Goal: Book appointment/travel/reservation

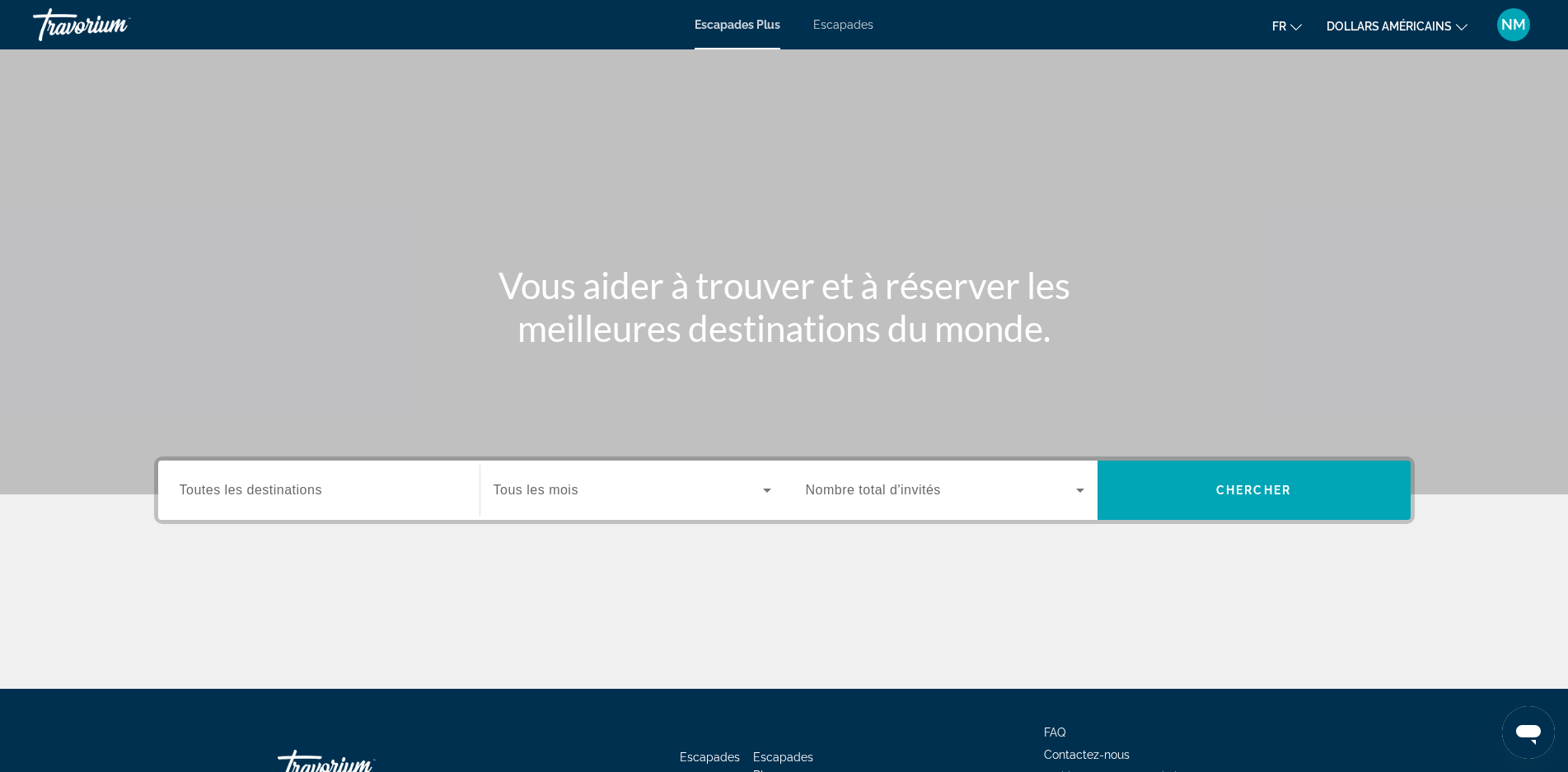
click at [1460, 23] on icon "Changer de devise" at bounding box center [1462, 27] width 12 height 12
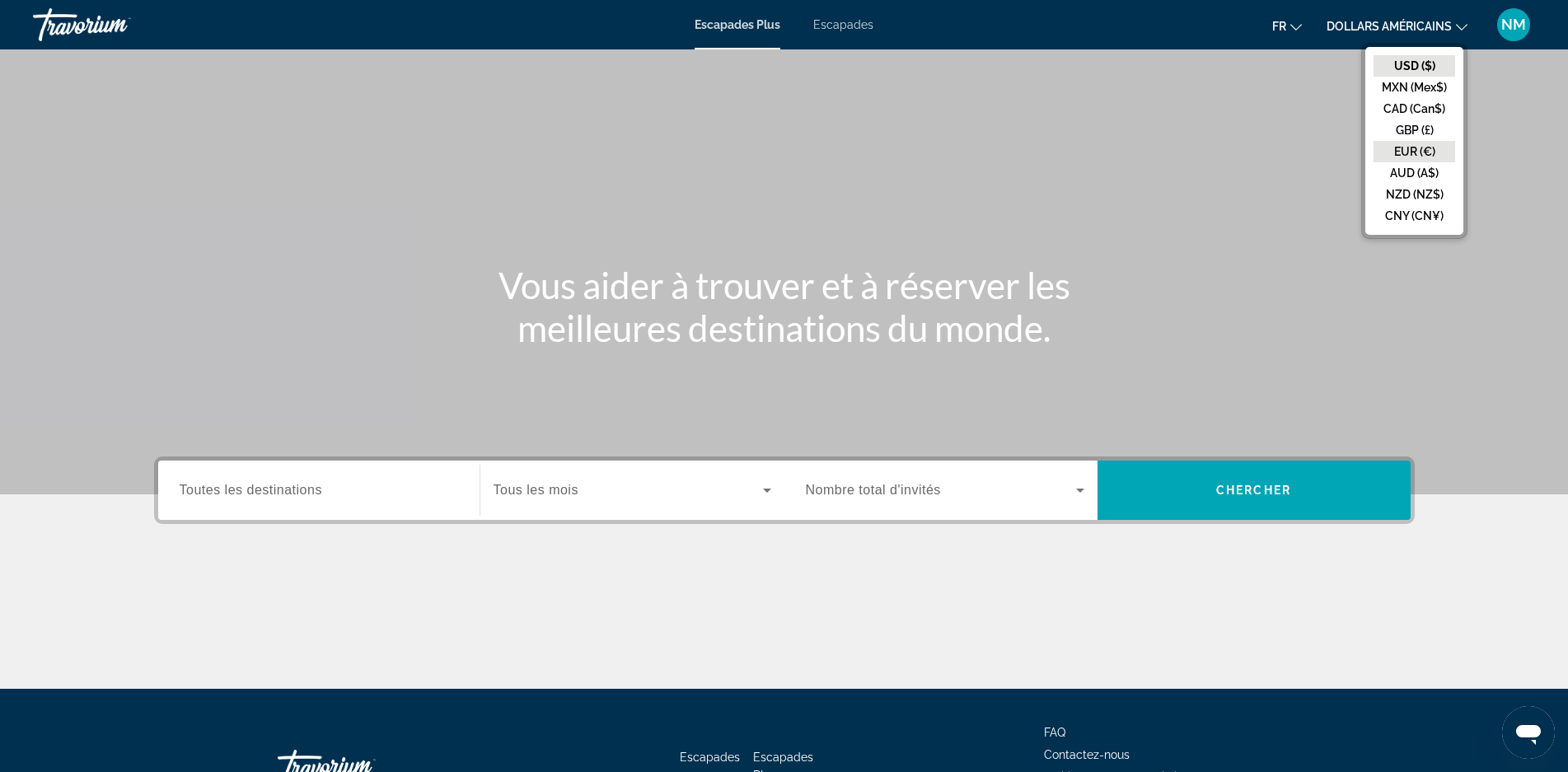
click at [1423, 156] on button "EUR (€)" at bounding box center [1414, 151] width 82 height 21
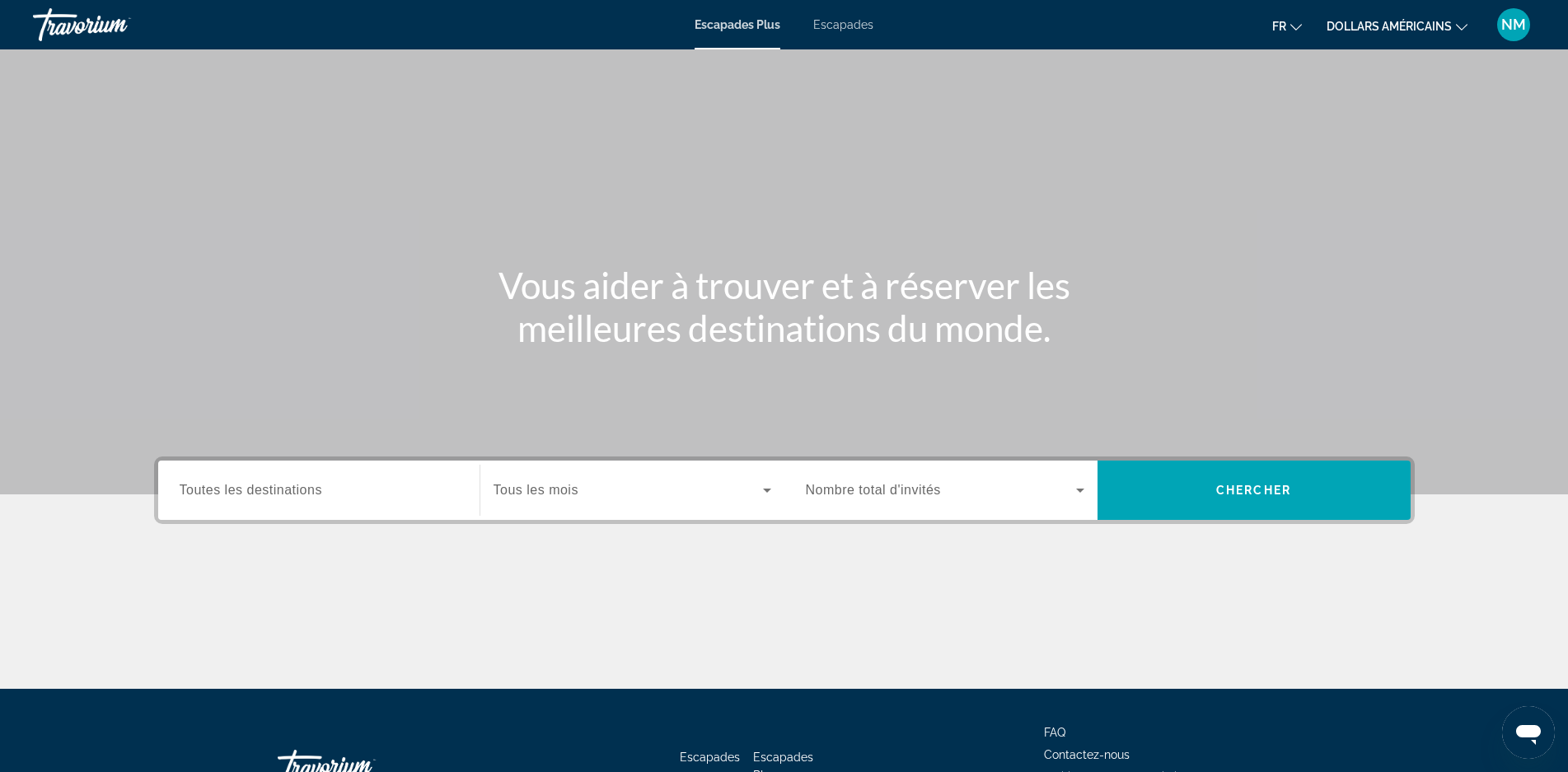
click at [841, 26] on font "Escapades" at bounding box center [843, 25] width 60 height 13
click at [763, 491] on icon "Search widget" at bounding box center [767, 491] width 20 height 20
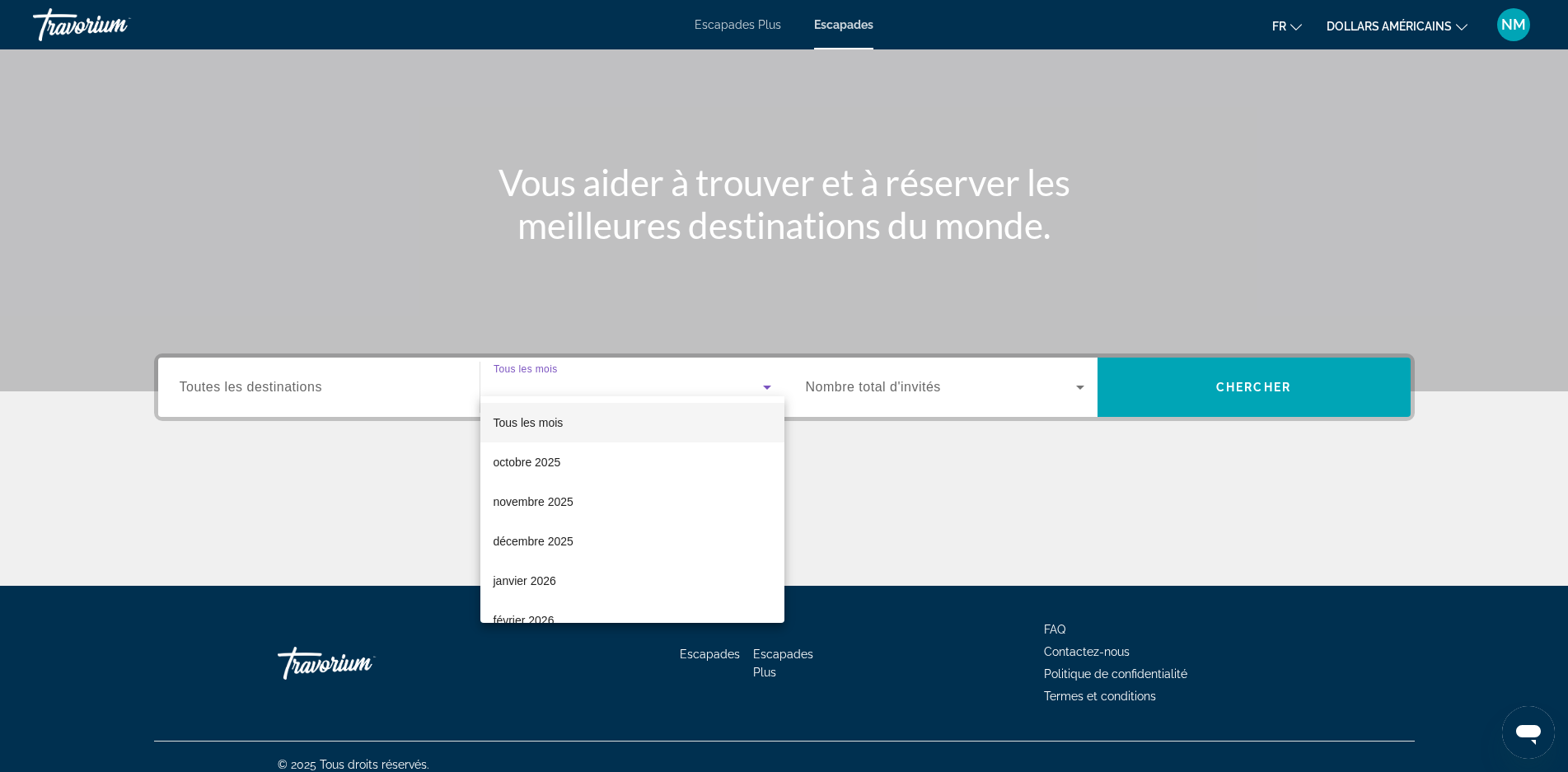
scroll to position [119, 0]
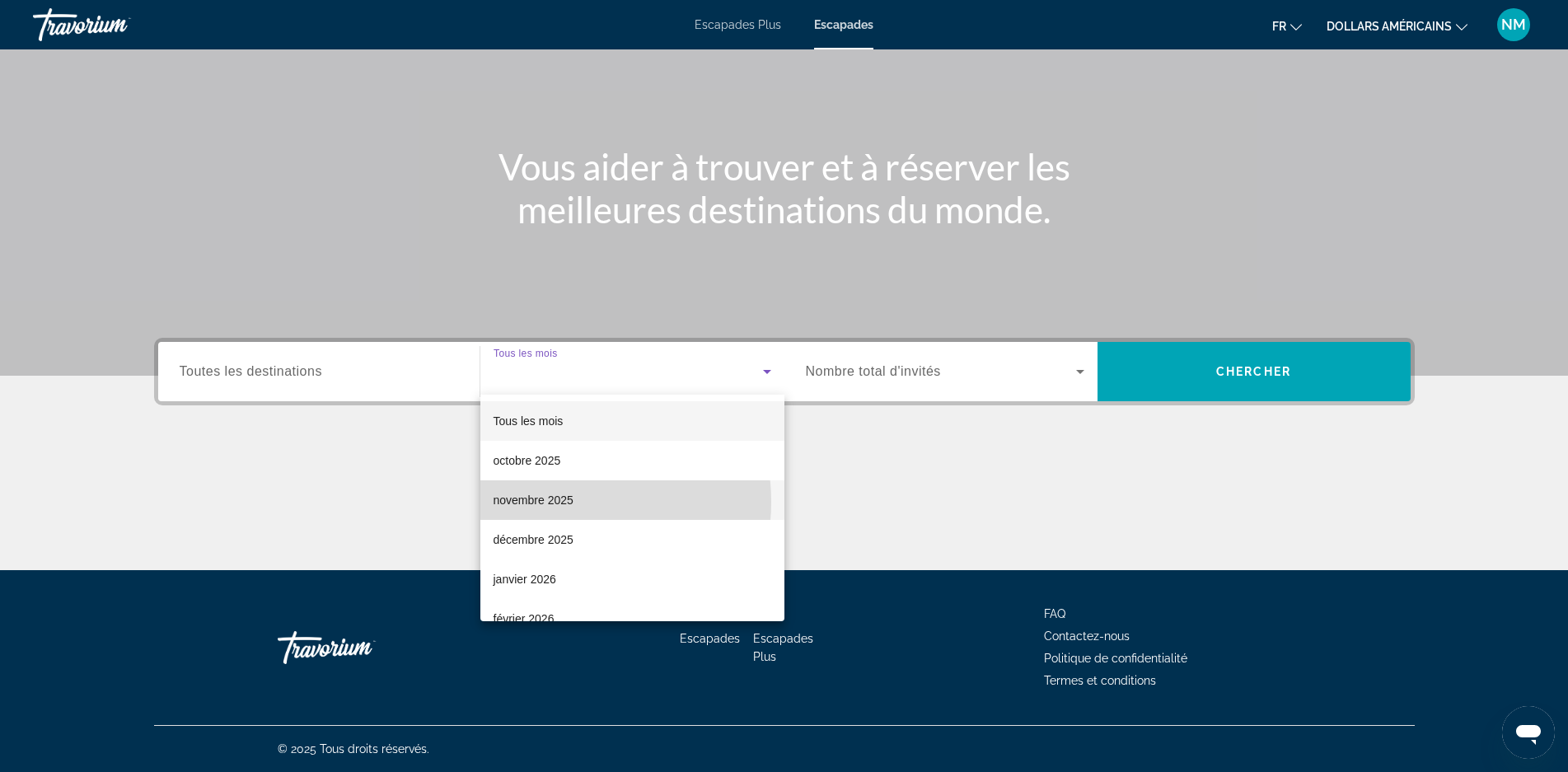
click at [560, 502] on font "novembre 2025" at bounding box center [533, 500] width 80 height 13
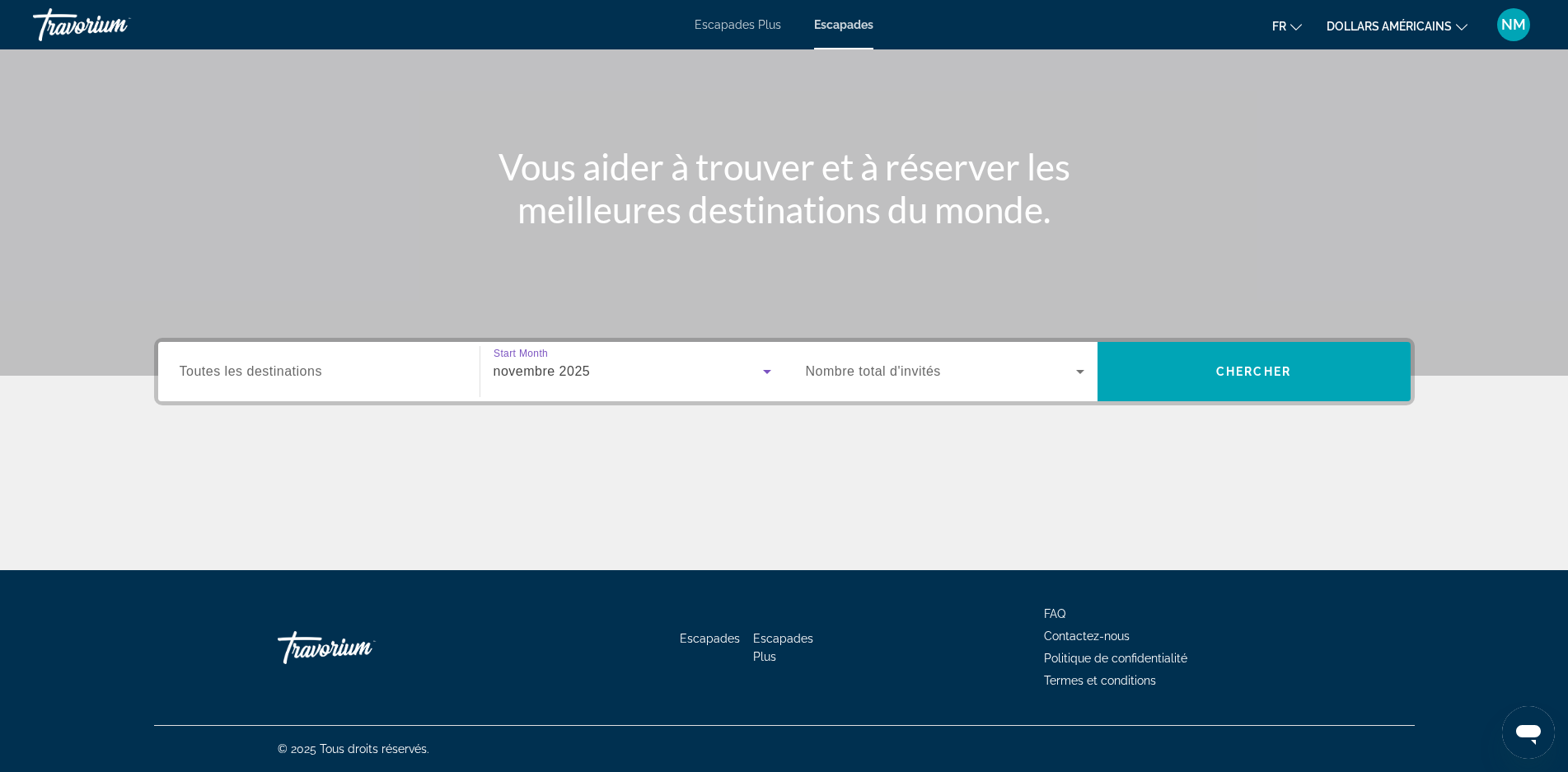
click at [1075, 370] on icon "Search widget" at bounding box center [1080, 371] width 20 height 20
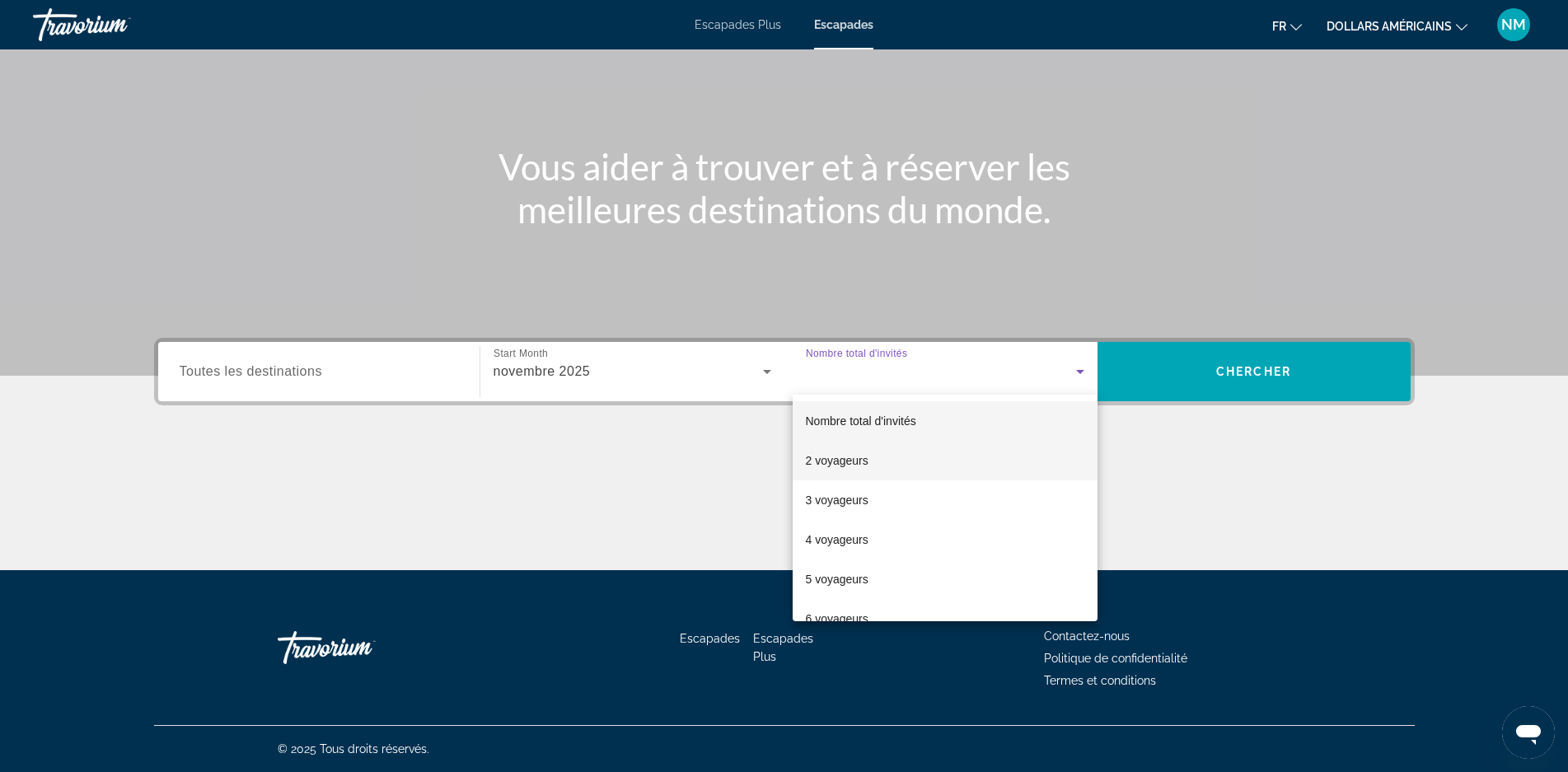
drag, startPoint x: 854, startPoint y: 462, endPoint x: 931, endPoint y: 457, distance: 77.2
click at [855, 462] on font "2 voyageurs" at bounding box center [837, 461] width 63 height 13
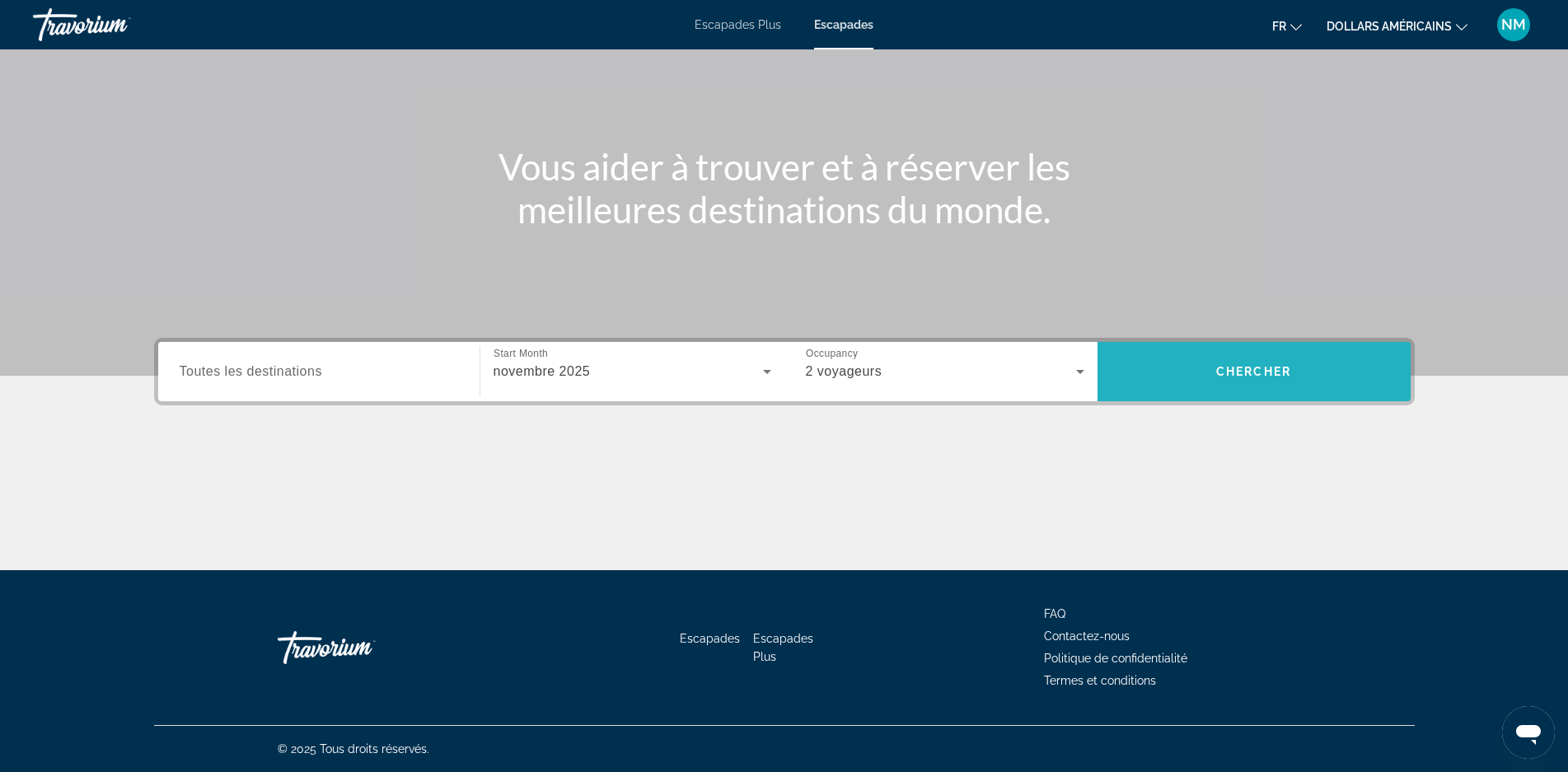
click at [1225, 368] on span "Chercher" at bounding box center [1254, 372] width 75 height 13
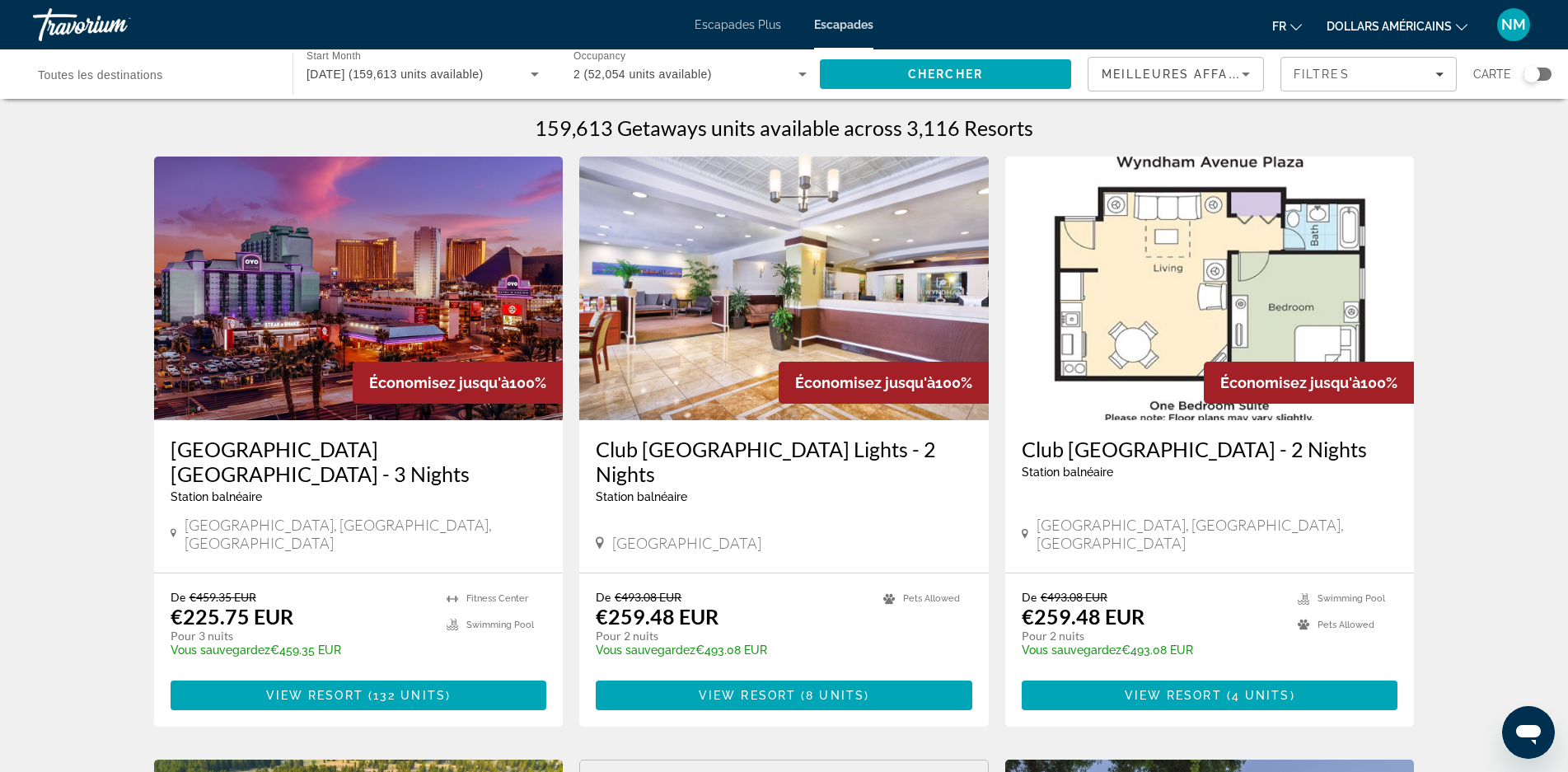
click at [134, 77] on span "Toutes les destinations" at bounding box center [100, 75] width 125 height 13
click at [134, 77] on input "Destination Toutes les destinations" at bounding box center [154, 75] width 233 height 20
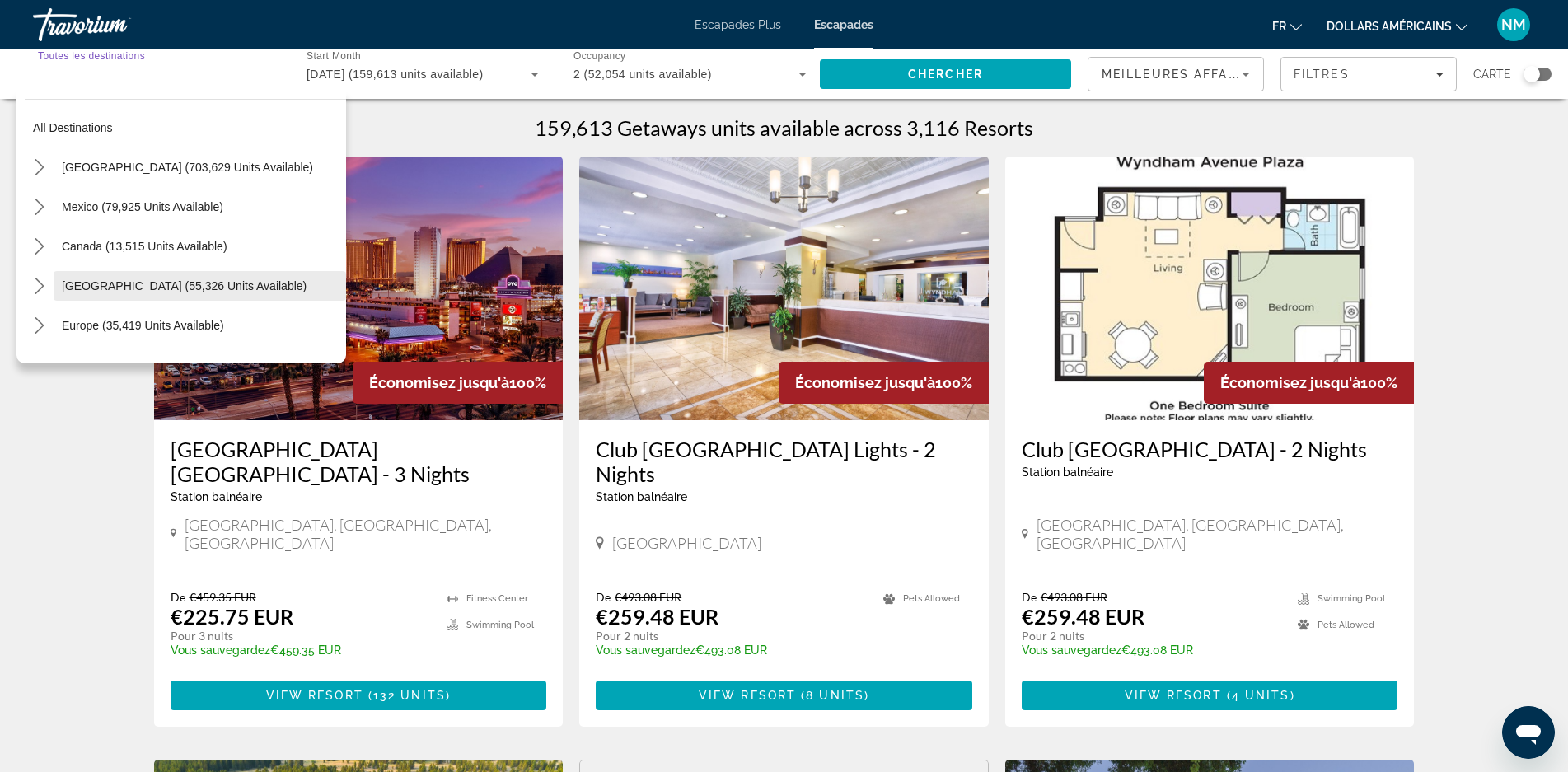
scroll to position [83, 0]
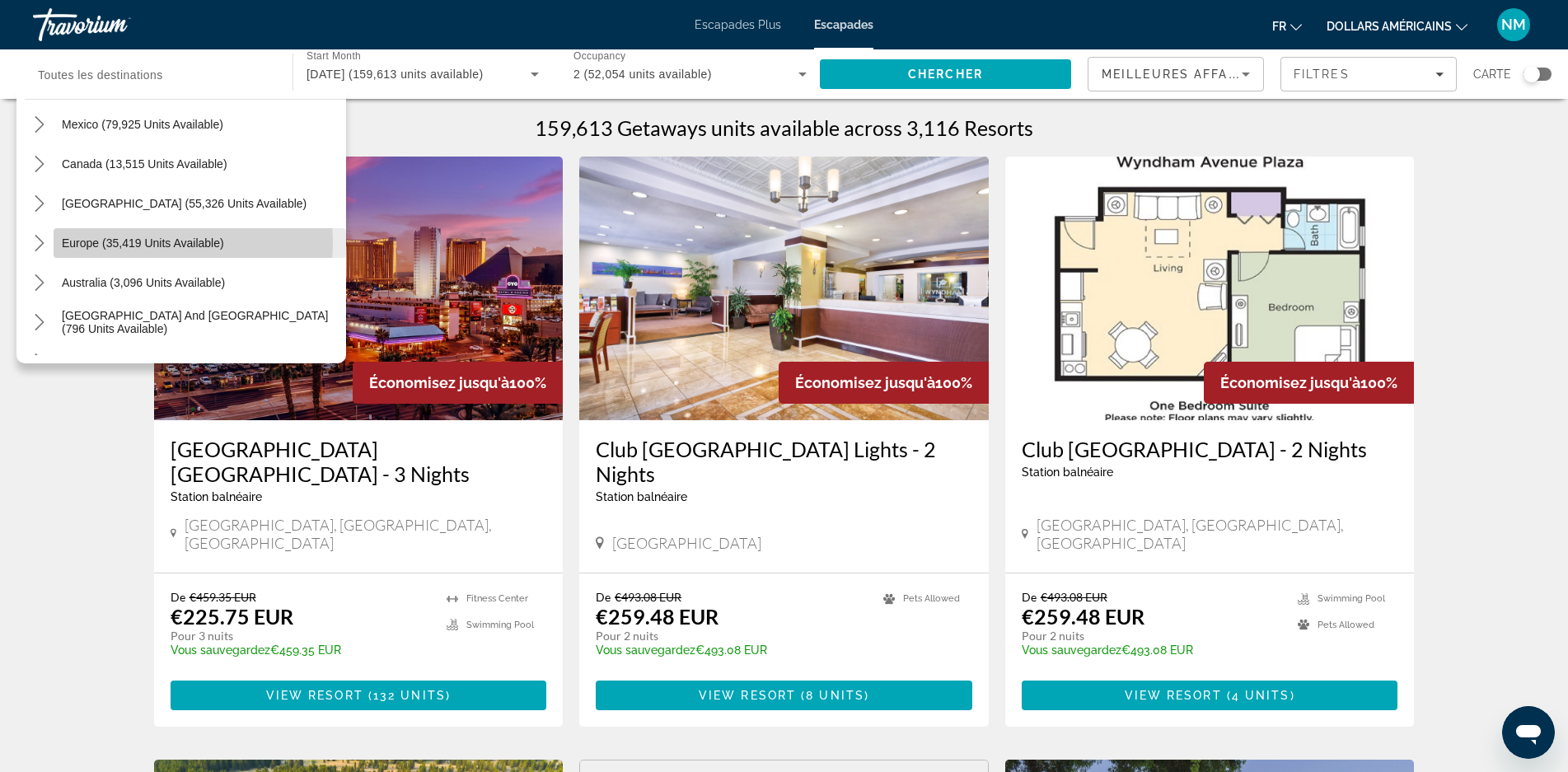
click at [166, 243] on span "Europe (35,419 units available)" at bounding box center [143, 243] width 162 height 13
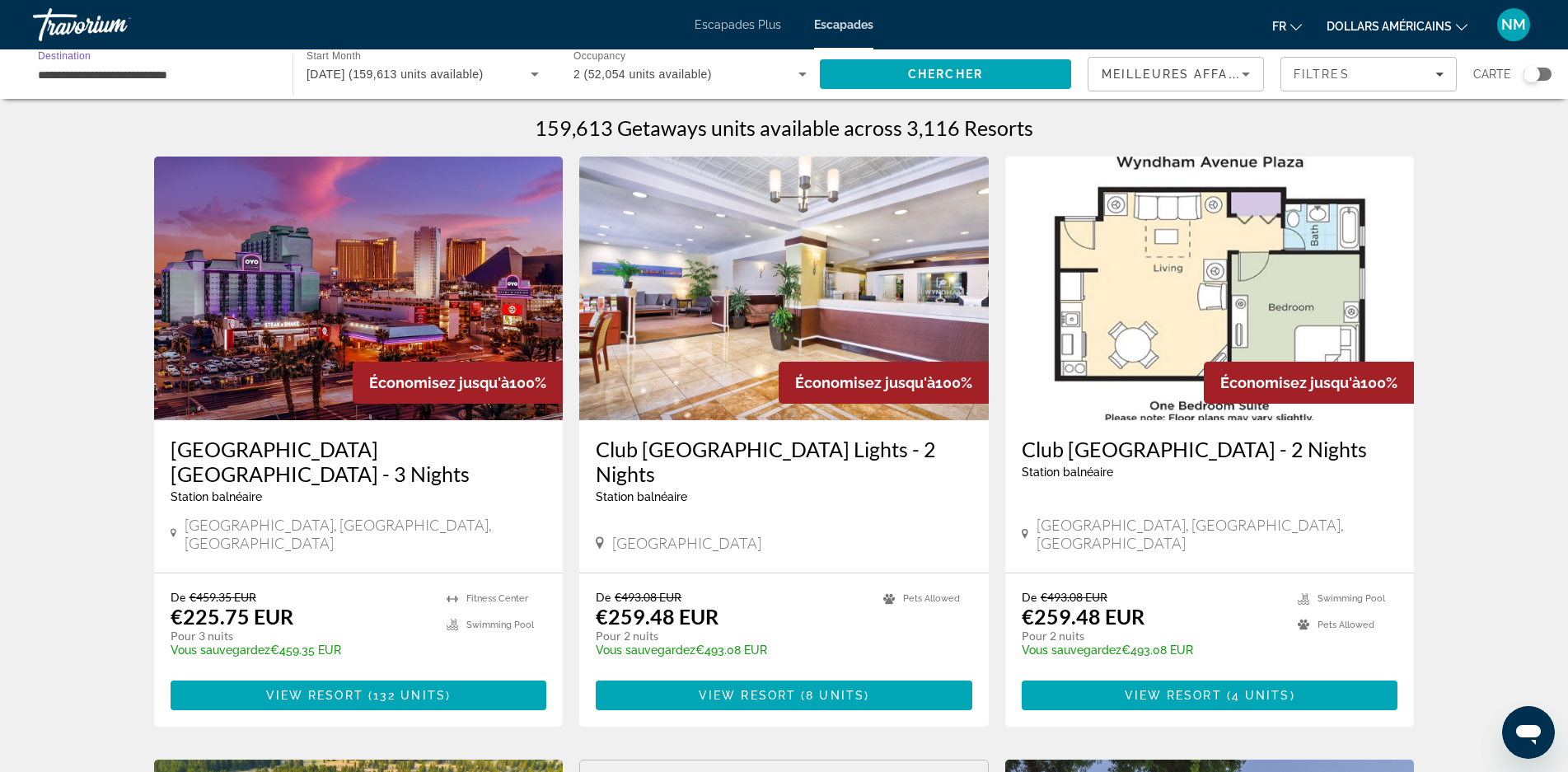
click at [193, 74] on input "**********" at bounding box center [154, 75] width 233 height 20
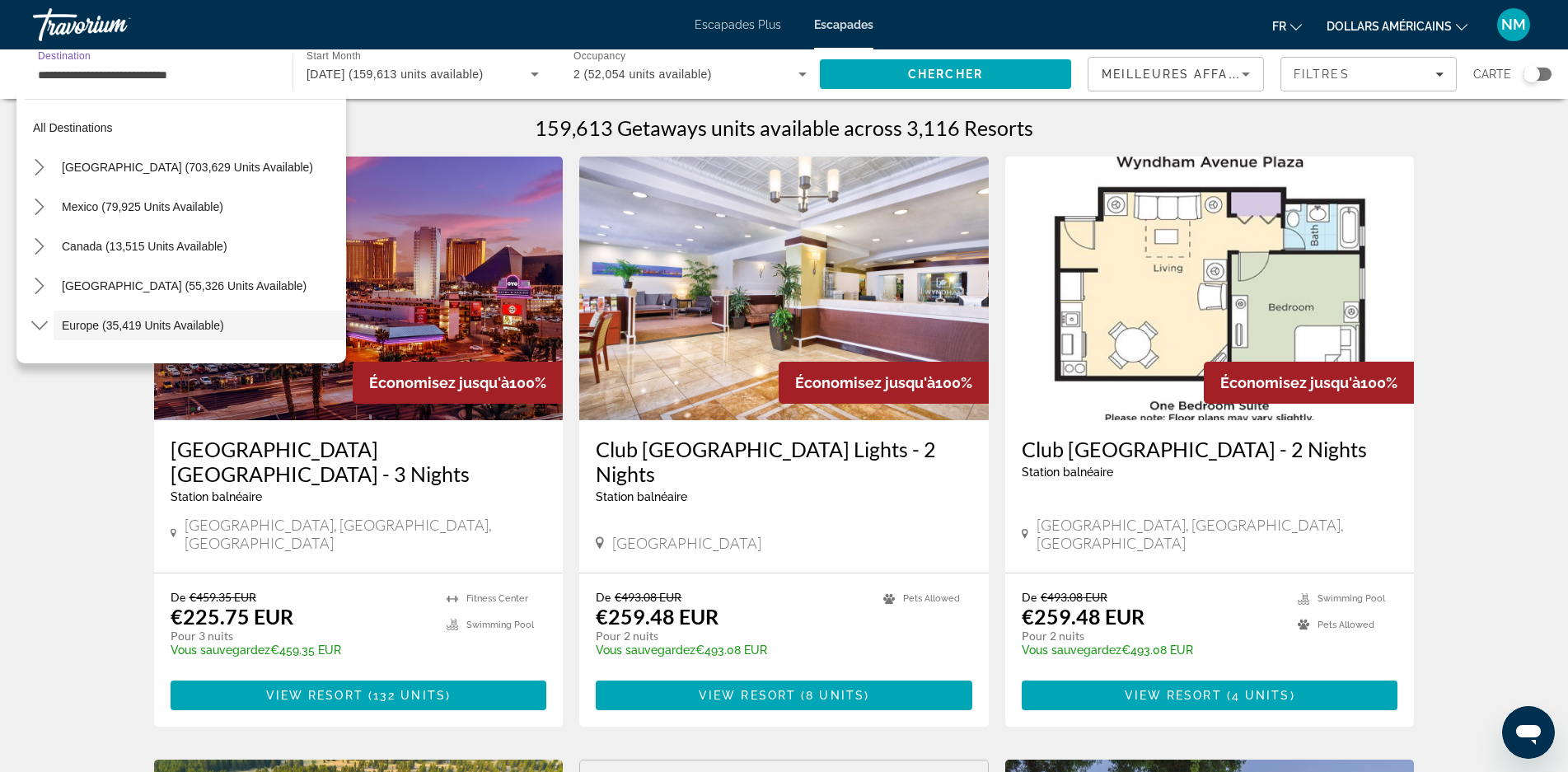
scroll to position [98, 0]
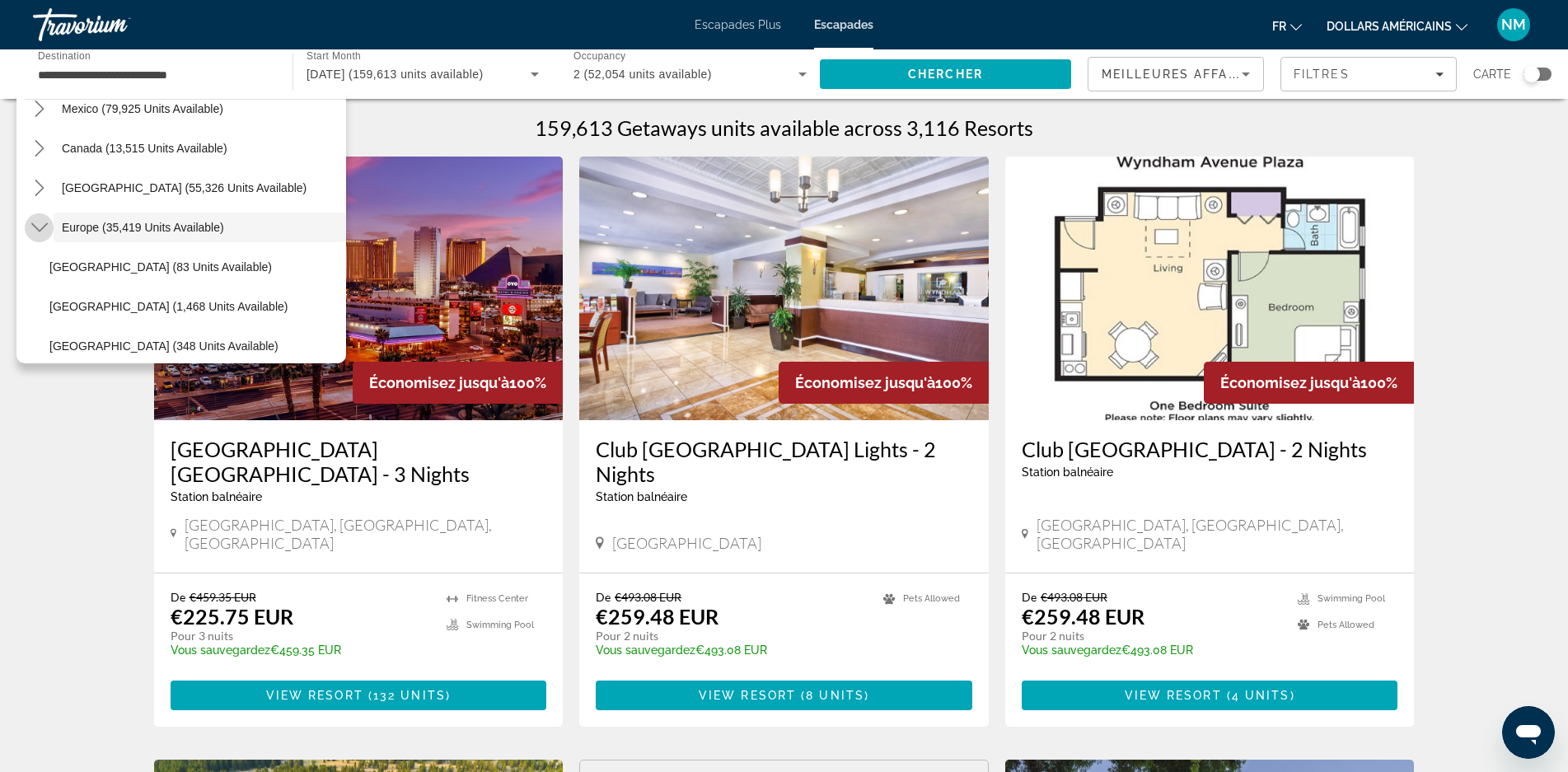
click at [42, 225] on icon "Toggle Europe (35,419 units available) submenu" at bounding box center [39, 226] width 16 height 16
click at [33, 228] on icon "Toggle Europe (35,419 units available) submenu" at bounding box center [39, 226] width 16 height 16
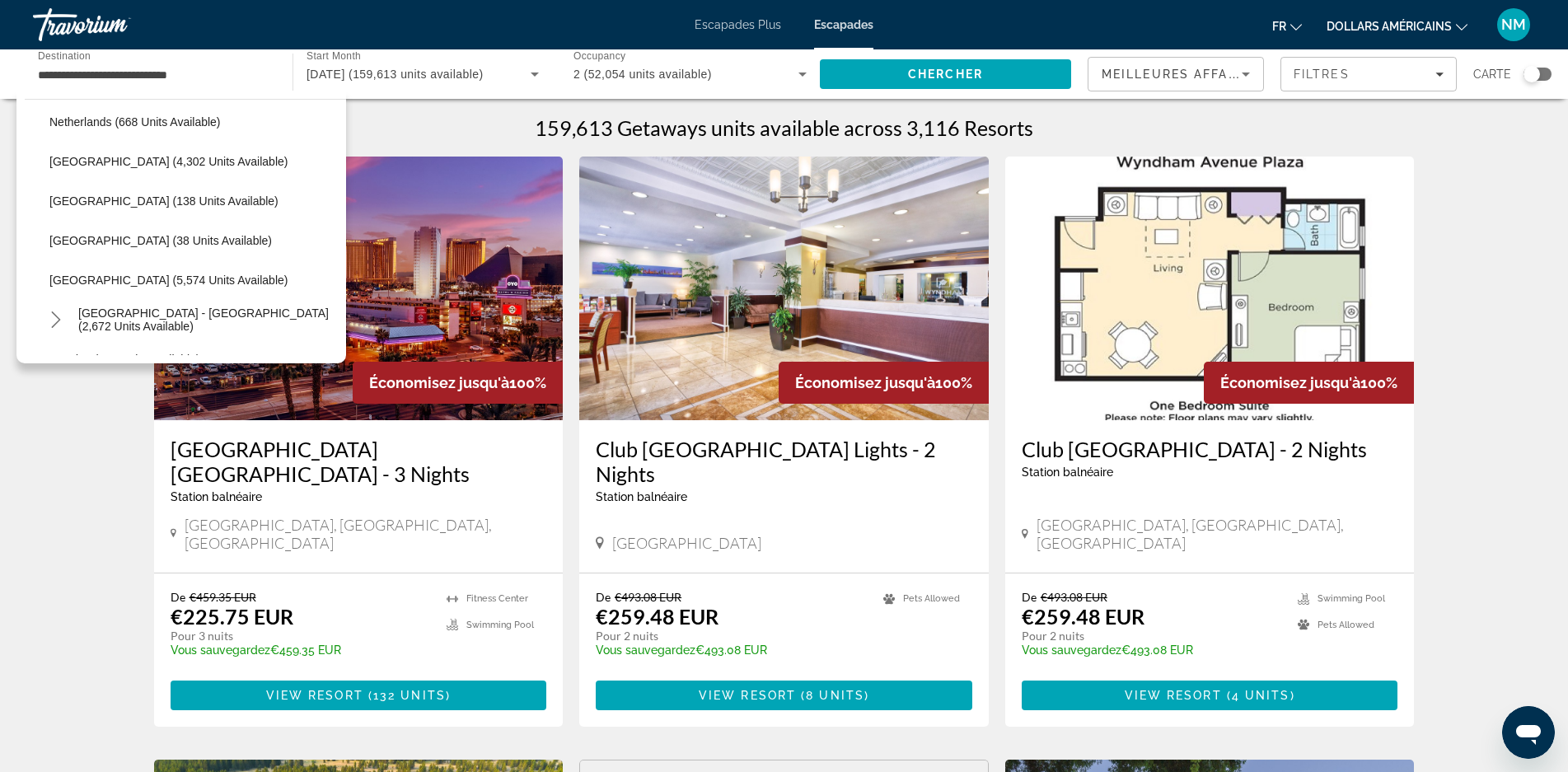
scroll to position [839, 0]
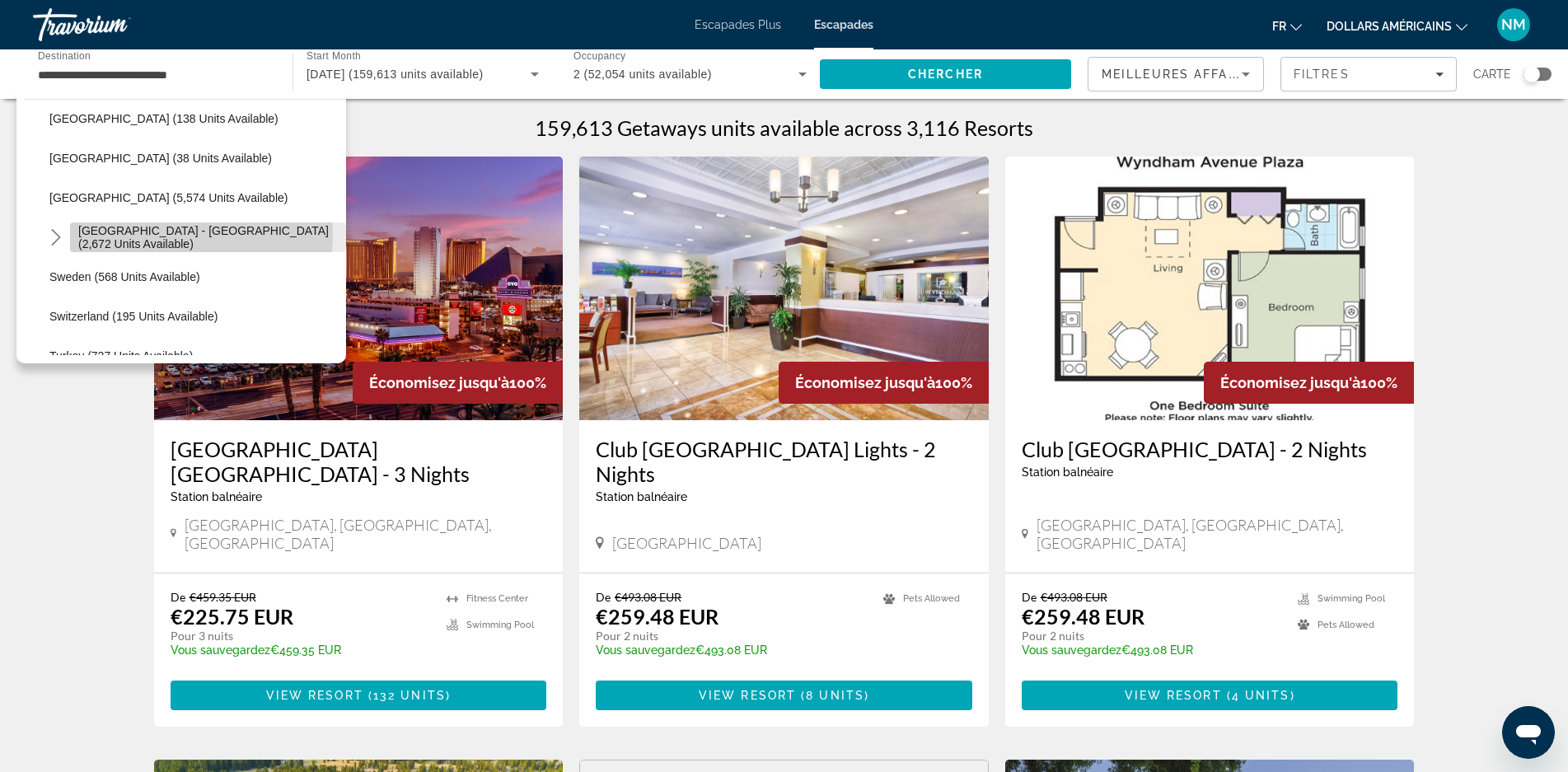
click at [178, 236] on span "[GEOGRAPHIC_DATA] - [GEOGRAPHIC_DATA] (2,672 units available)" at bounding box center [207, 237] width 259 height 26
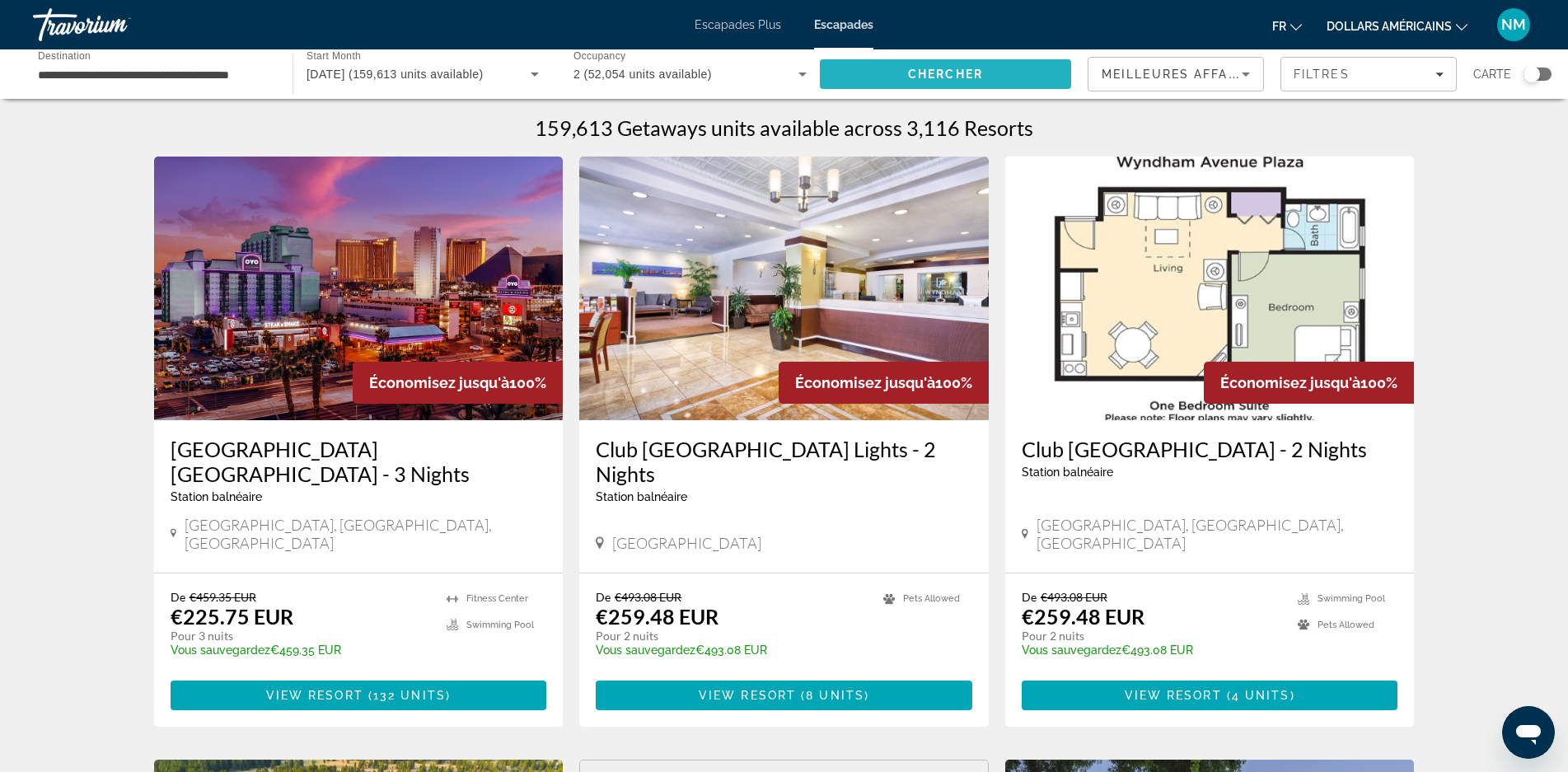
click at [916, 71] on span "Chercher" at bounding box center [945, 74] width 75 height 13
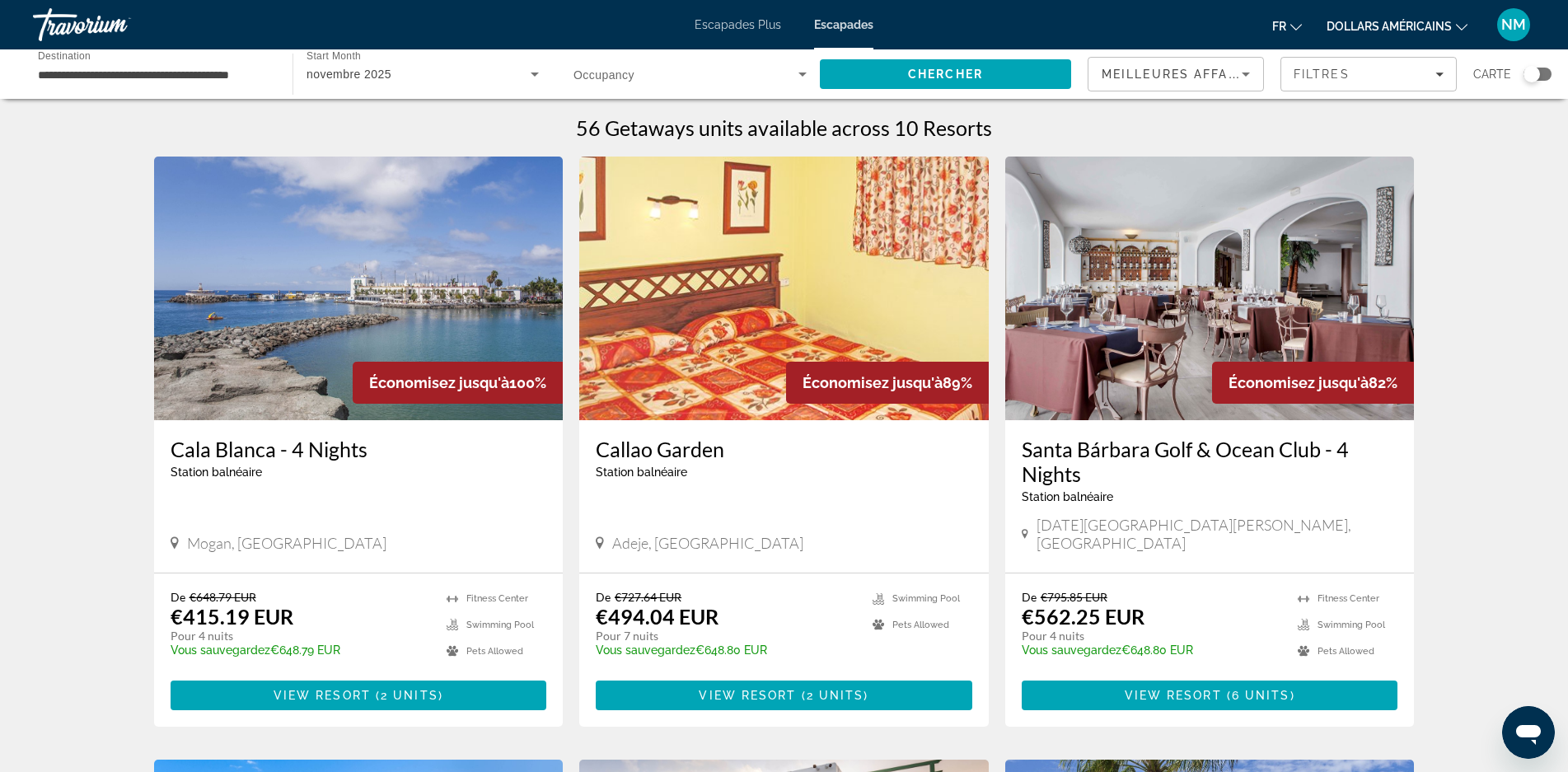
click at [1544, 71] on div "Search widget" at bounding box center [1537, 74] width 28 height 13
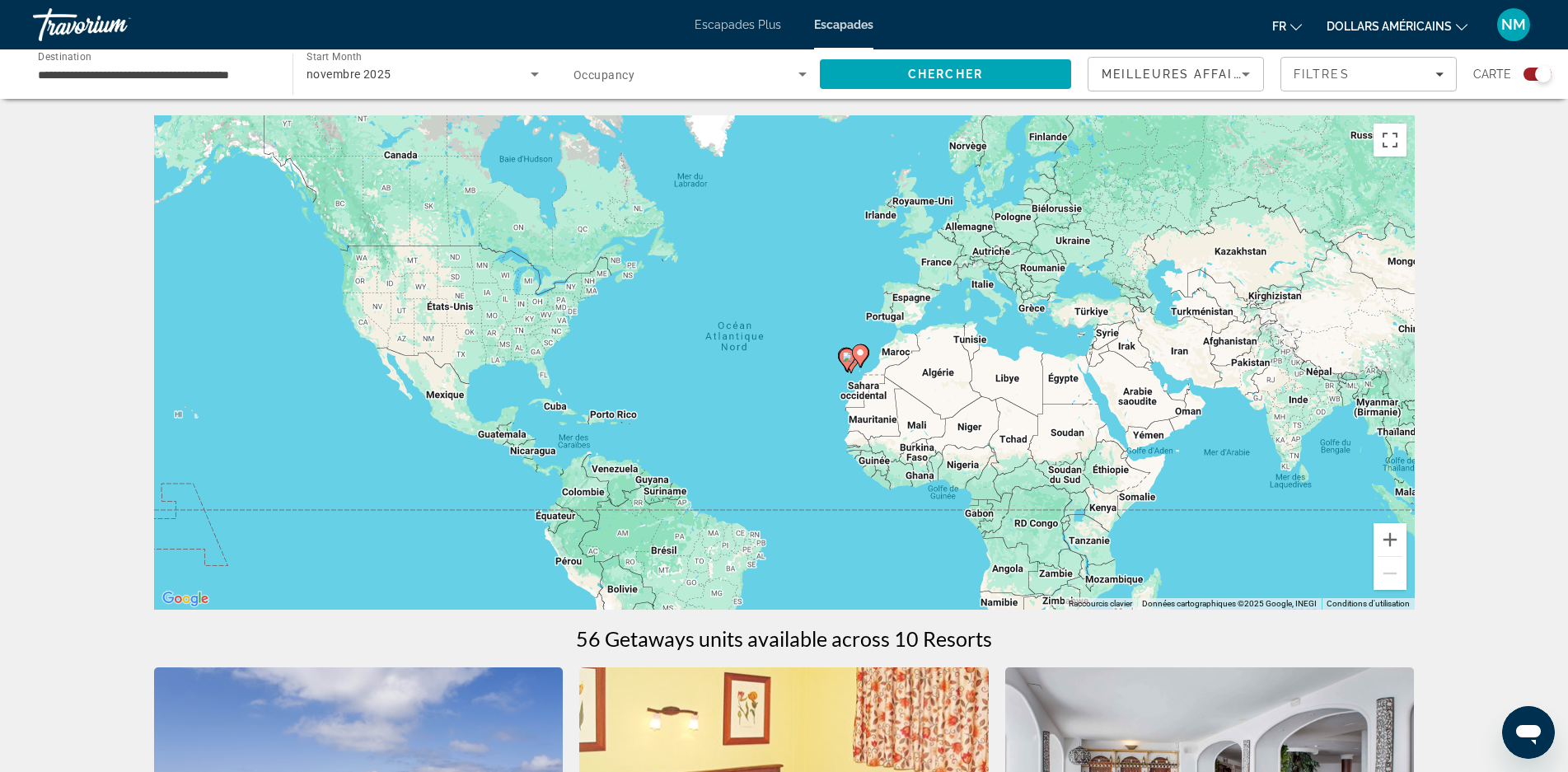
click at [854, 358] on gmp-advanced-marker "Contenu principal" at bounding box center [860, 357] width 16 height 25
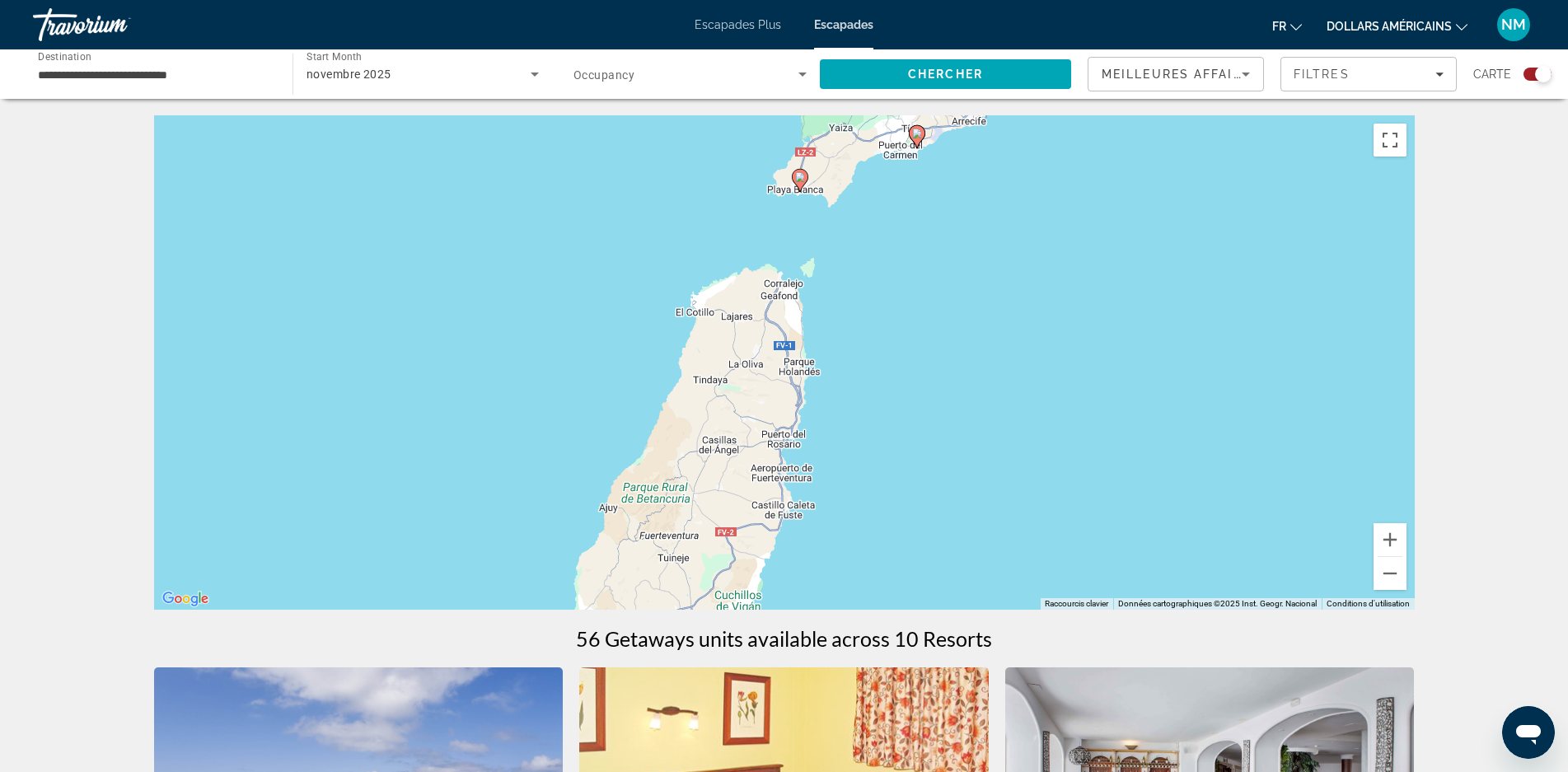
drag, startPoint x: 1273, startPoint y: 436, endPoint x: 1284, endPoint y: 280, distance: 156.4
click at [1289, 262] on div "Pour activer le glissement avec le clavier, appuyez sur Alt+Entrée. Une fois ce…" at bounding box center [784, 362] width 1261 height 494
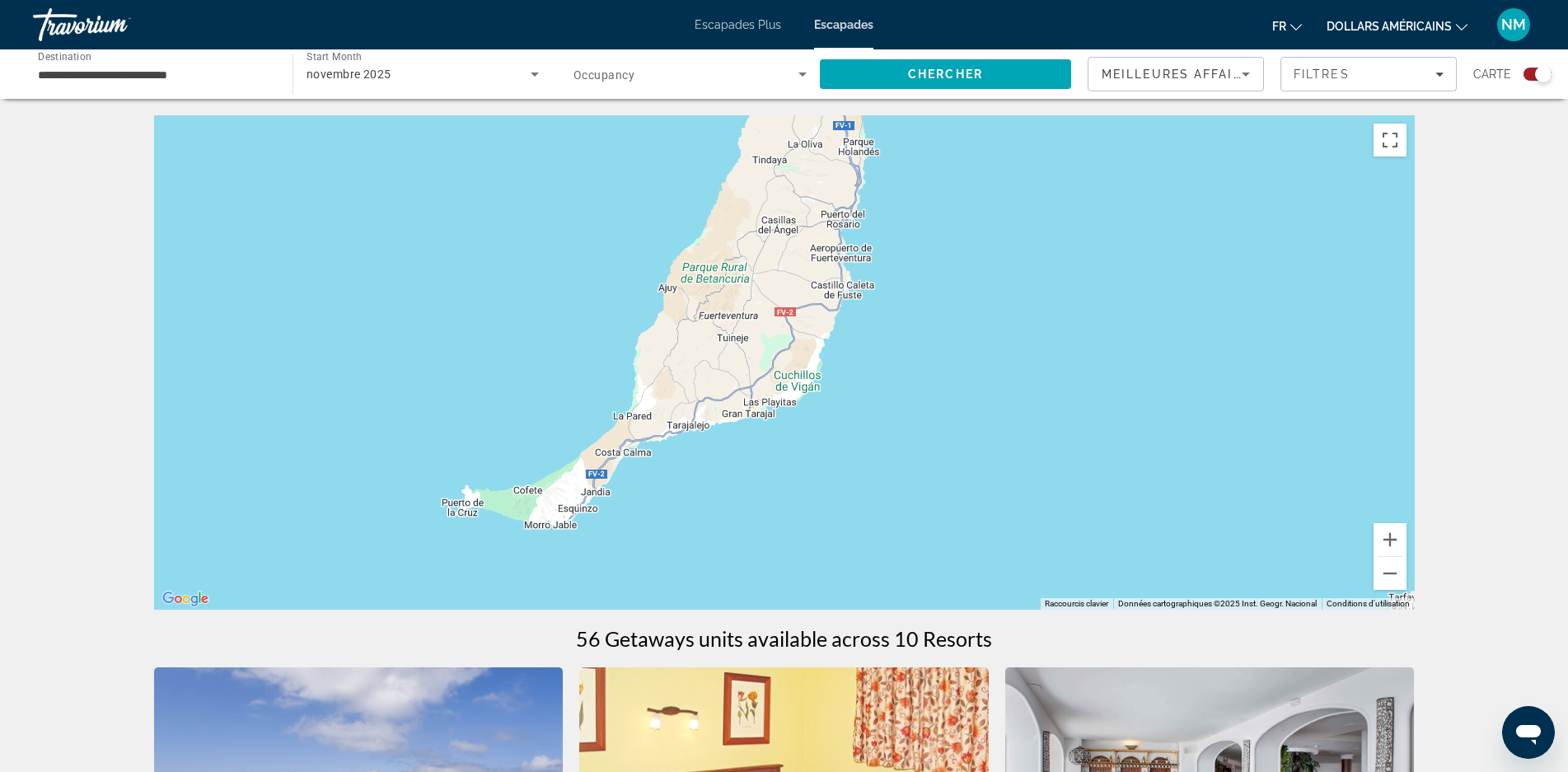
drag, startPoint x: 1047, startPoint y: 427, endPoint x: 1106, endPoint y: 207, distance: 227.8
click at [1106, 207] on div "Pour activer le glissement avec le clavier, appuyez sur Alt+Entrée. Une fois ce…" at bounding box center [784, 362] width 1261 height 494
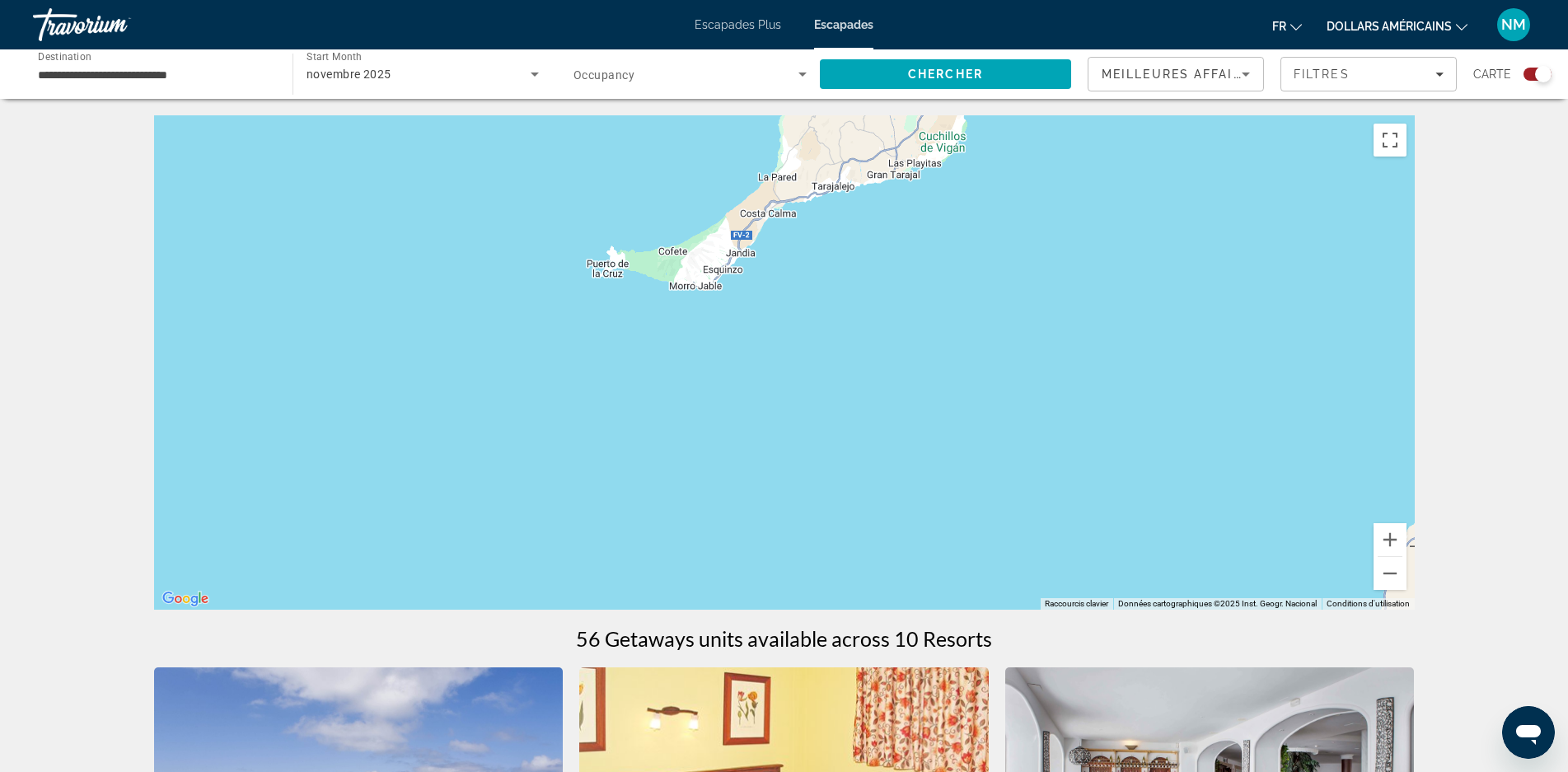
drag, startPoint x: 924, startPoint y: 488, endPoint x: 1067, endPoint y: 293, distance: 241.8
click at [1070, 247] on div "Pour activer le glissement avec le clavier, appuyez sur Alt+Entrée. Une fois ce…" at bounding box center [784, 362] width 1261 height 494
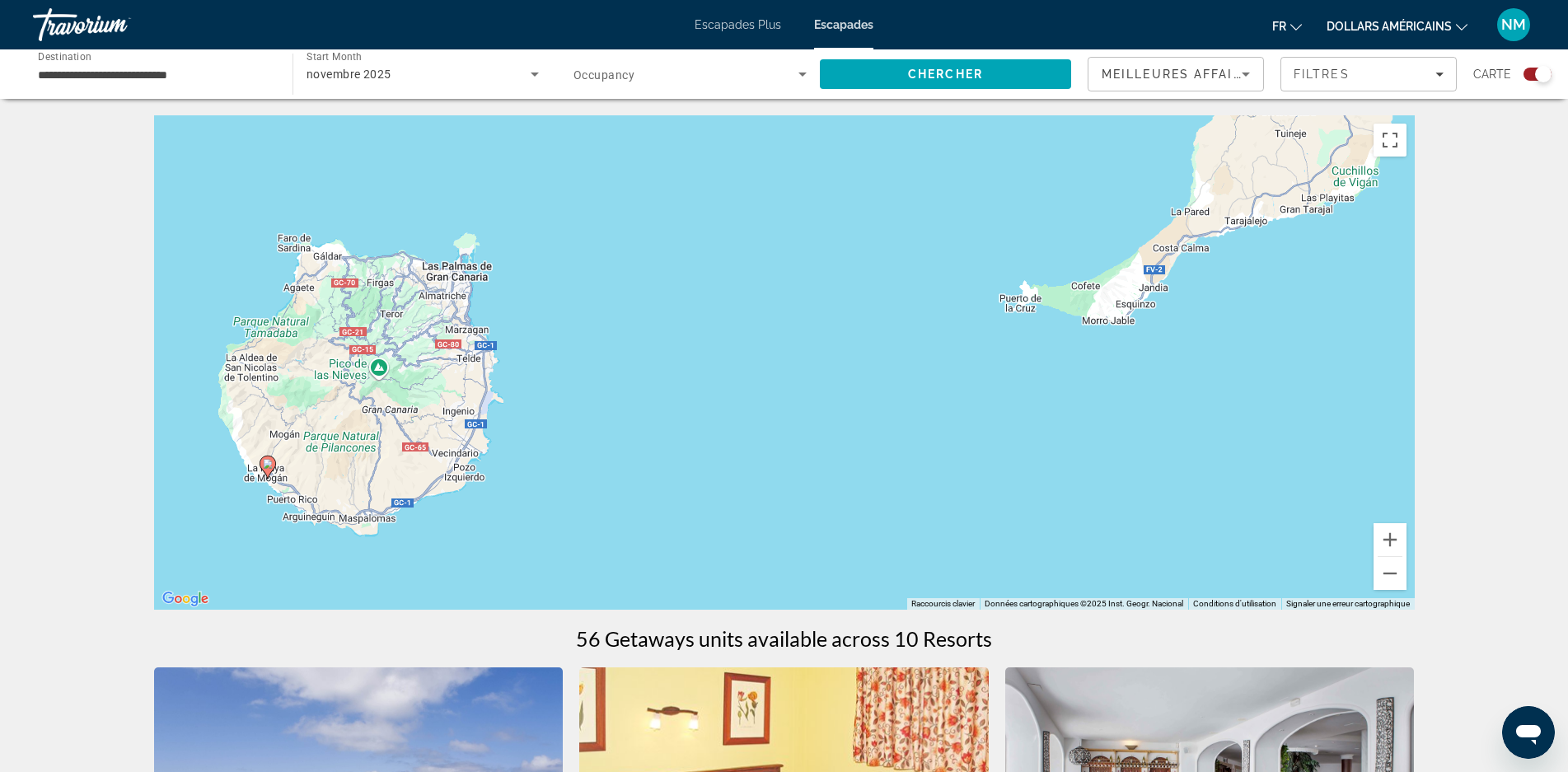
drag, startPoint x: 935, startPoint y: 449, endPoint x: 1357, endPoint y: 483, distance: 423.4
click at [1357, 483] on div "Pour activer le glissement avec le clavier, appuyez sur Alt+Entrée. Une fois ce…" at bounding box center [784, 362] width 1261 height 494
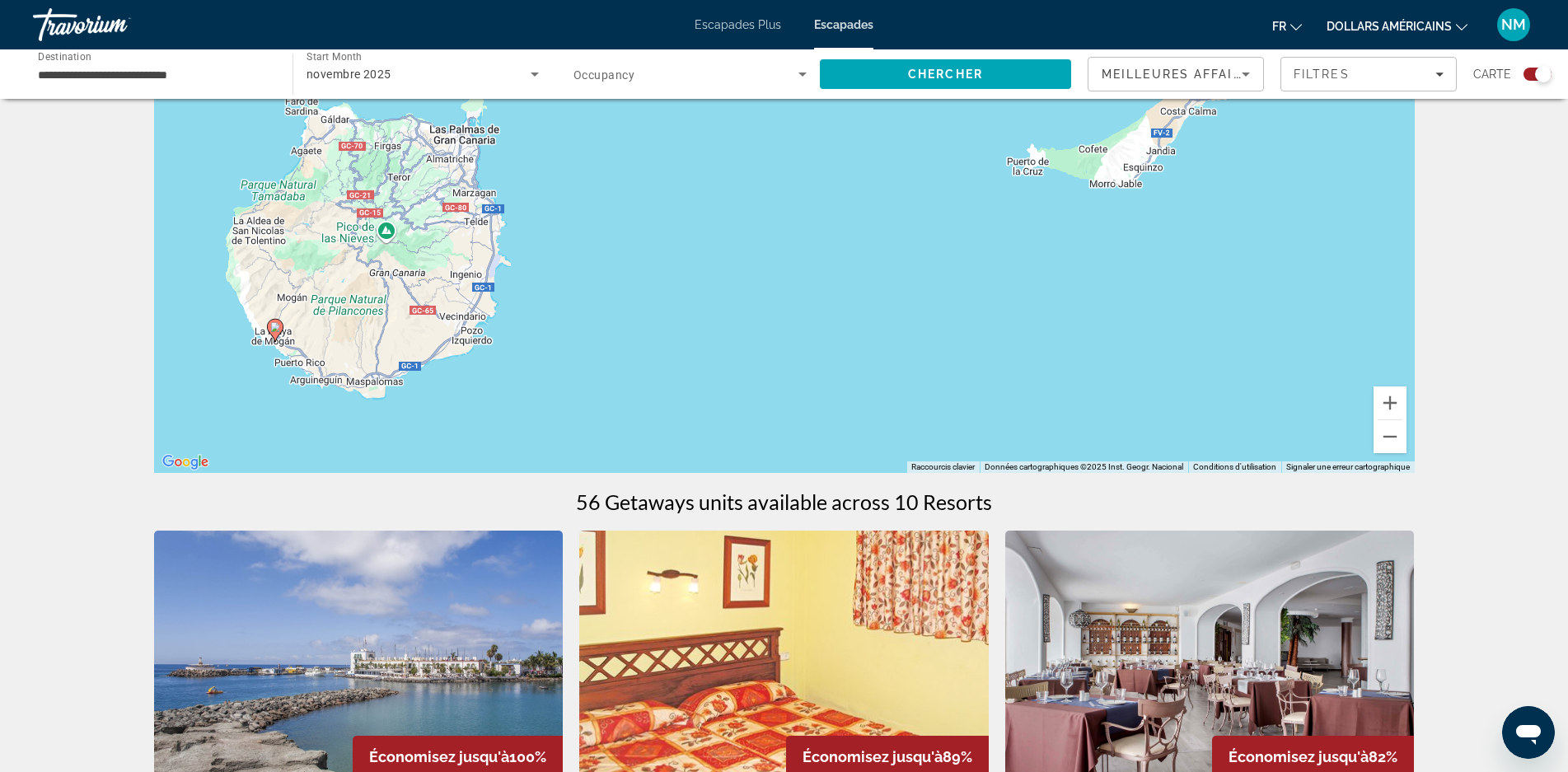
scroll to position [165, 0]
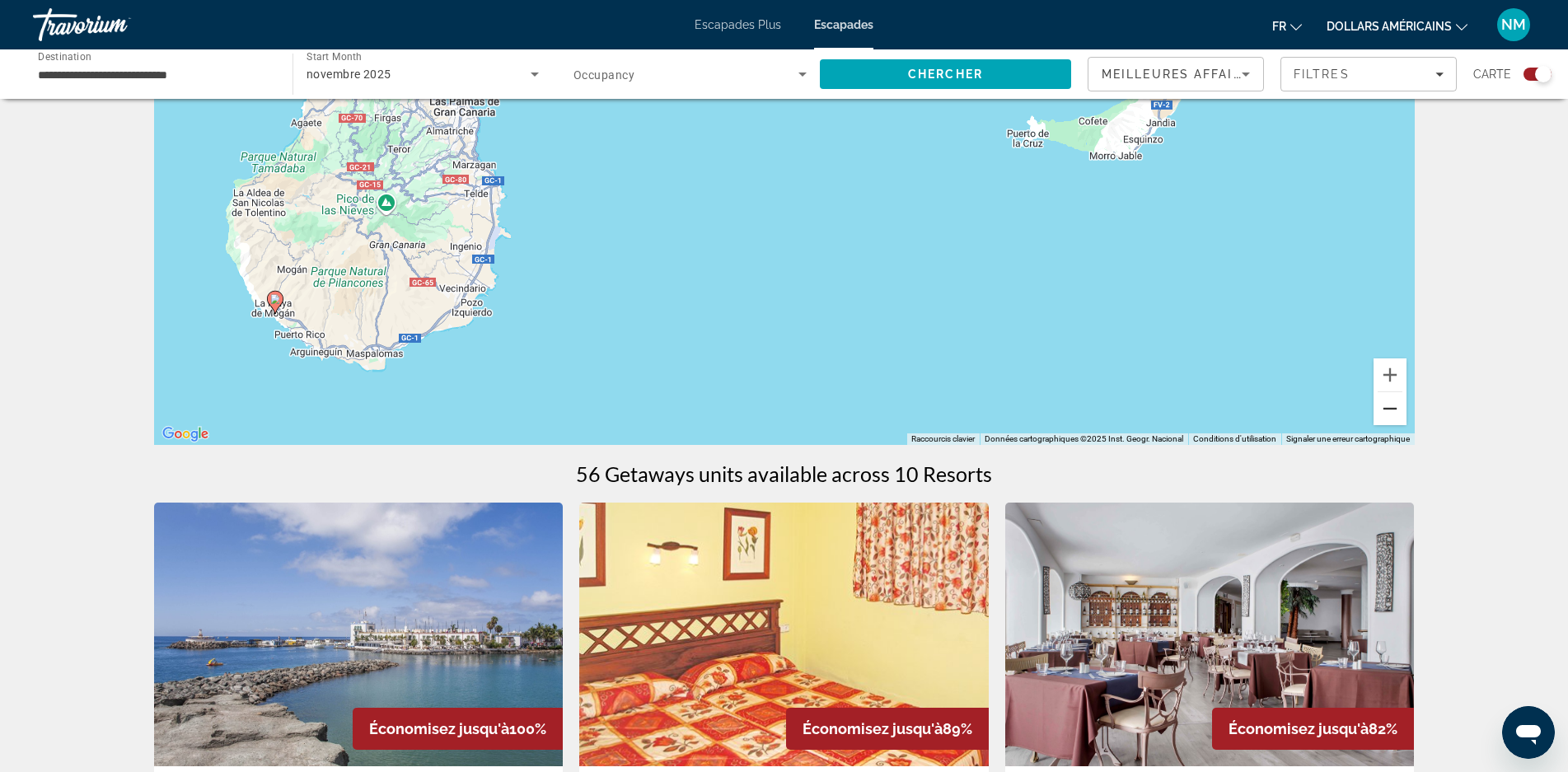
click at [1394, 411] on button "Zoom arrière" at bounding box center [1390, 409] width 33 height 33
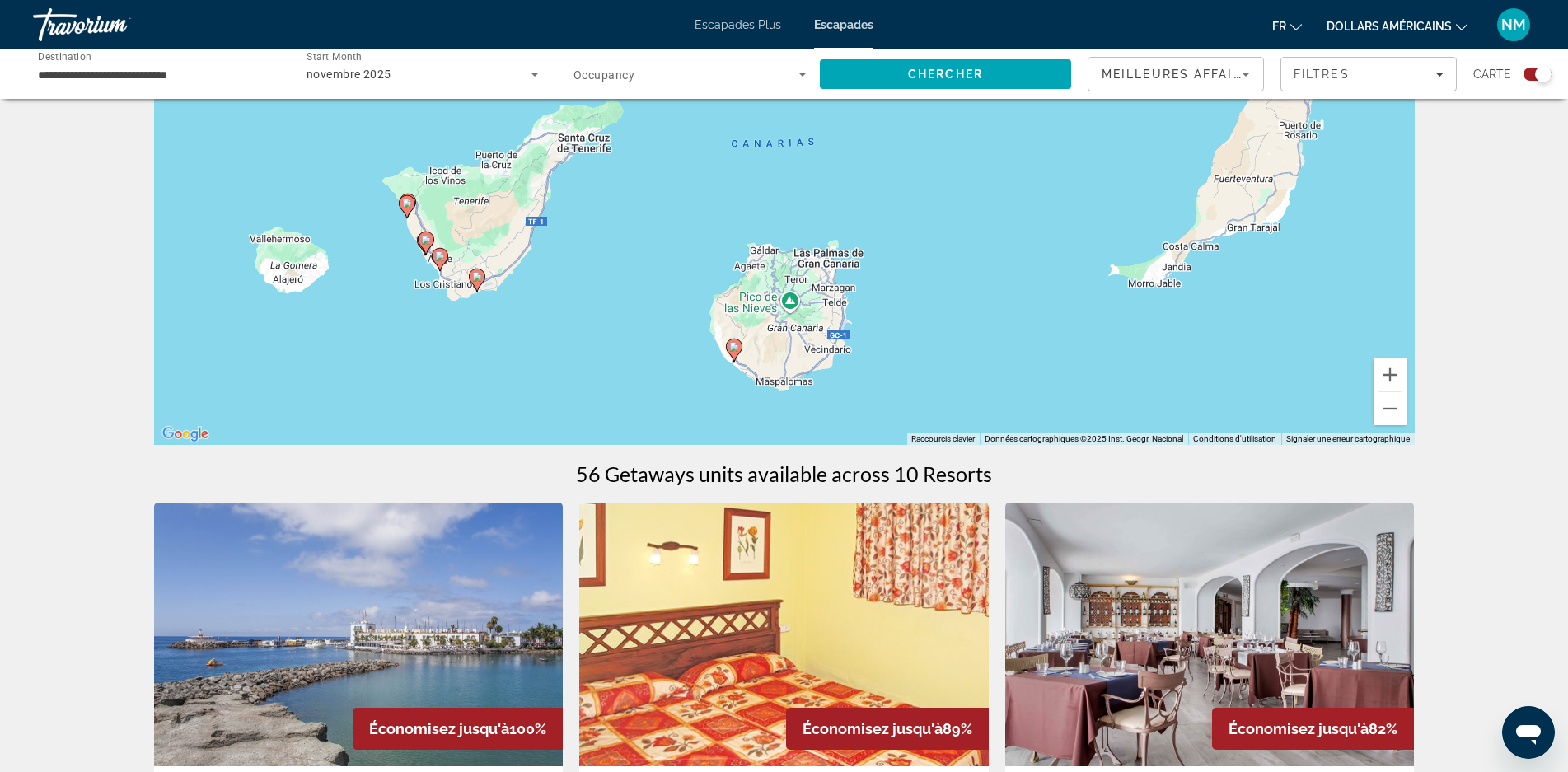
drag, startPoint x: 1144, startPoint y: 271, endPoint x: 1348, endPoint y: 368, distance: 225.9
click at [1351, 379] on div "Pour activer le glissement avec le clavier, appuyez sur Alt+Entrée. Une fois ce…" at bounding box center [784, 198] width 1261 height 494
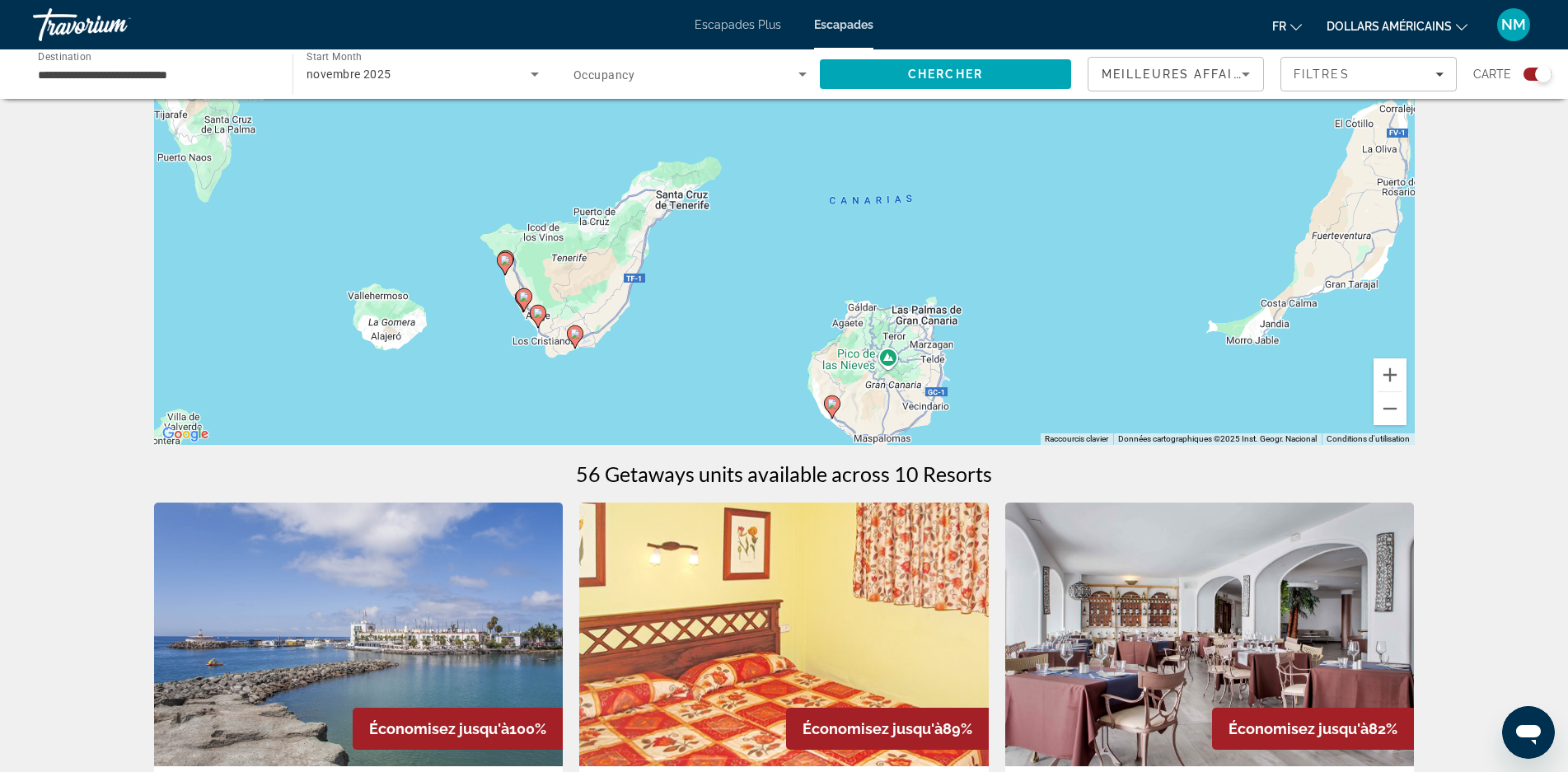
drag, startPoint x: 578, startPoint y: 314, endPoint x: 689, endPoint y: 371, distance: 124.8
click at [689, 371] on div "Pour activer le glissement avec le clavier, appuyez sur Alt+Entrée. Une fois ce…" at bounding box center [784, 198] width 1261 height 494
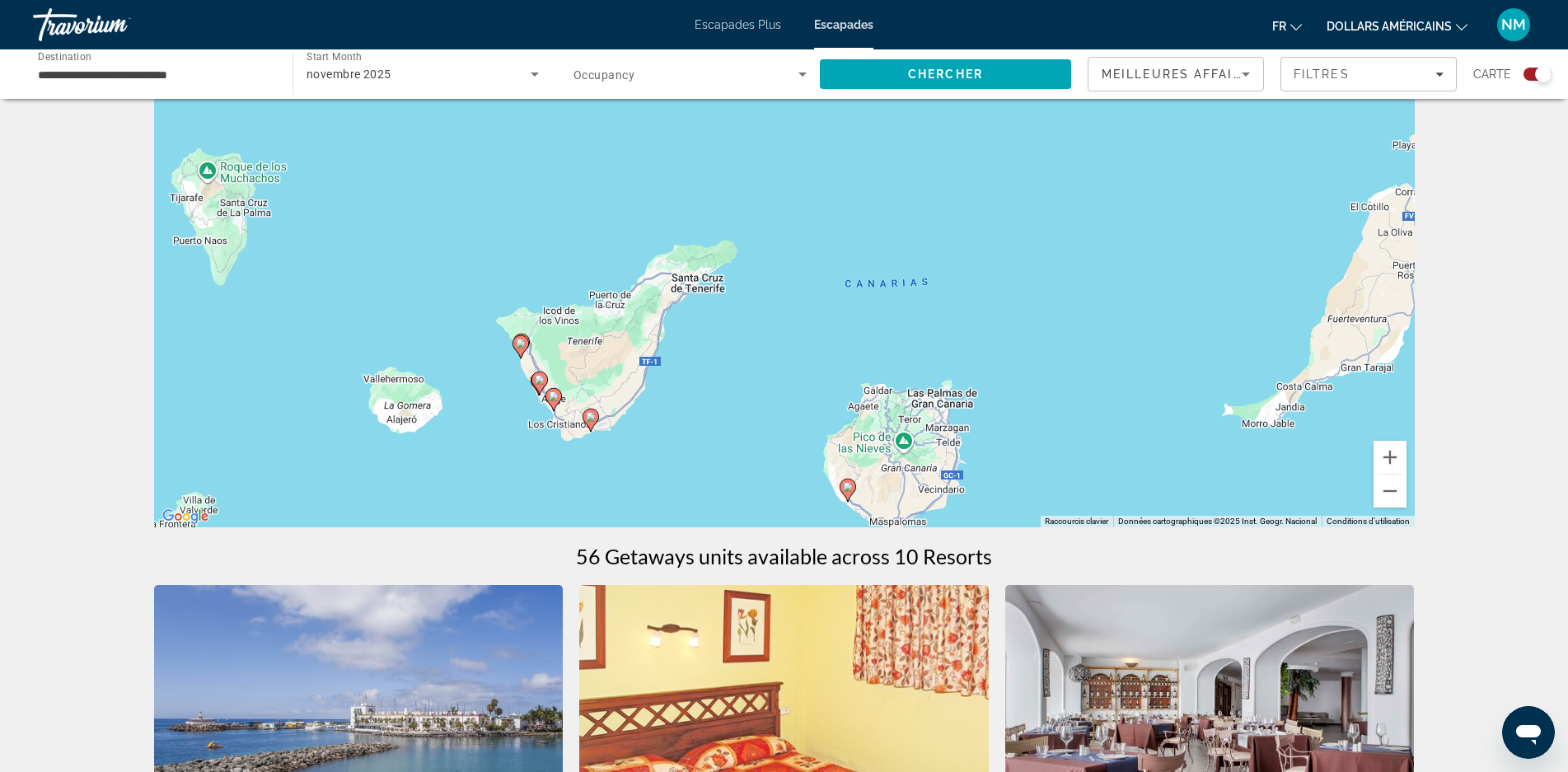
scroll to position [0, 0]
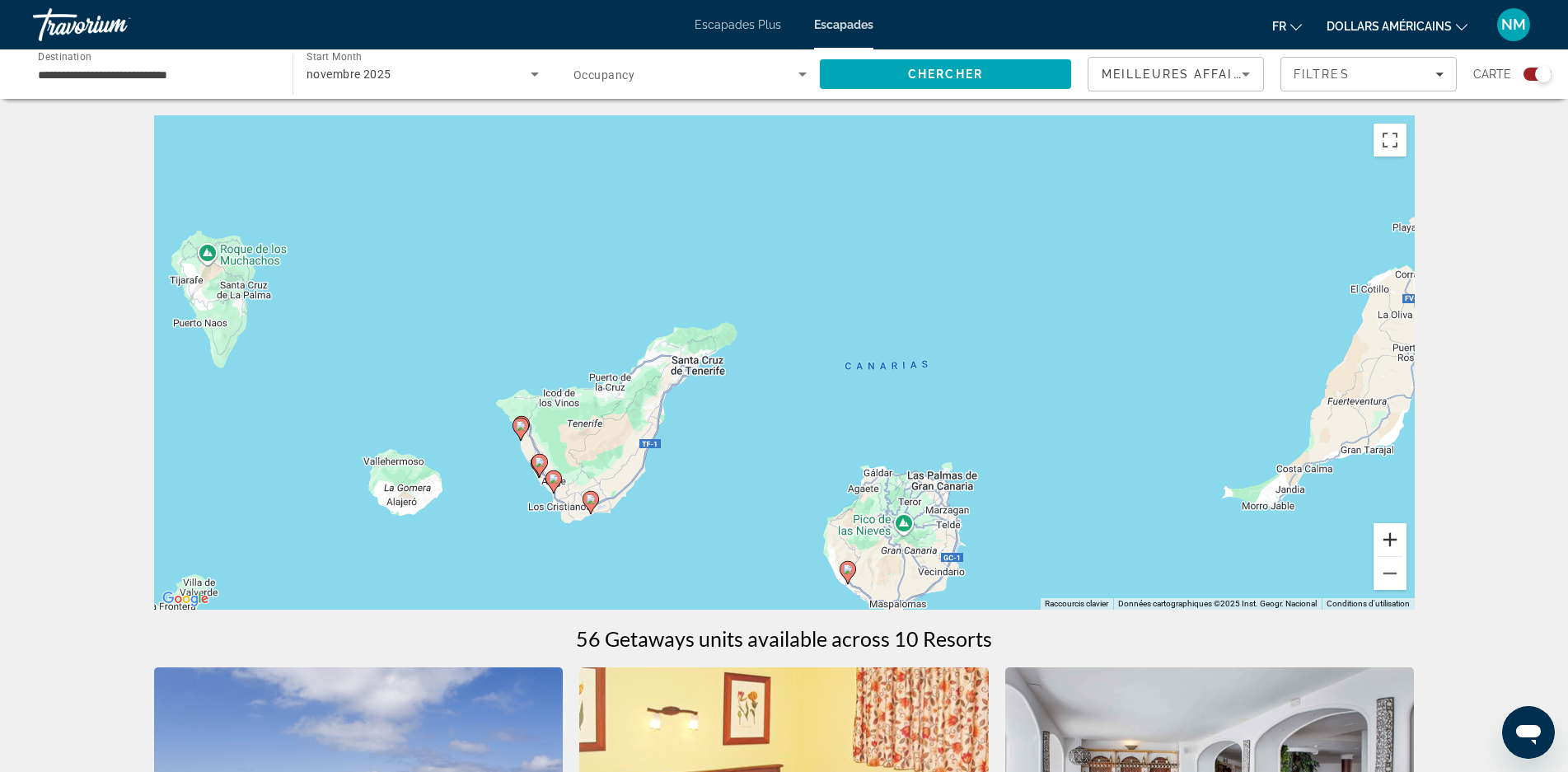
click at [1393, 541] on button "Zoom avant" at bounding box center [1390, 540] width 33 height 33
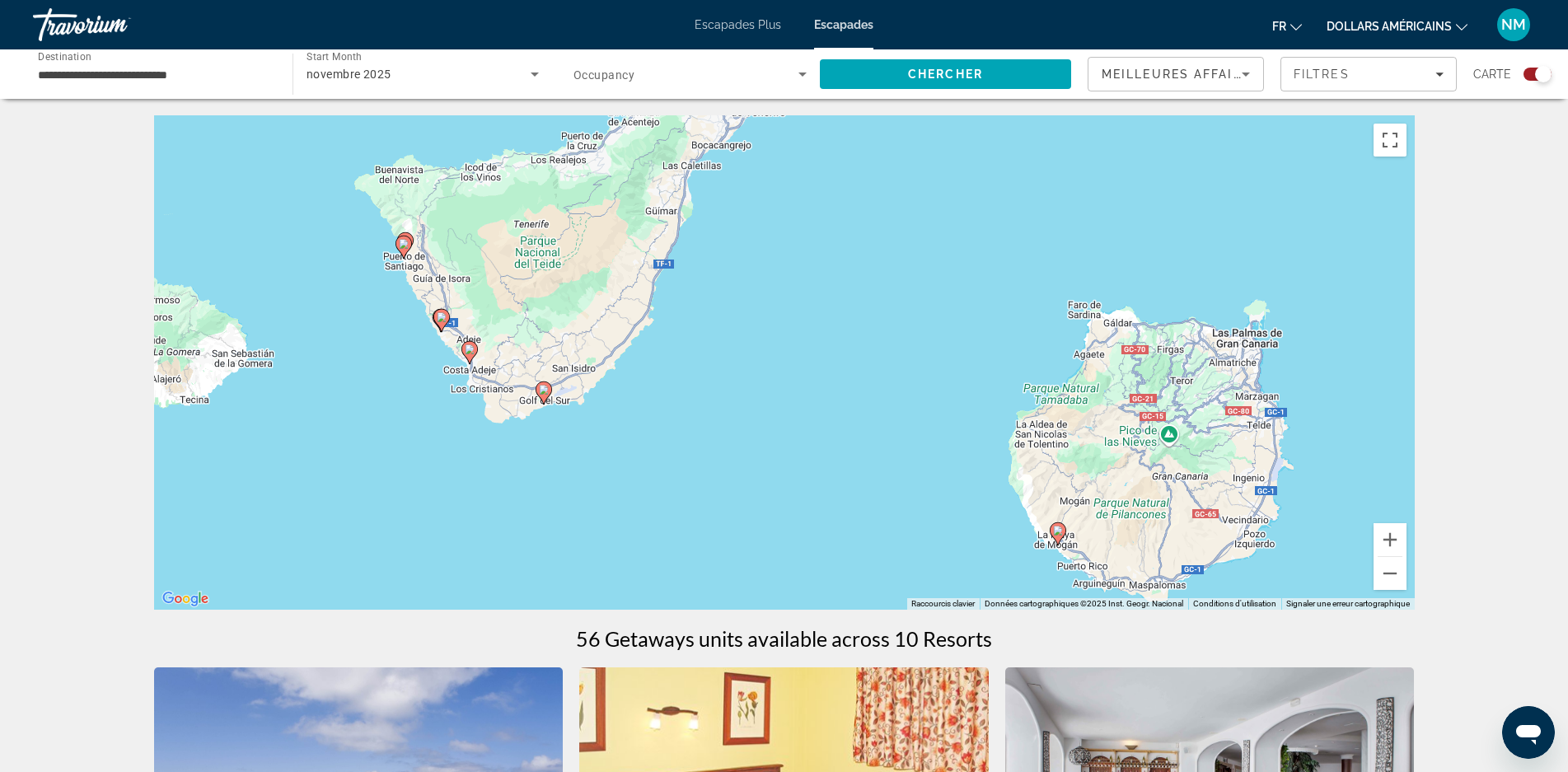
drag, startPoint x: 762, startPoint y: 416, endPoint x: 903, endPoint y: 170, distance: 283.5
click at [903, 170] on div "Pour activer le glissement avec le clavier, appuyez sur Alt+Entrée. Une fois ce…" at bounding box center [784, 362] width 1261 height 494
click at [1388, 538] on button "Zoom avant" at bounding box center [1390, 540] width 33 height 33
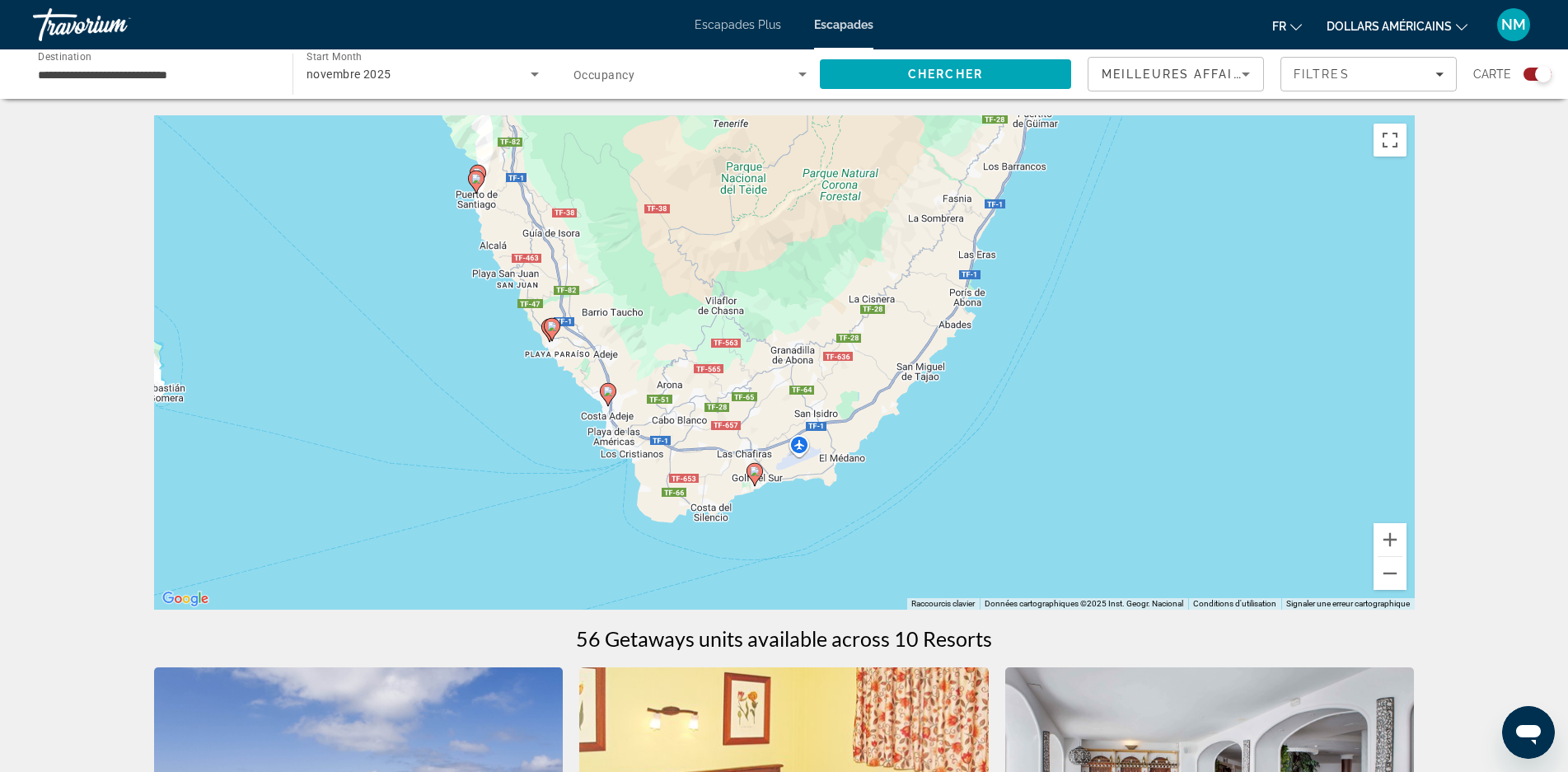
drag, startPoint x: 385, startPoint y: 277, endPoint x: 839, endPoint y: 315, distance: 455.6
click at [839, 315] on div "Pour activer le glissement avec le clavier, appuyez sur Alt+Entrée. Une fois ce…" at bounding box center [784, 362] width 1261 height 494
click at [757, 475] on image "Contenu principal" at bounding box center [755, 471] width 10 height 10
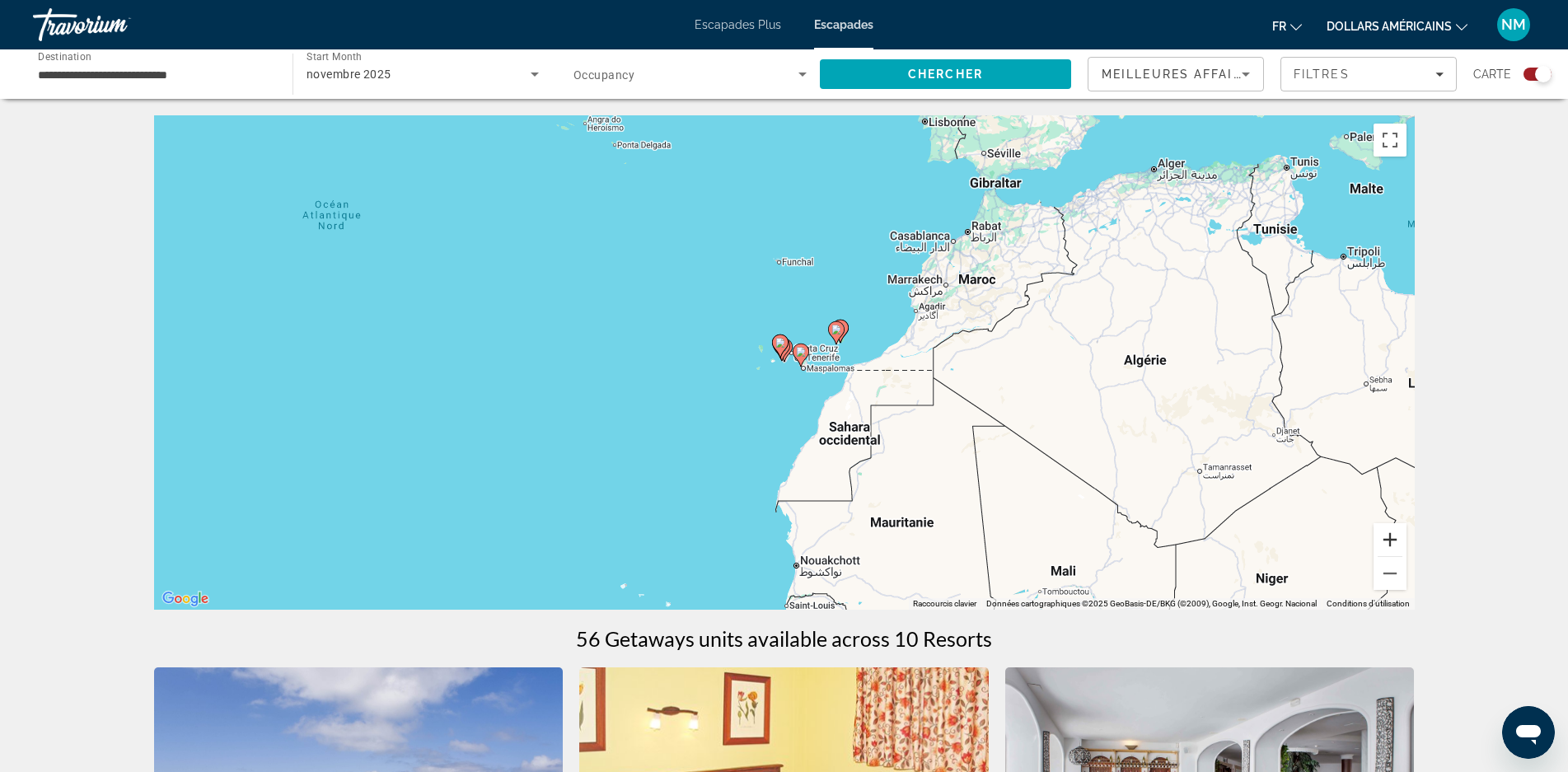
click at [1381, 538] on button "Zoom avant" at bounding box center [1390, 540] width 33 height 33
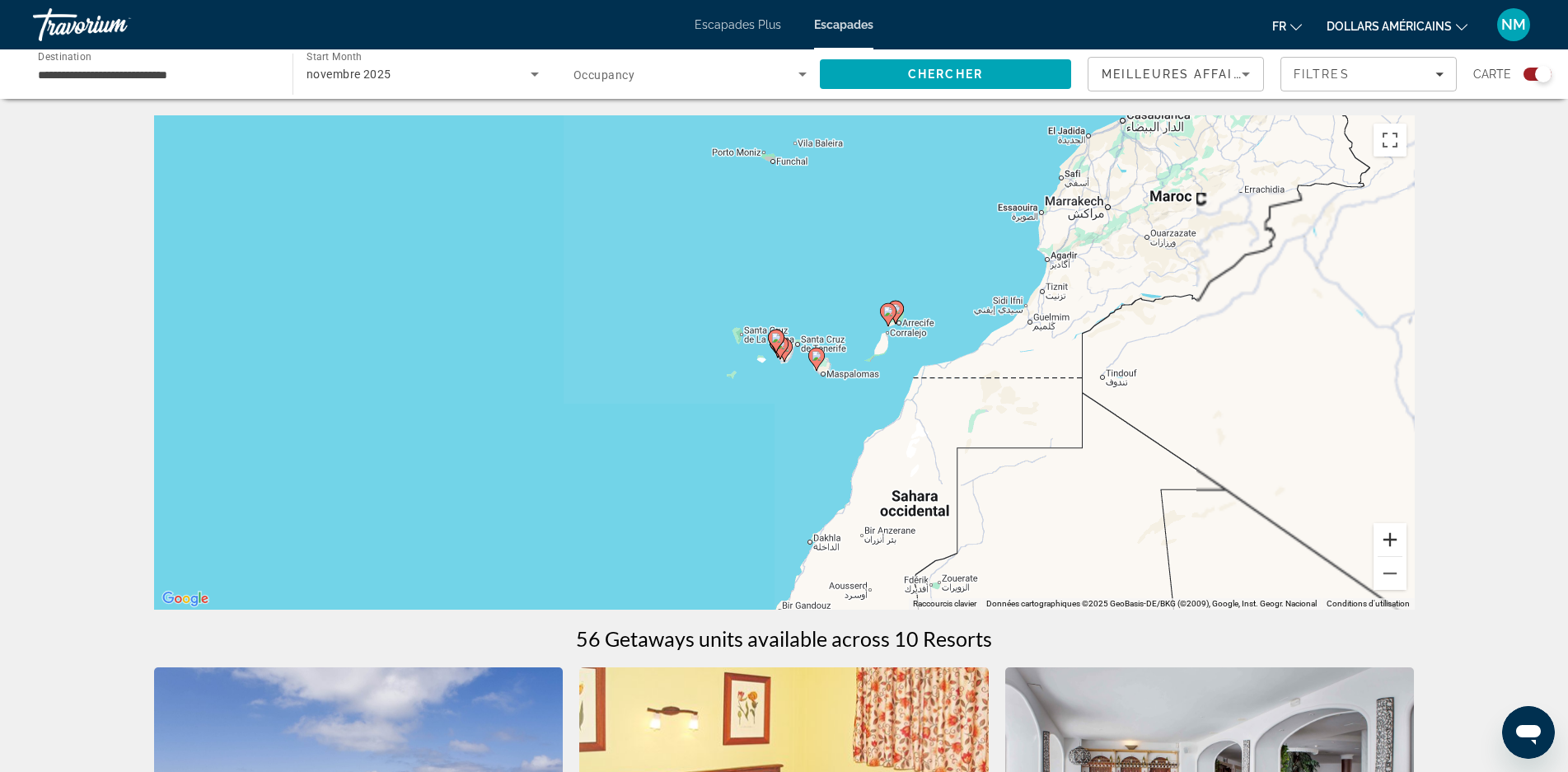
click at [1381, 538] on button "Zoom avant" at bounding box center [1390, 540] width 33 height 33
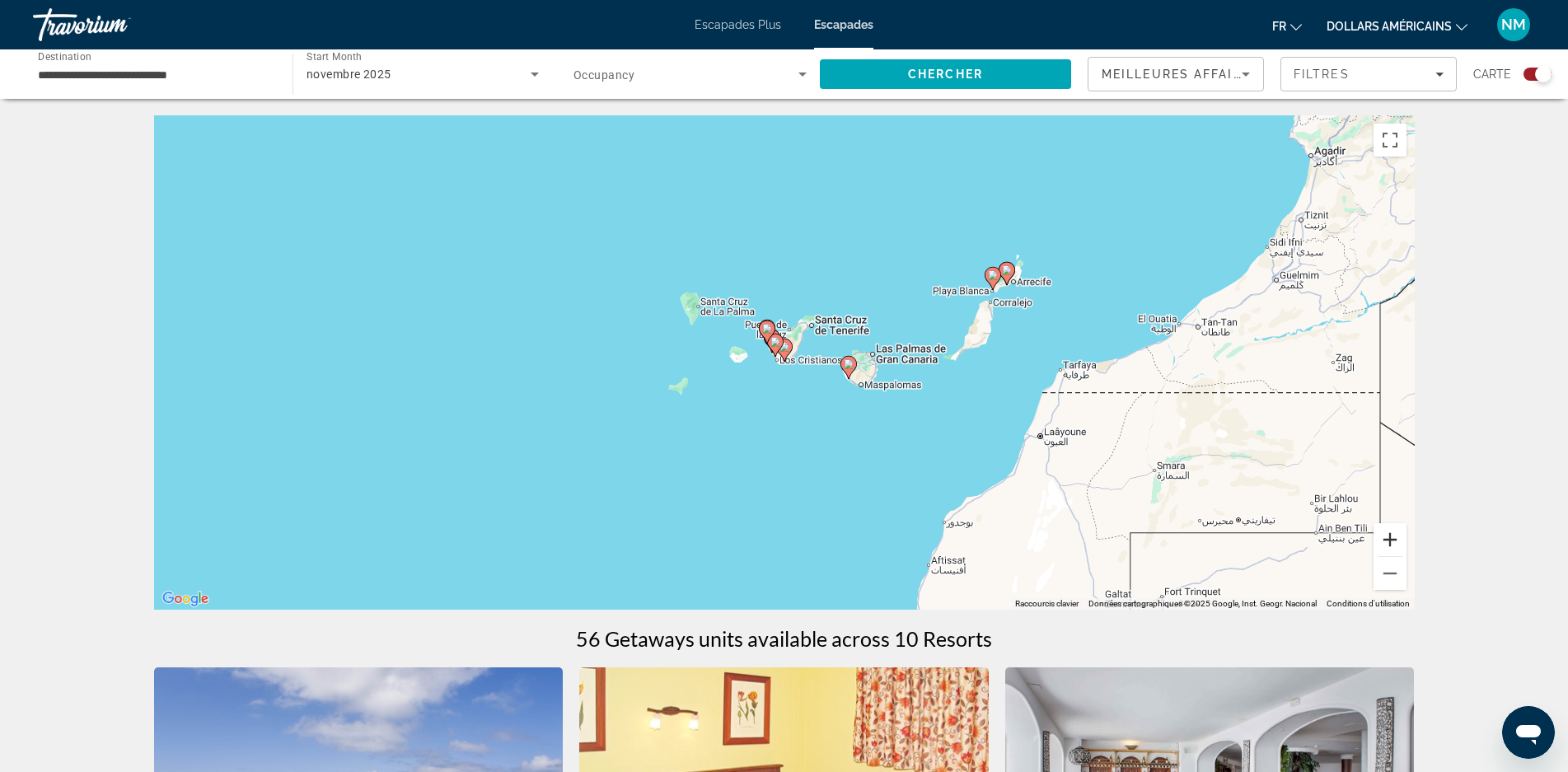
click at [1385, 543] on button "Zoom avant" at bounding box center [1390, 540] width 33 height 33
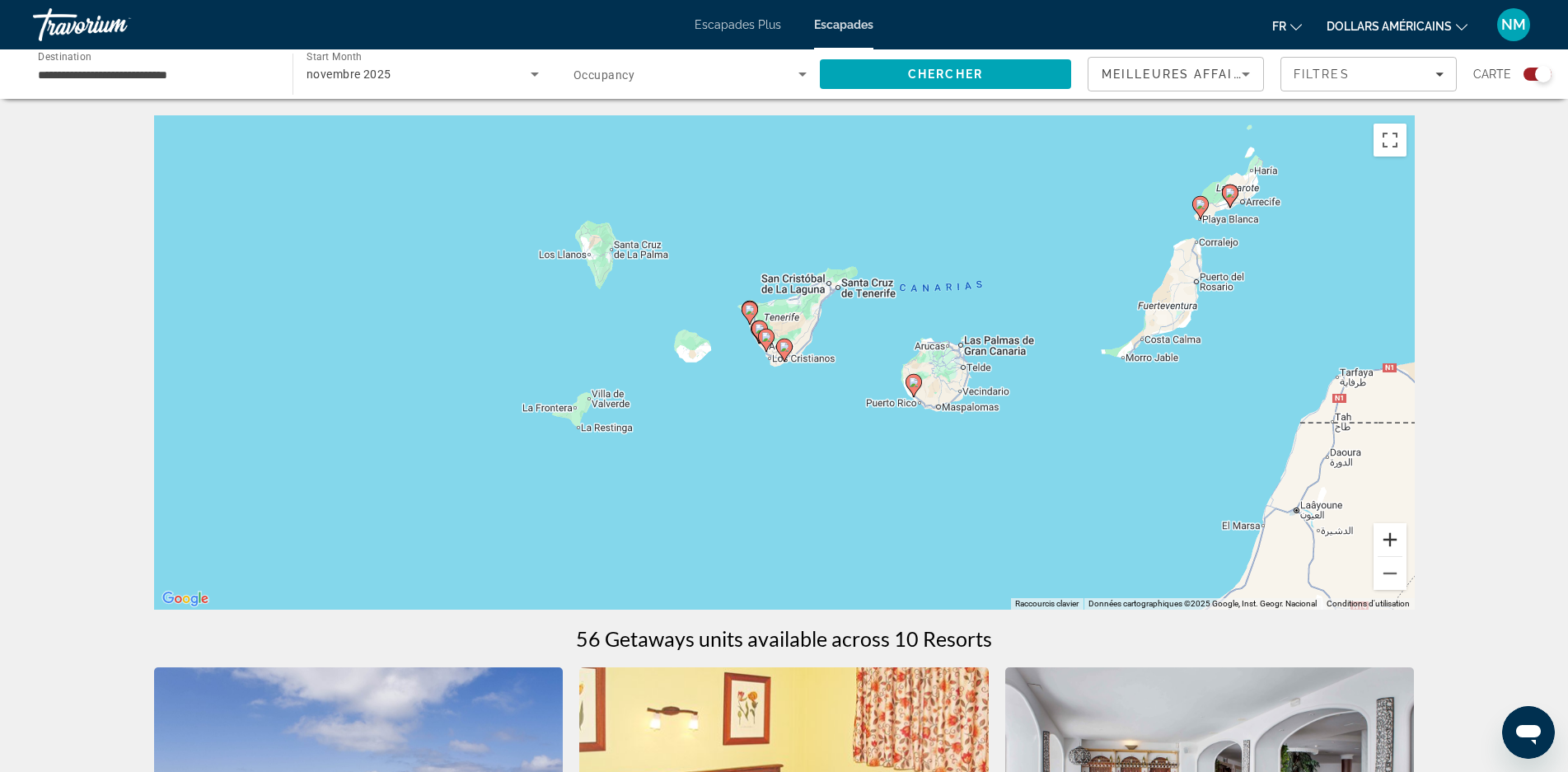
click at [1385, 542] on button "Zoom avant" at bounding box center [1390, 540] width 33 height 33
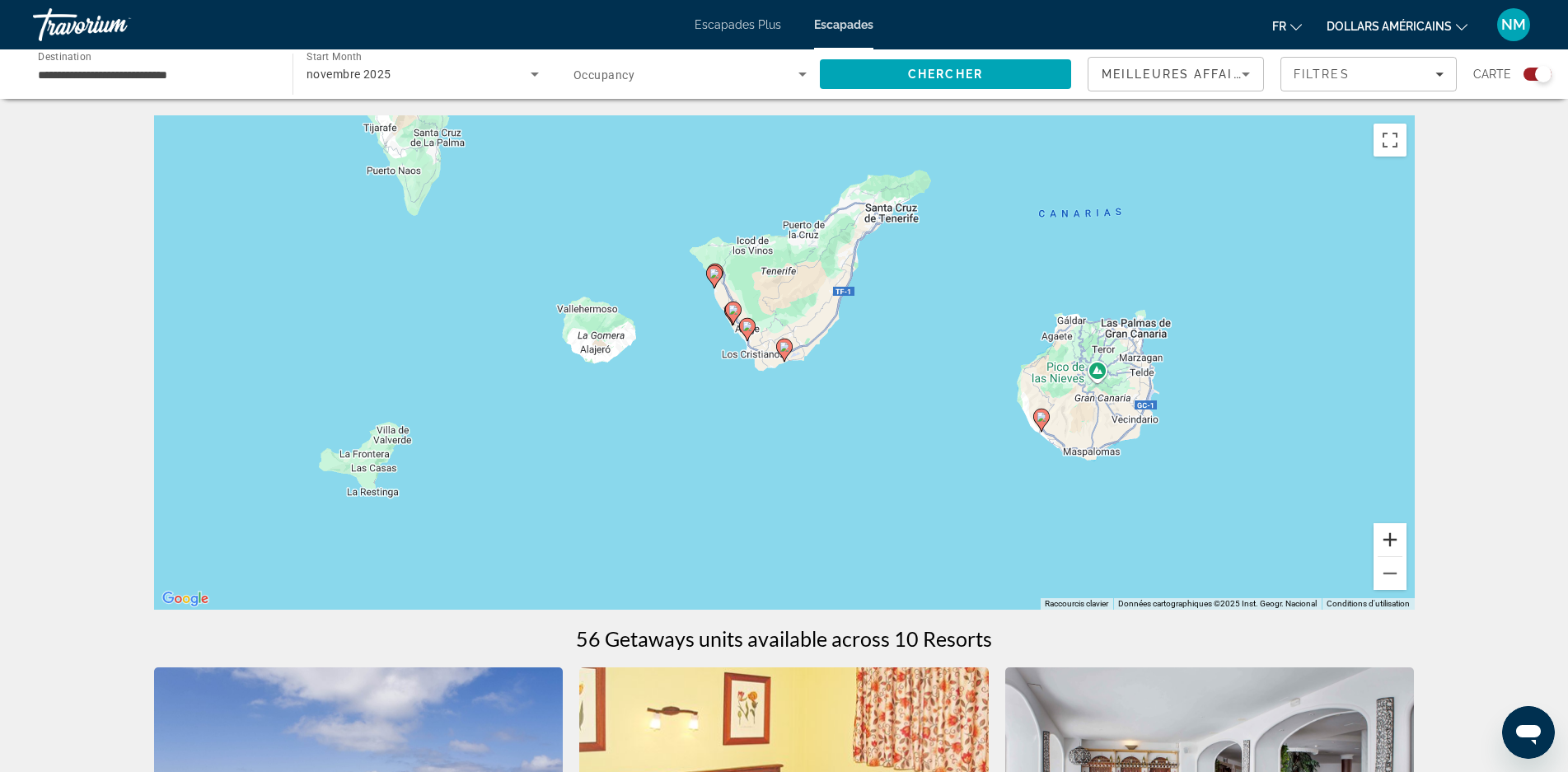
click at [1385, 542] on button "Zoom avant" at bounding box center [1390, 540] width 33 height 33
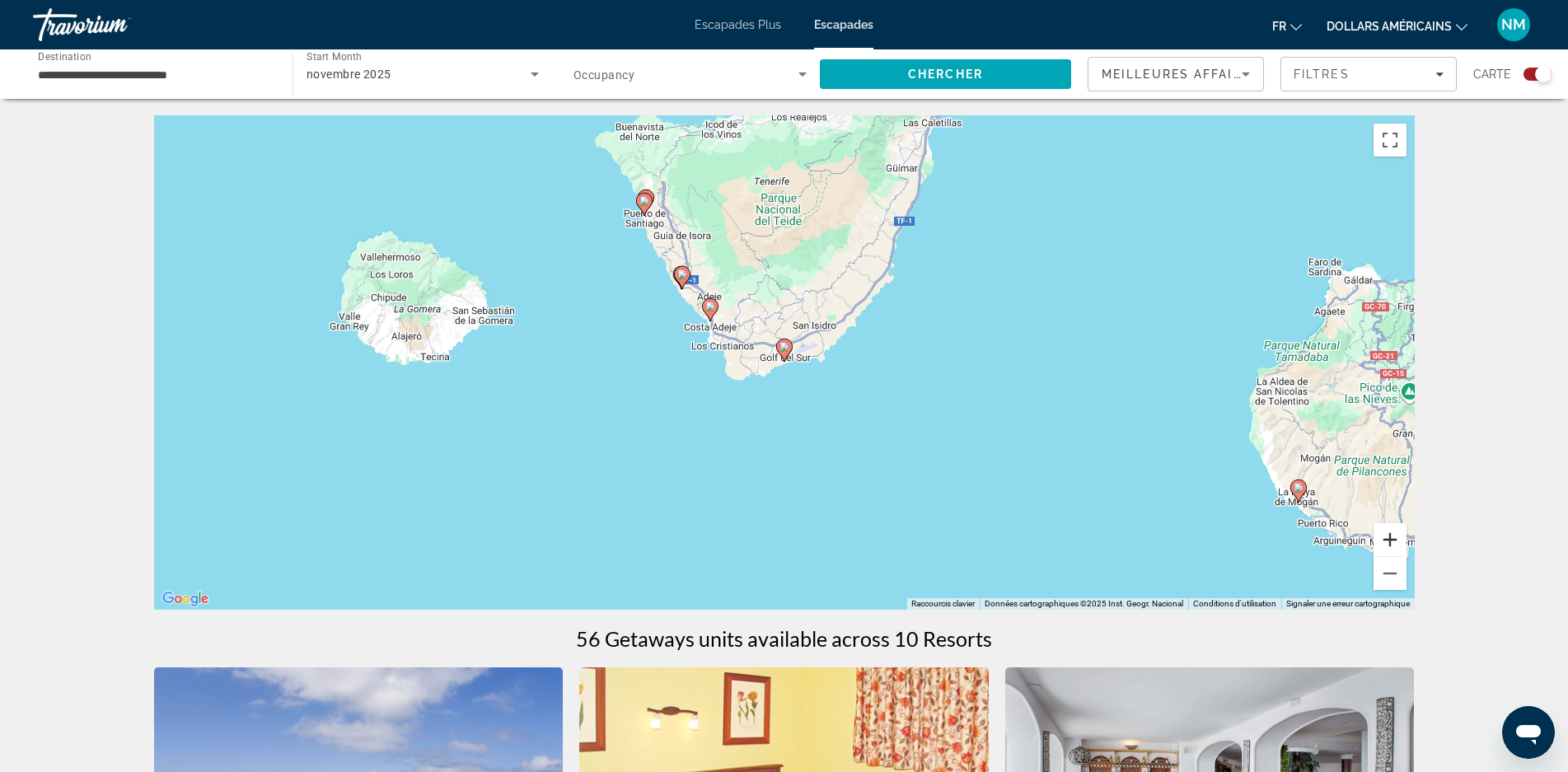
click at [1385, 542] on button "Zoom avant" at bounding box center [1390, 540] width 33 height 33
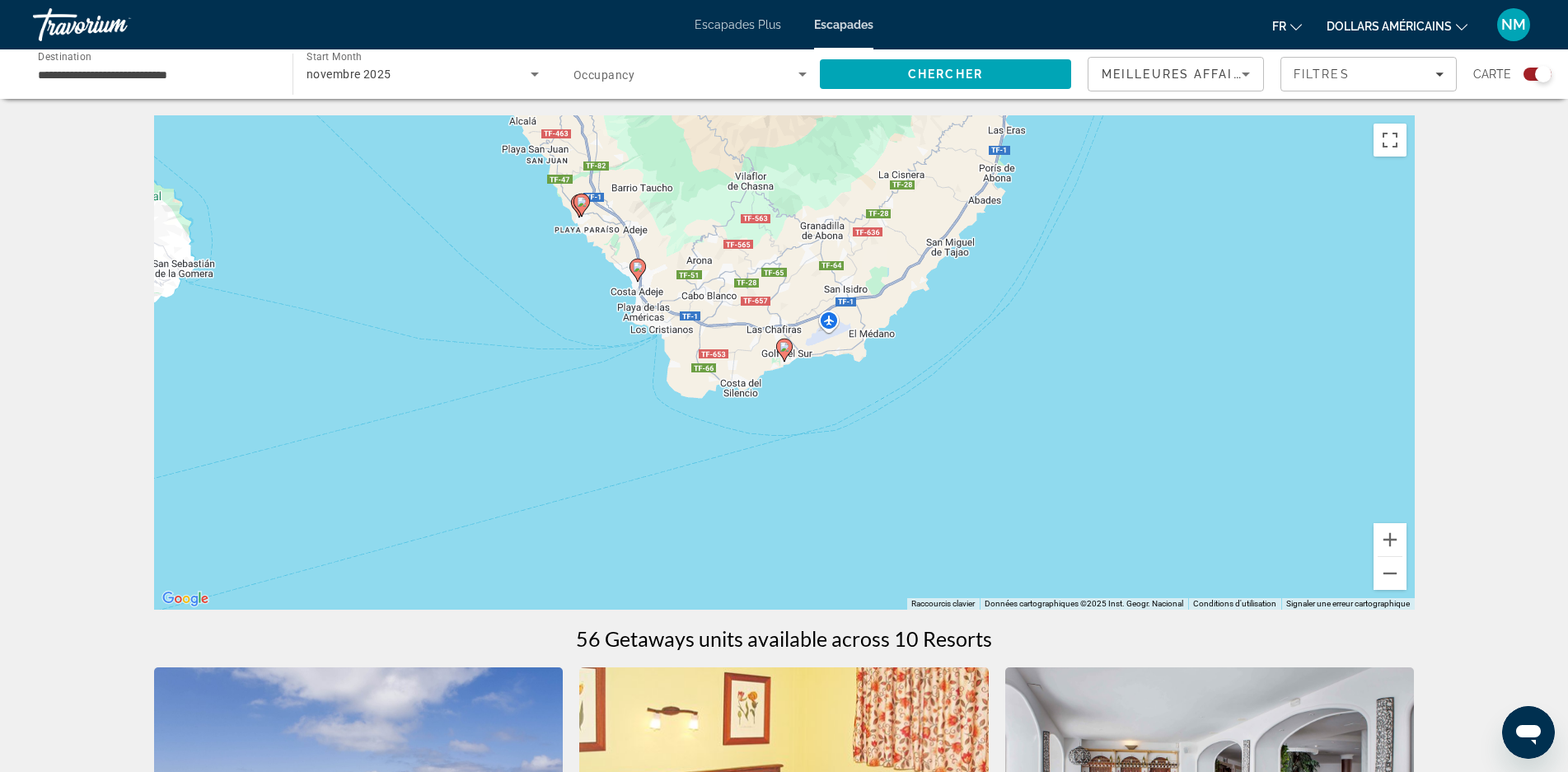
click at [784, 352] on icon "Contenu principal" at bounding box center [783, 350] width 14 height 21
type input "**********"
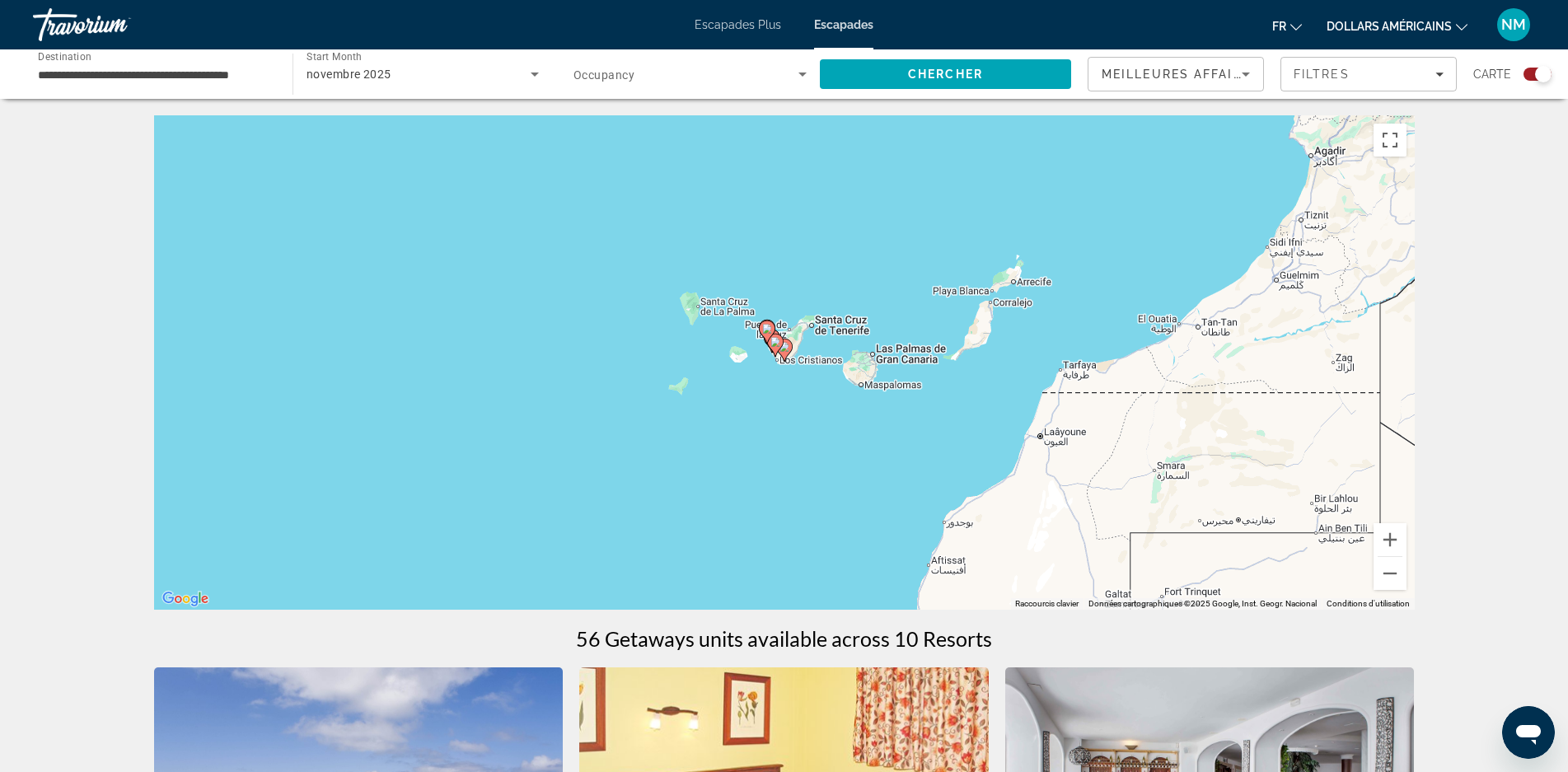
click at [784, 352] on icon "Contenu principal" at bounding box center [783, 350] width 14 height 21
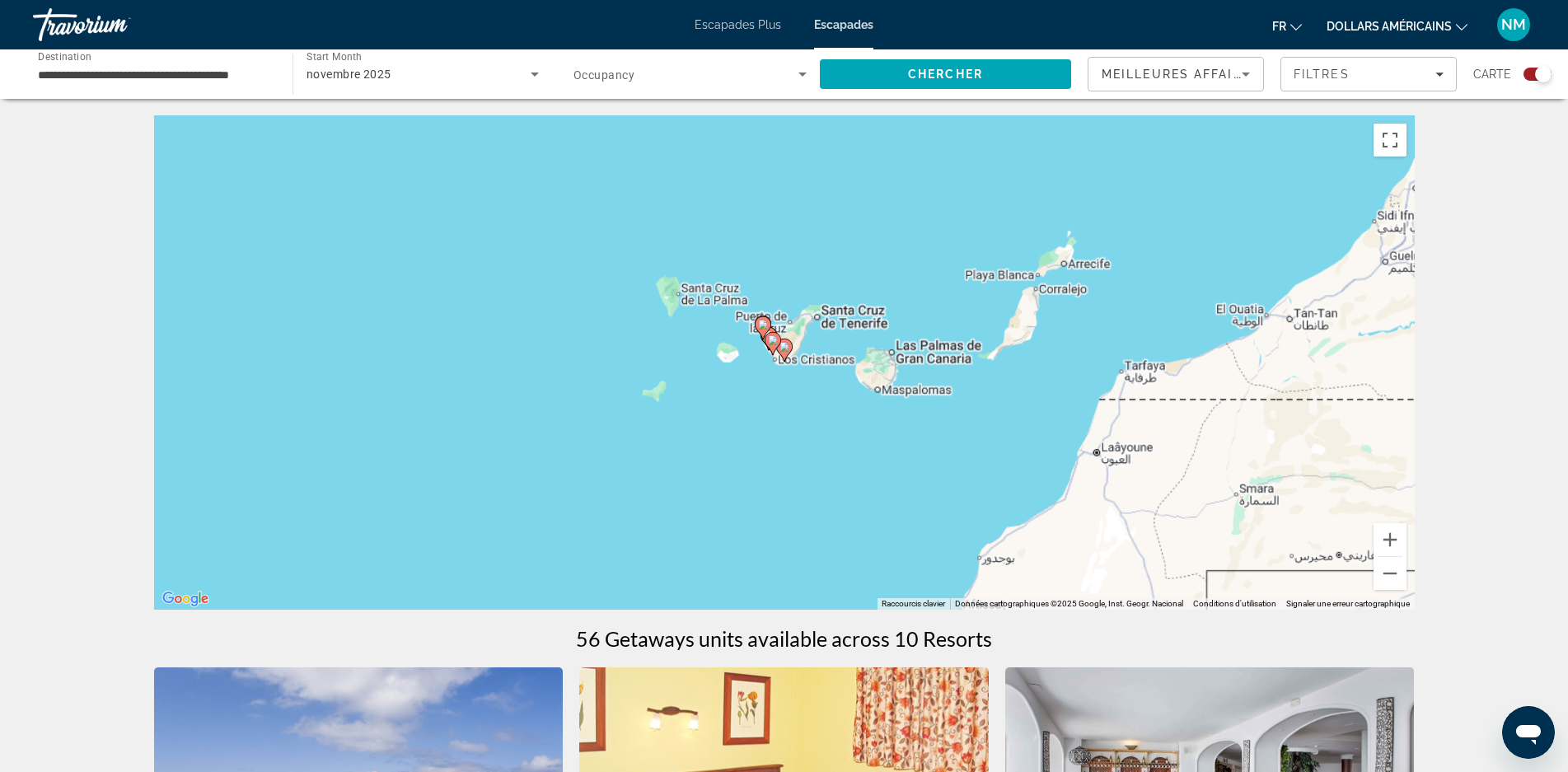
click at [784, 352] on icon "Contenu principal" at bounding box center [783, 350] width 14 height 21
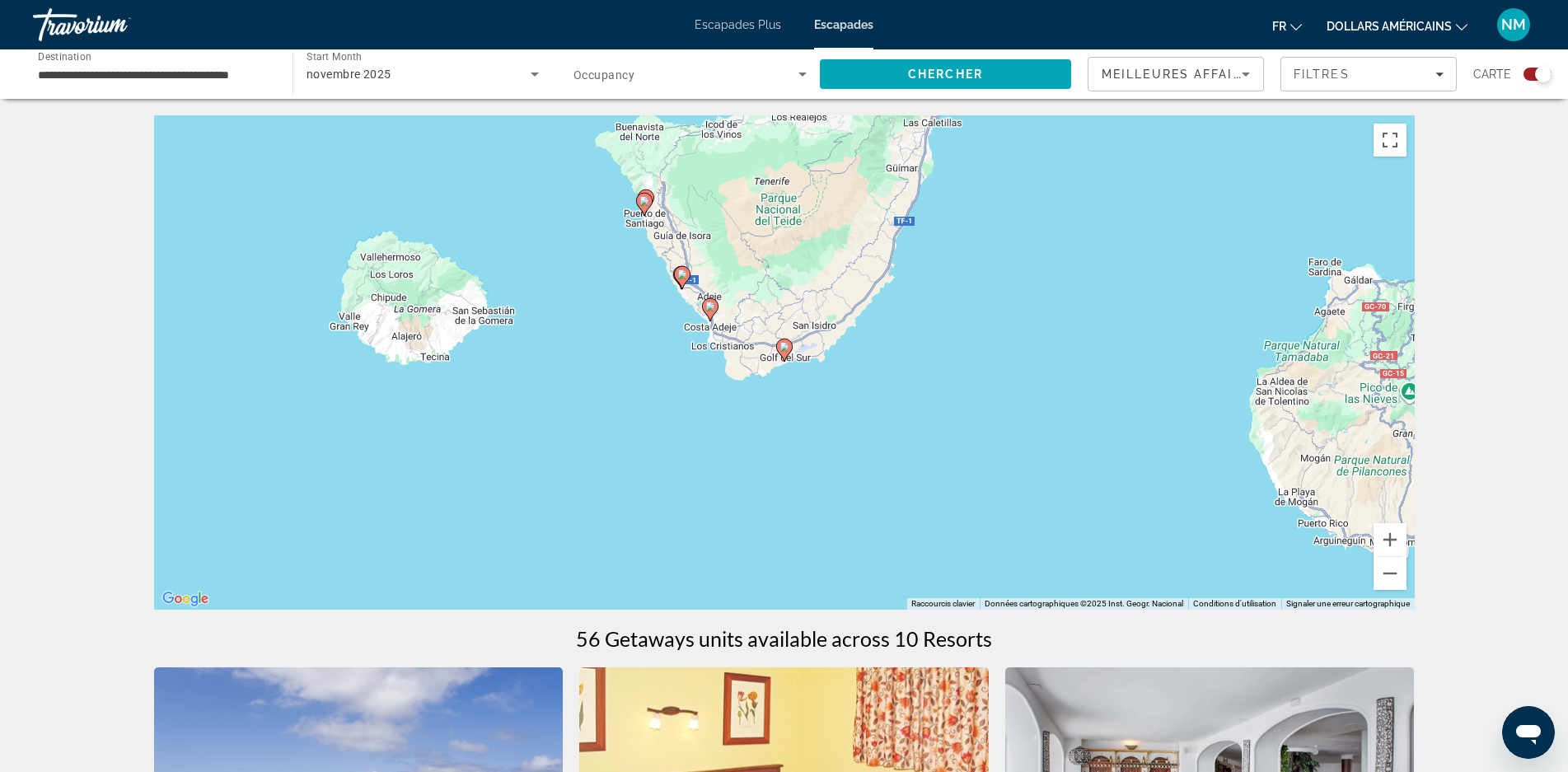
click at [784, 352] on icon "Contenu principal" at bounding box center [783, 350] width 14 height 21
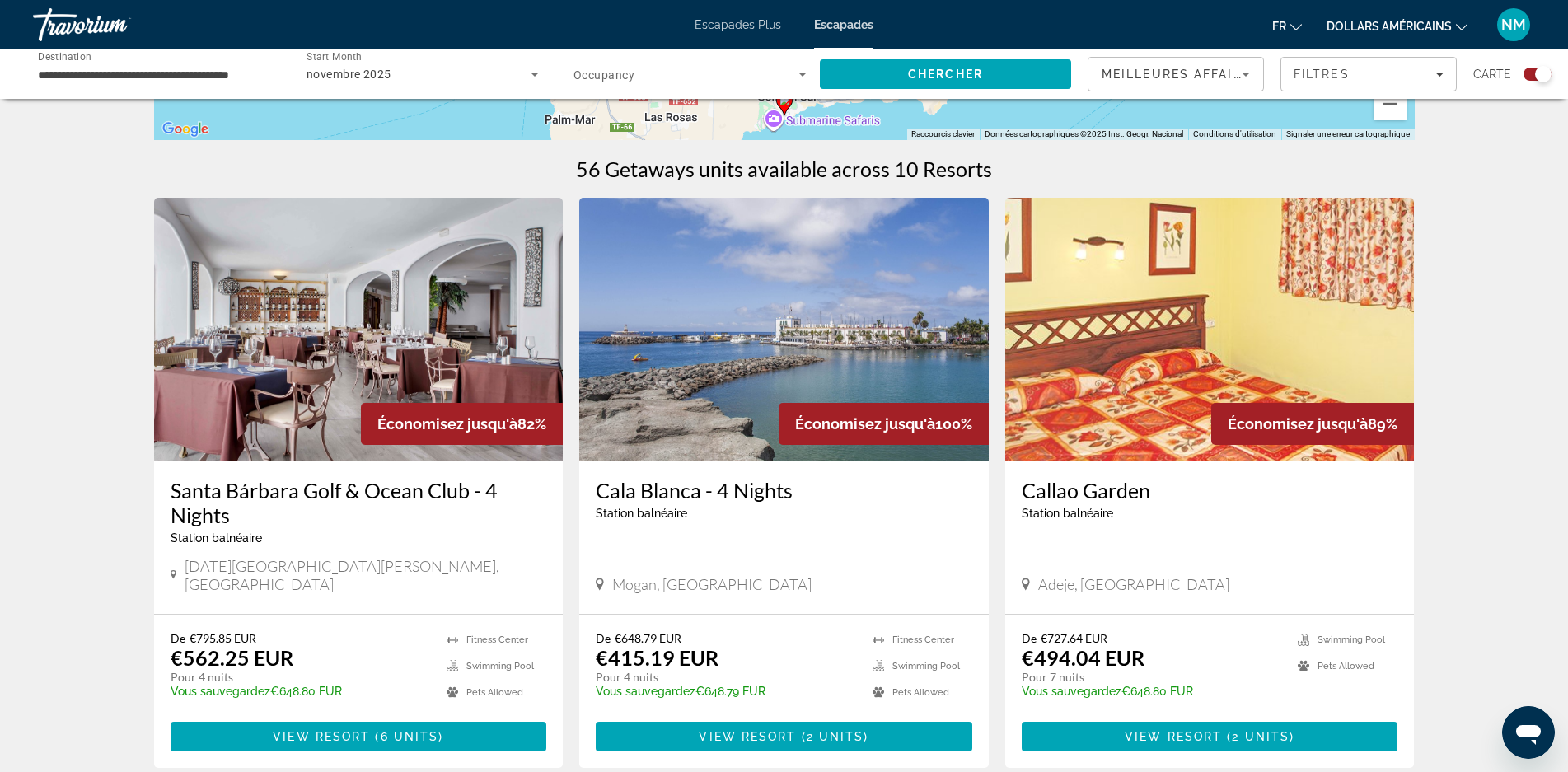
scroll to position [494, 0]
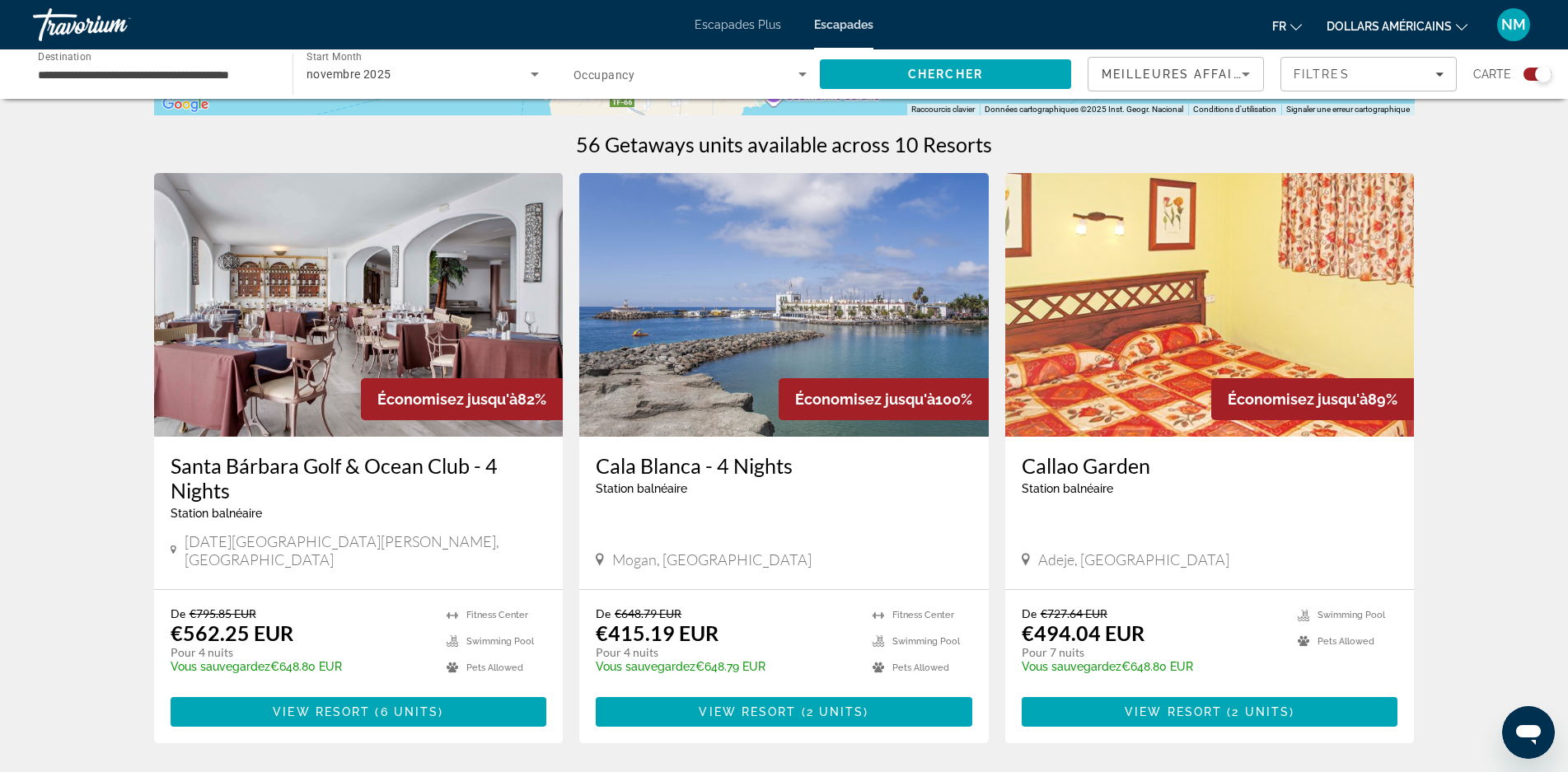
click at [284, 379] on img "Contenu principal" at bounding box center [359, 306] width 410 height 264
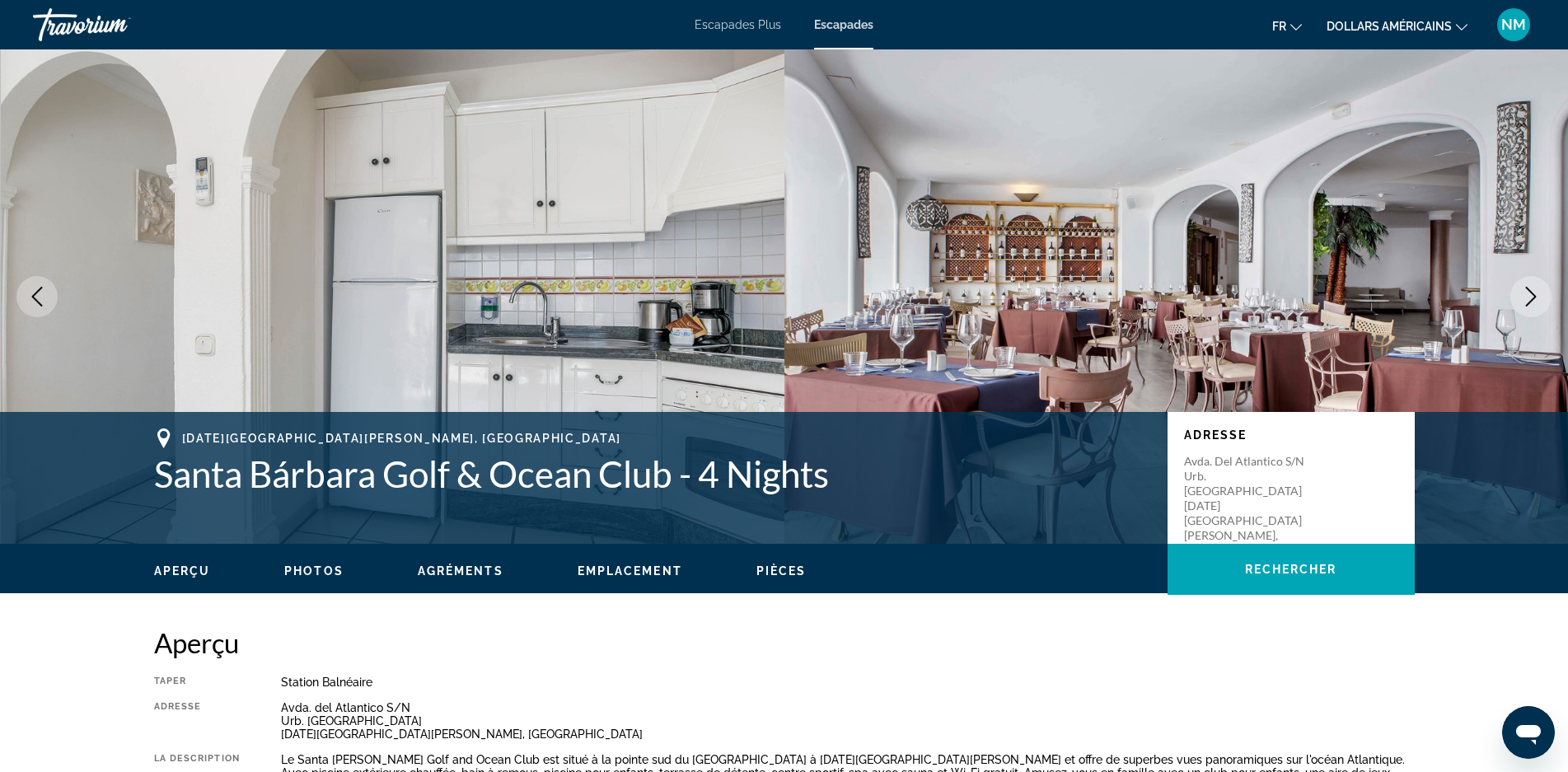
click at [1524, 292] on icon "Next image" at bounding box center [1530, 297] width 20 height 20
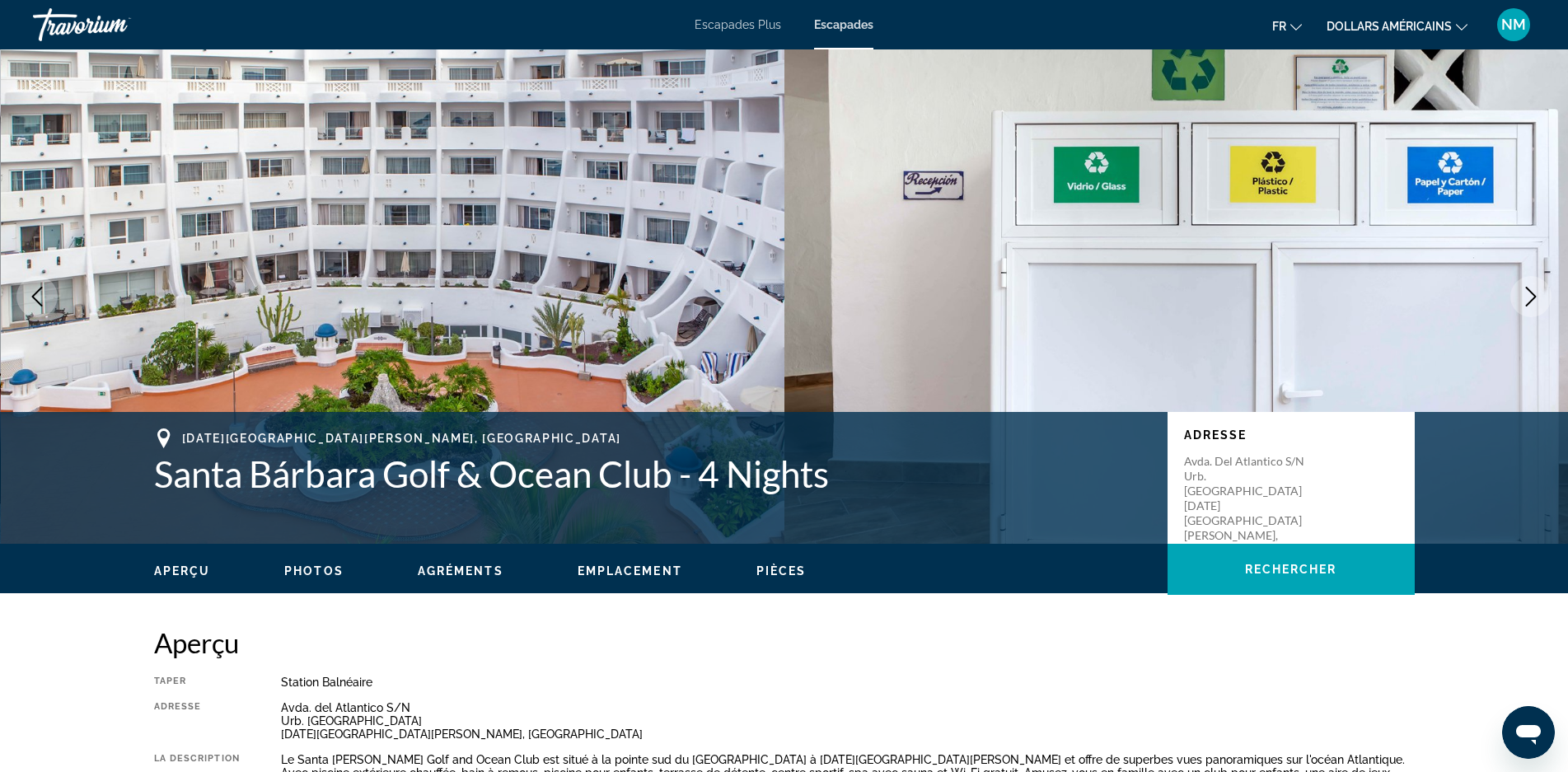
click at [1526, 293] on icon "Next image" at bounding box center [1530, 297] width 20 height 20
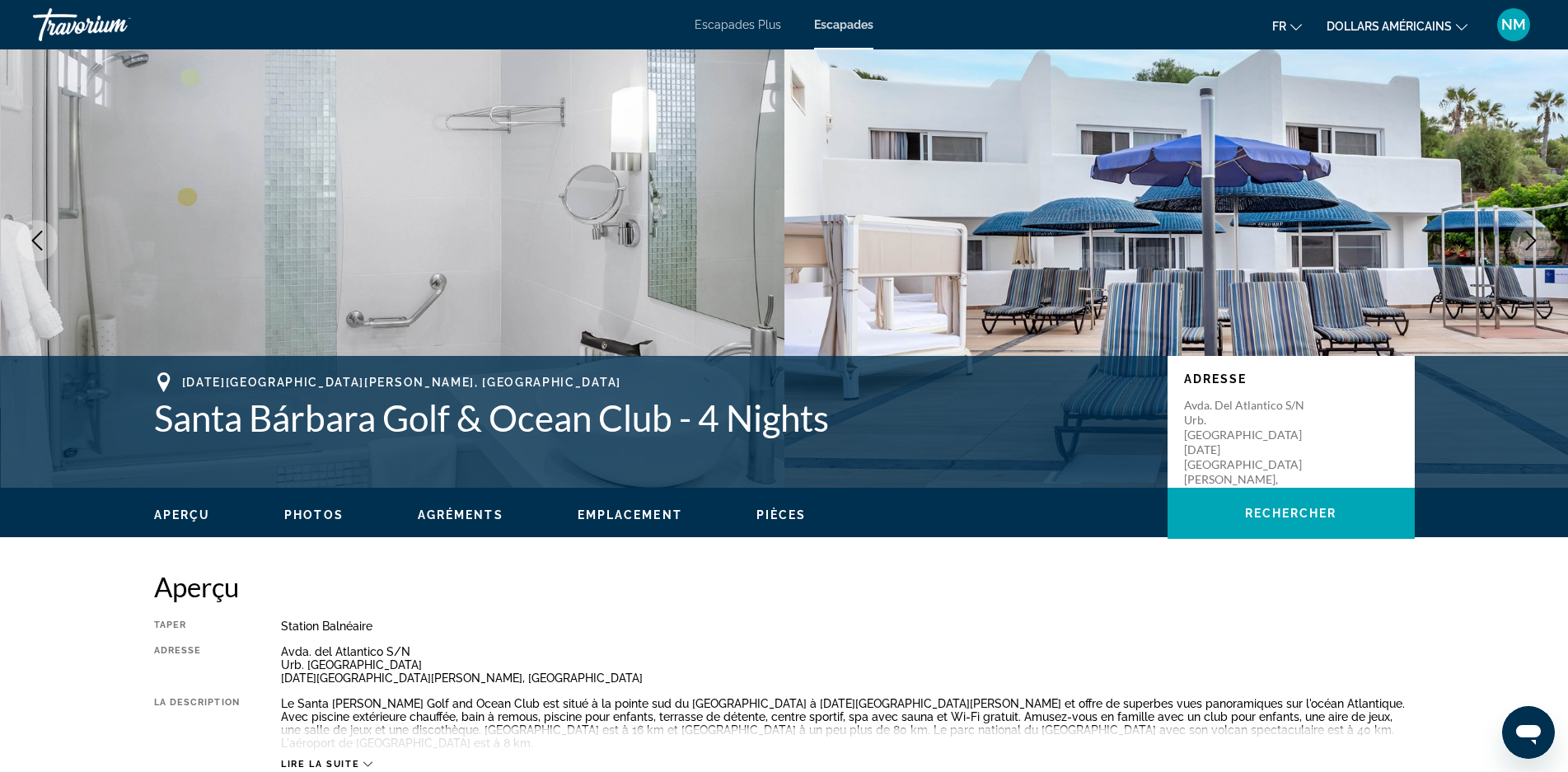
scroll to position [83, 0]
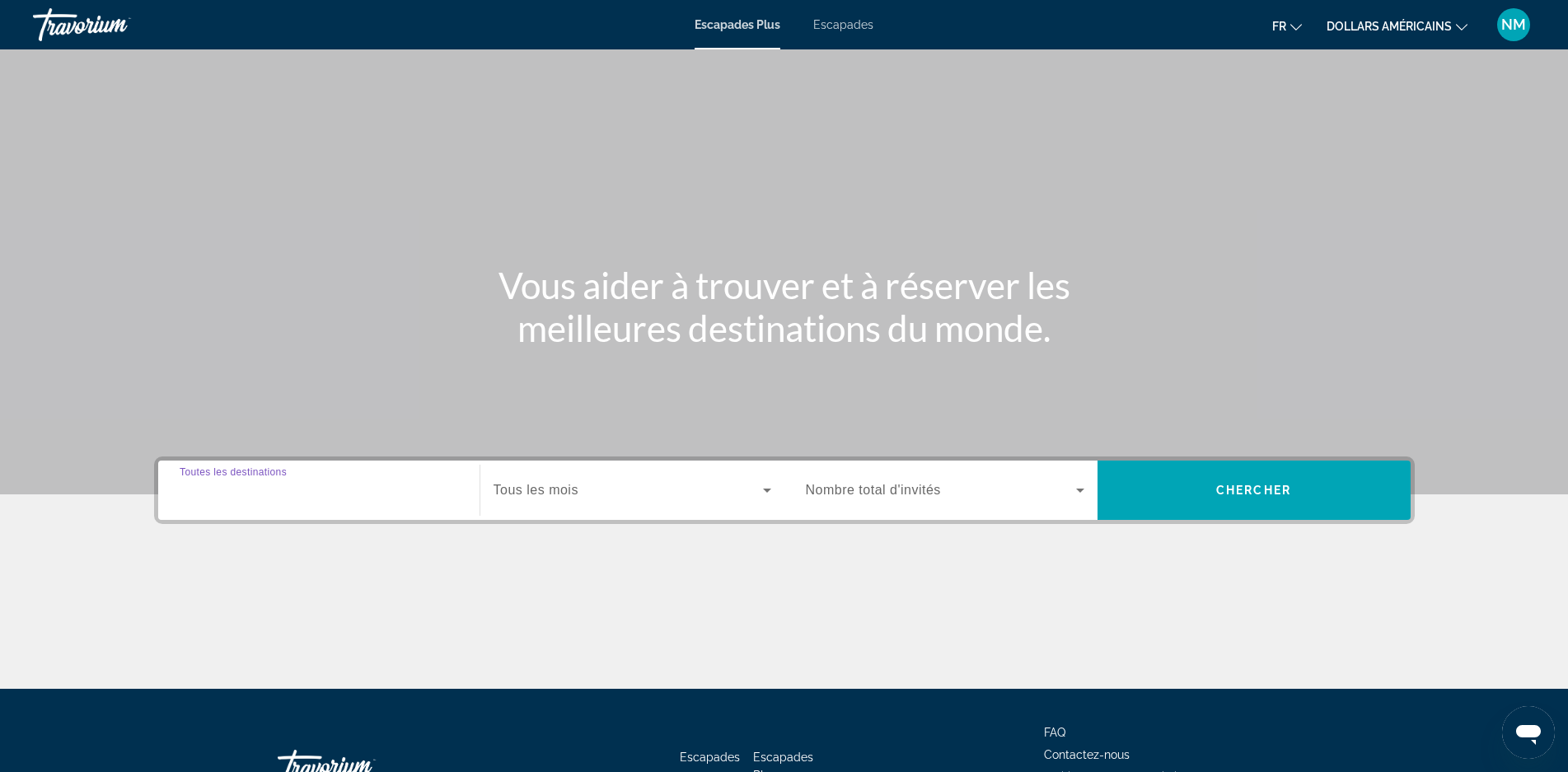
click at [371, 497] on input "Destination Toutes les destinations" at bounding box center [318, 491] width 279 height 20
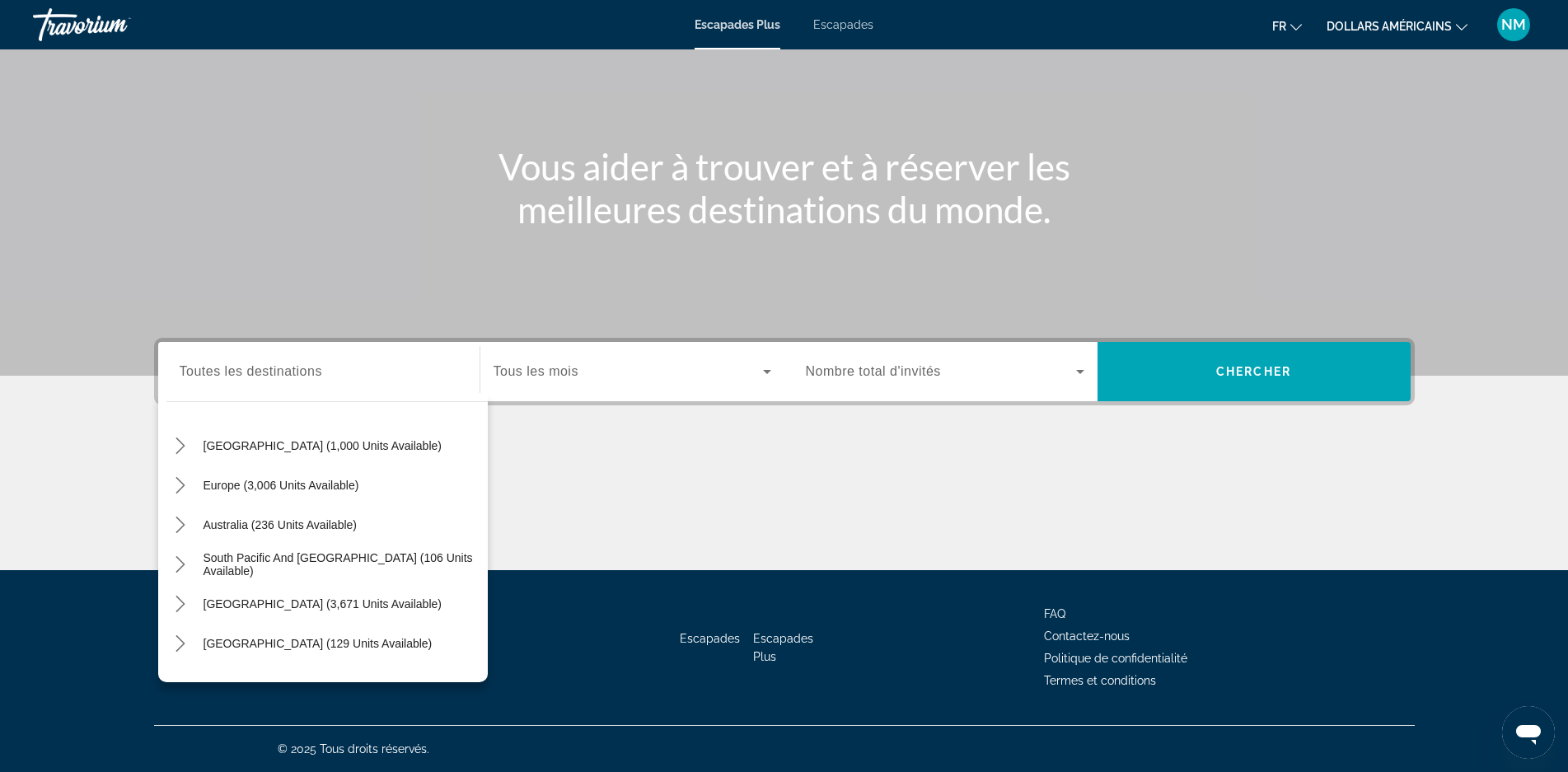
scroll to position [156, 0]
click at [173, 489] on icon "Toggle Europe (3,006 units available) submenu" at bounding box center [180, 489] width 16 height 16
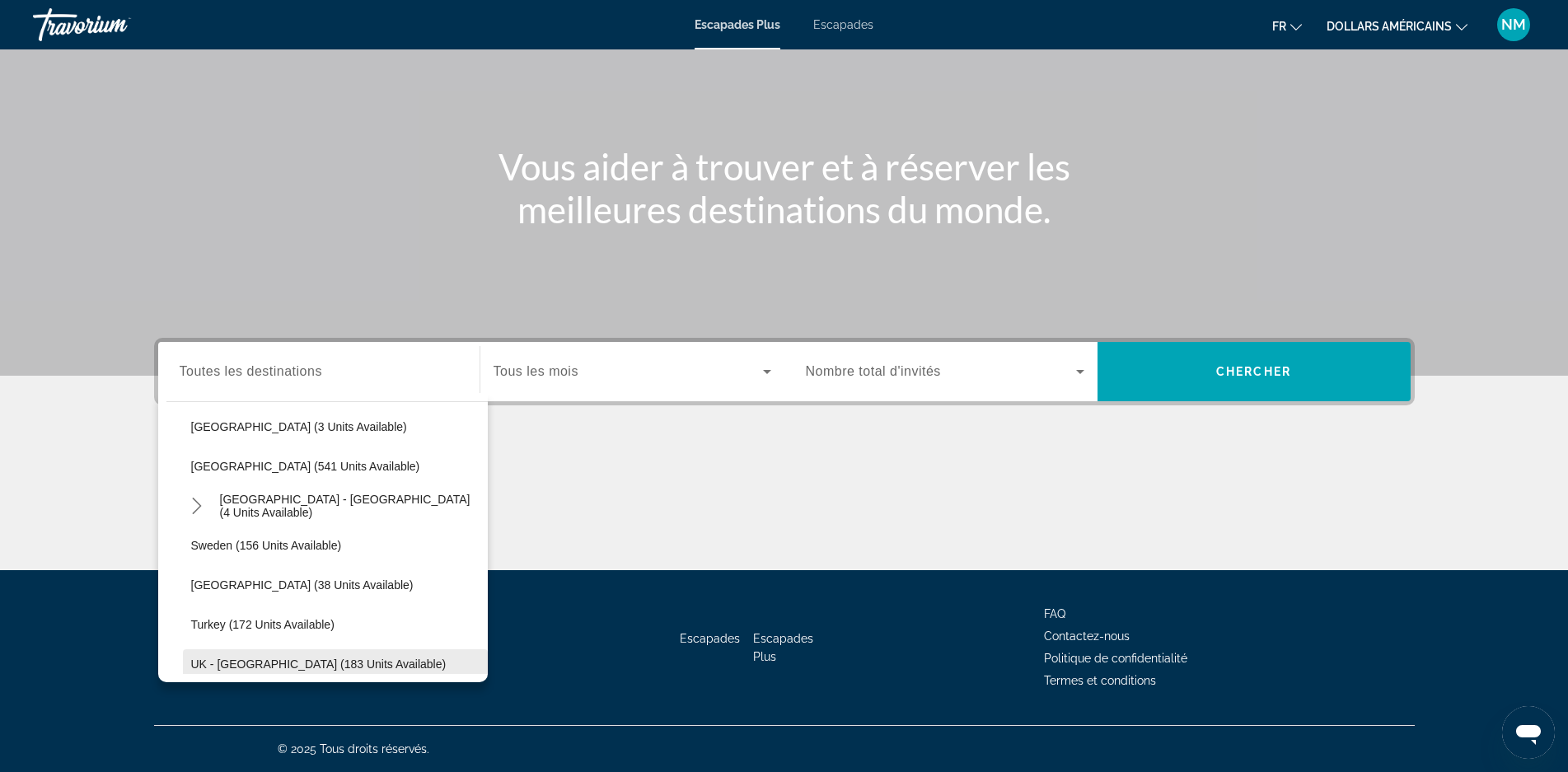
scroll to position [701, 0]
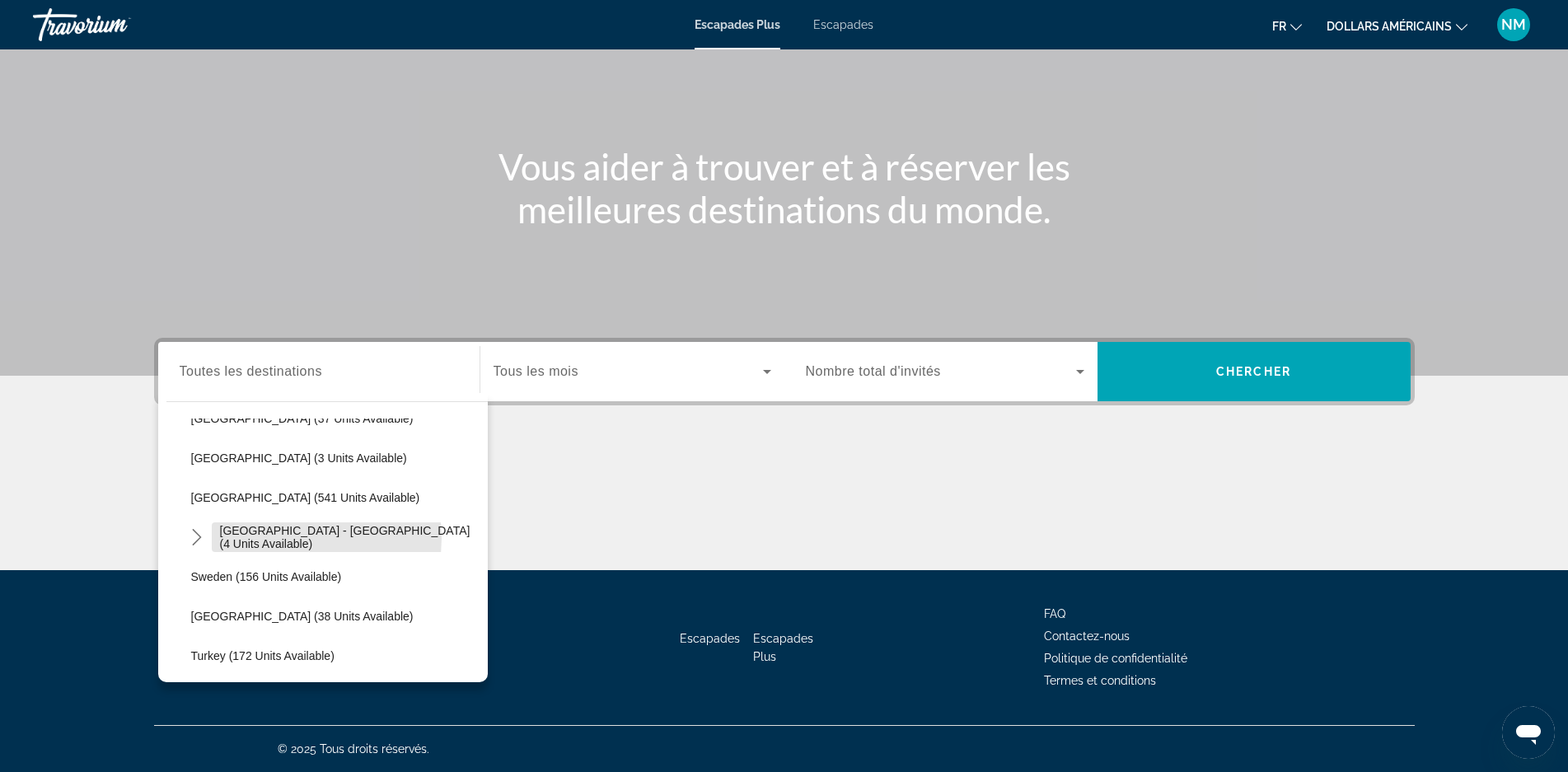
click at [291, 539] on span "[GEOGRAPHIC_DATA] - [GEOGRAPHIC_DATA] (4 units available)" at bounding box center [349, 537] width 259 height 26
type input "**********"
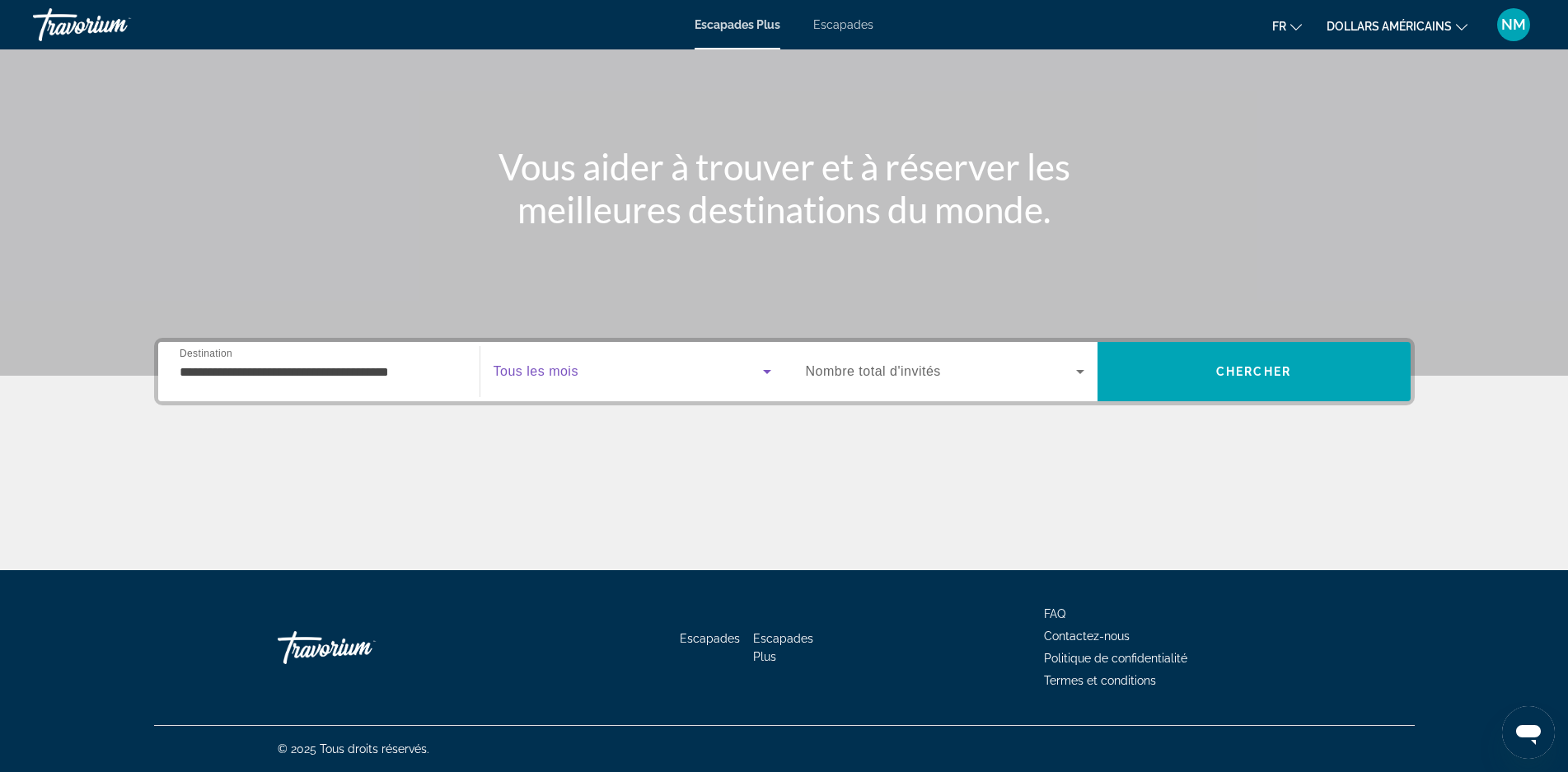
click at [767, 372] on icon "Widget de recherche" at bounding box center [767, 372] width 9 height 4
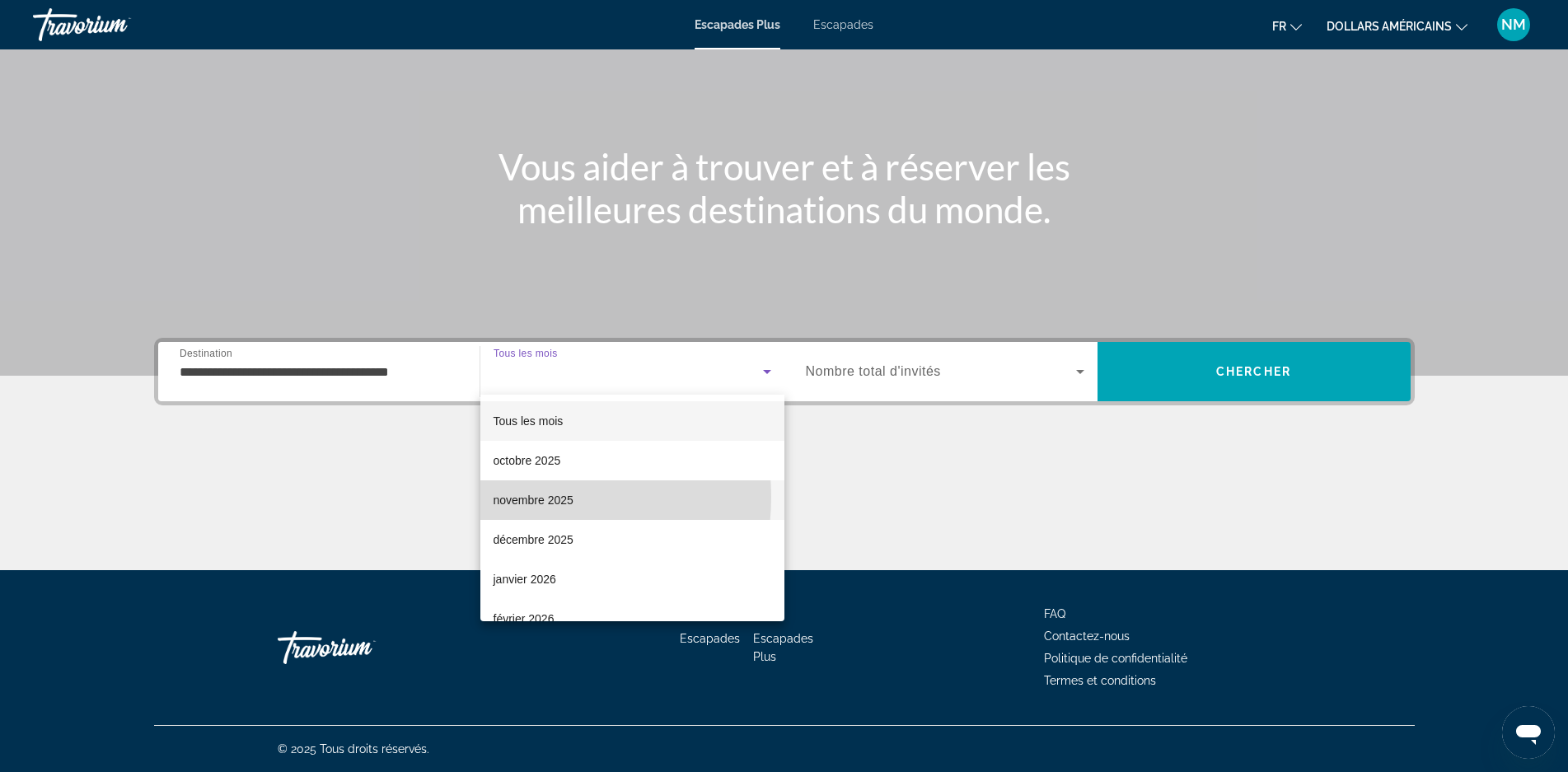
click at [520, 497] on font "novembre 2025" at bounding box center [533, 500] width 80 height 13
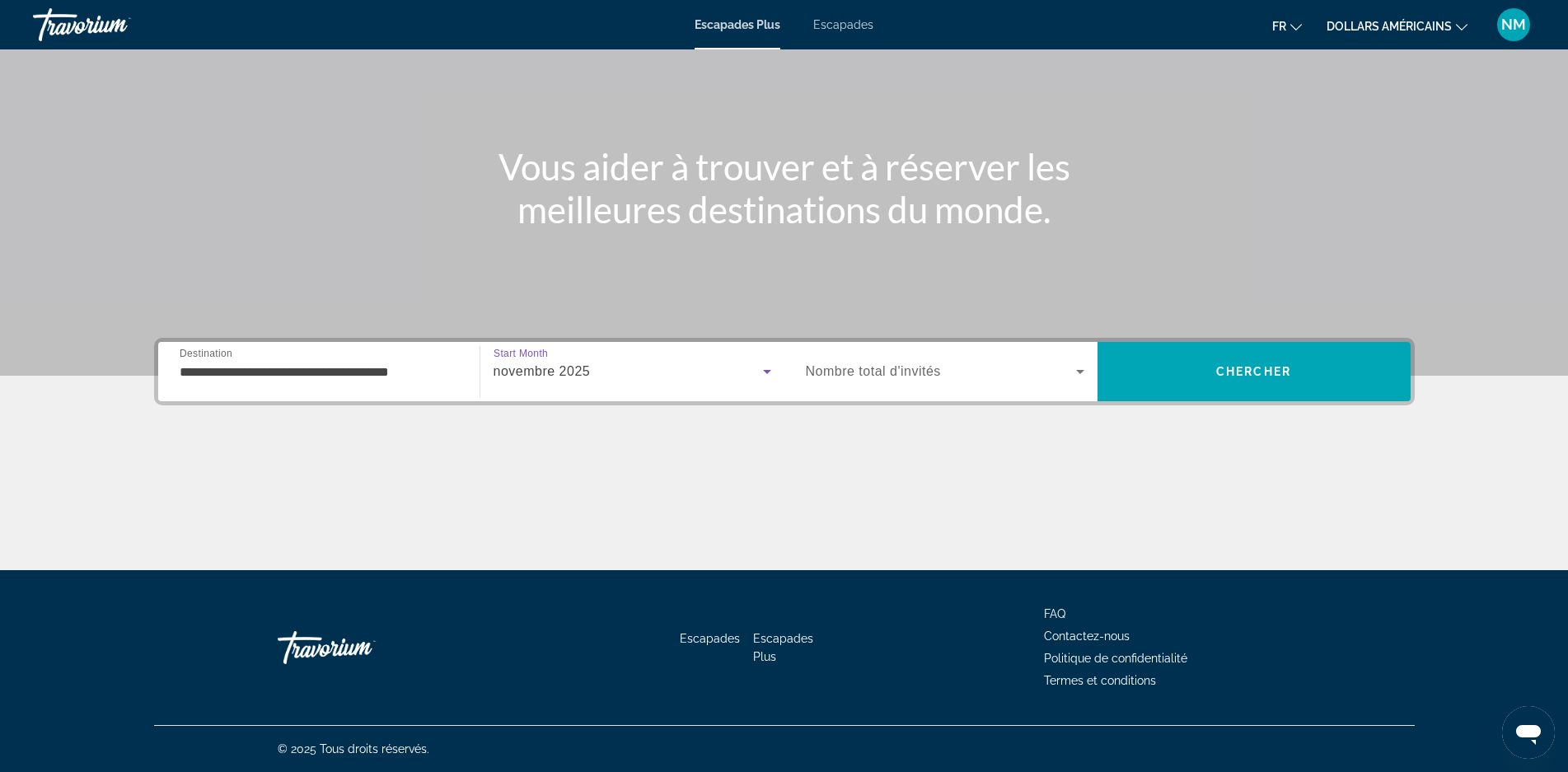
click at [1081, 372] on icon "Widget de recherche" at bounding box center [1080, 372] width 9 height 4
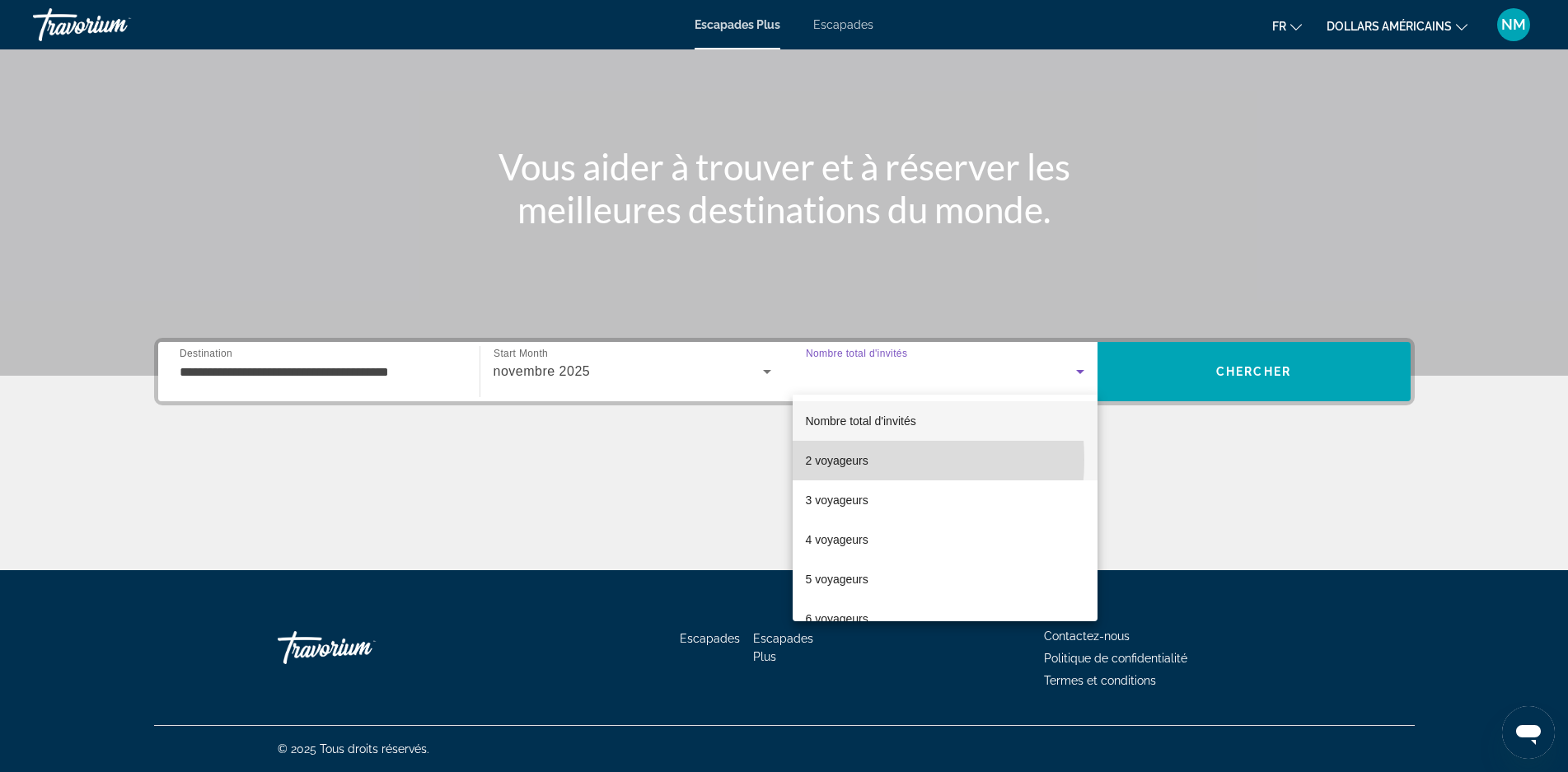
click at [842, 460] on font "2 voyageurs" at bounding box center [837, 461] width 63 height 13
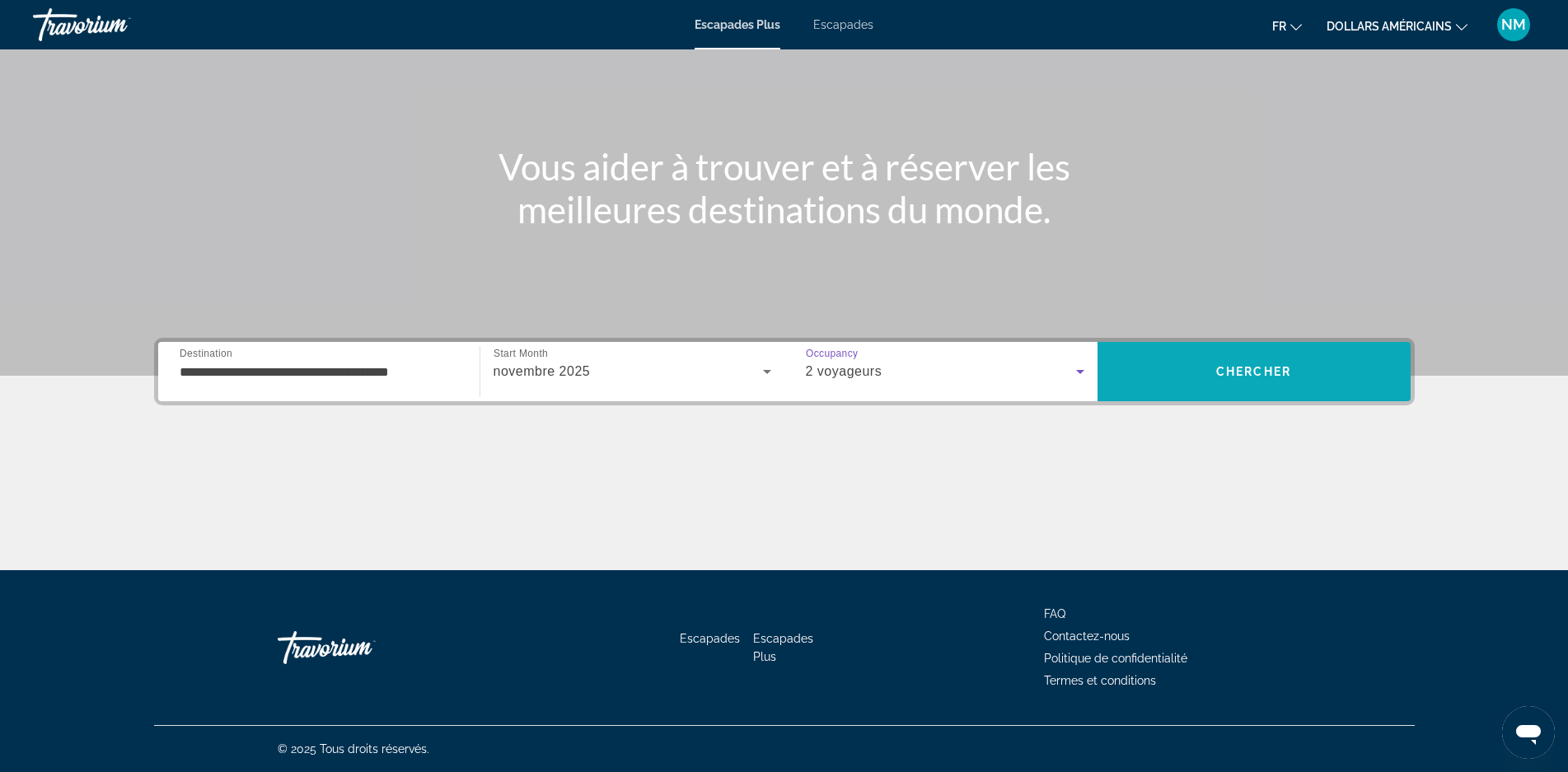
click at [1250, 373] on span "Chercher" at bounding box center [1254, 372] width 75 height 13
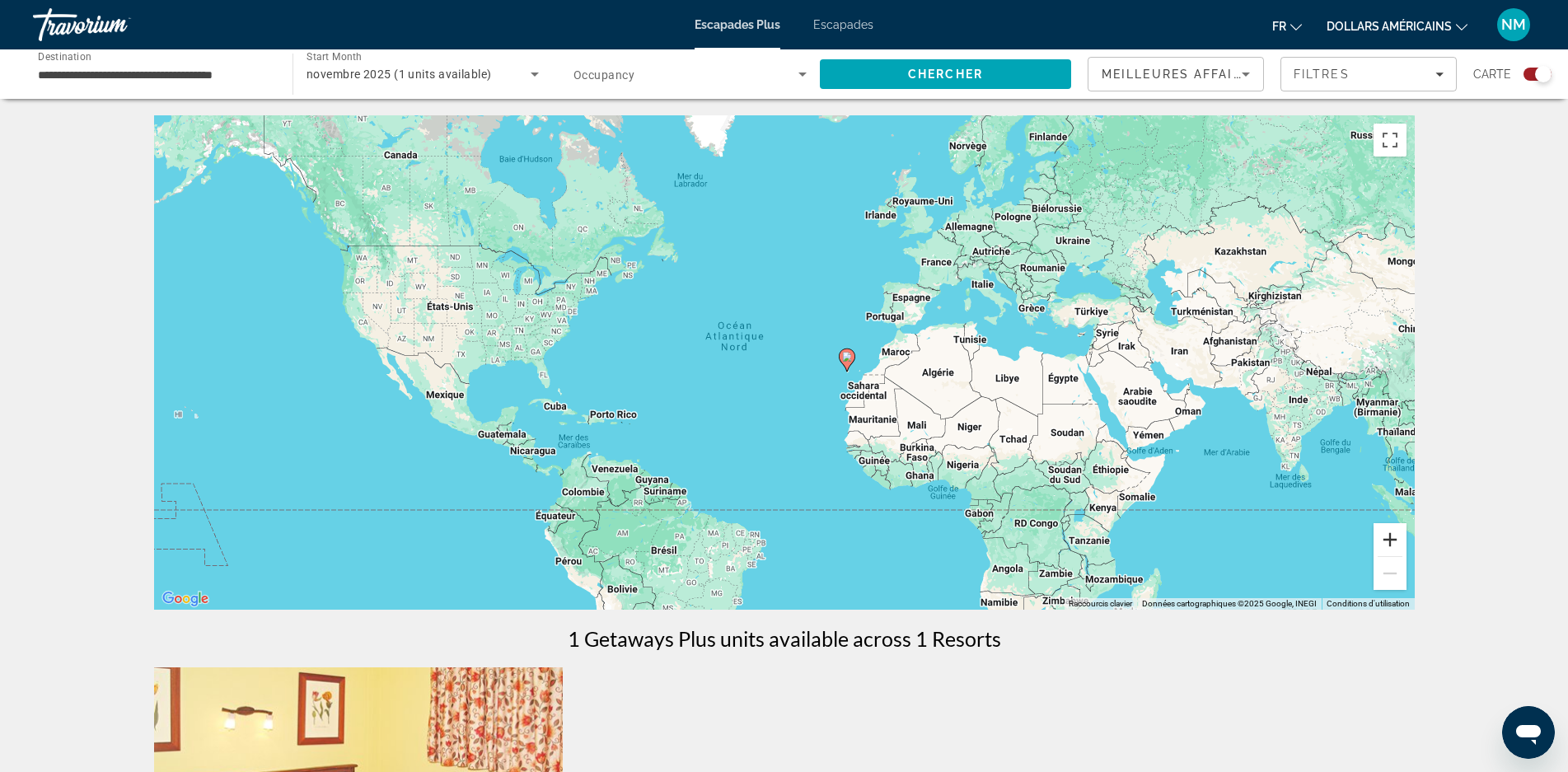
click at [1397, 540] on button "Zoom avant" at bounding box center [1390, 540] width 33 height 33
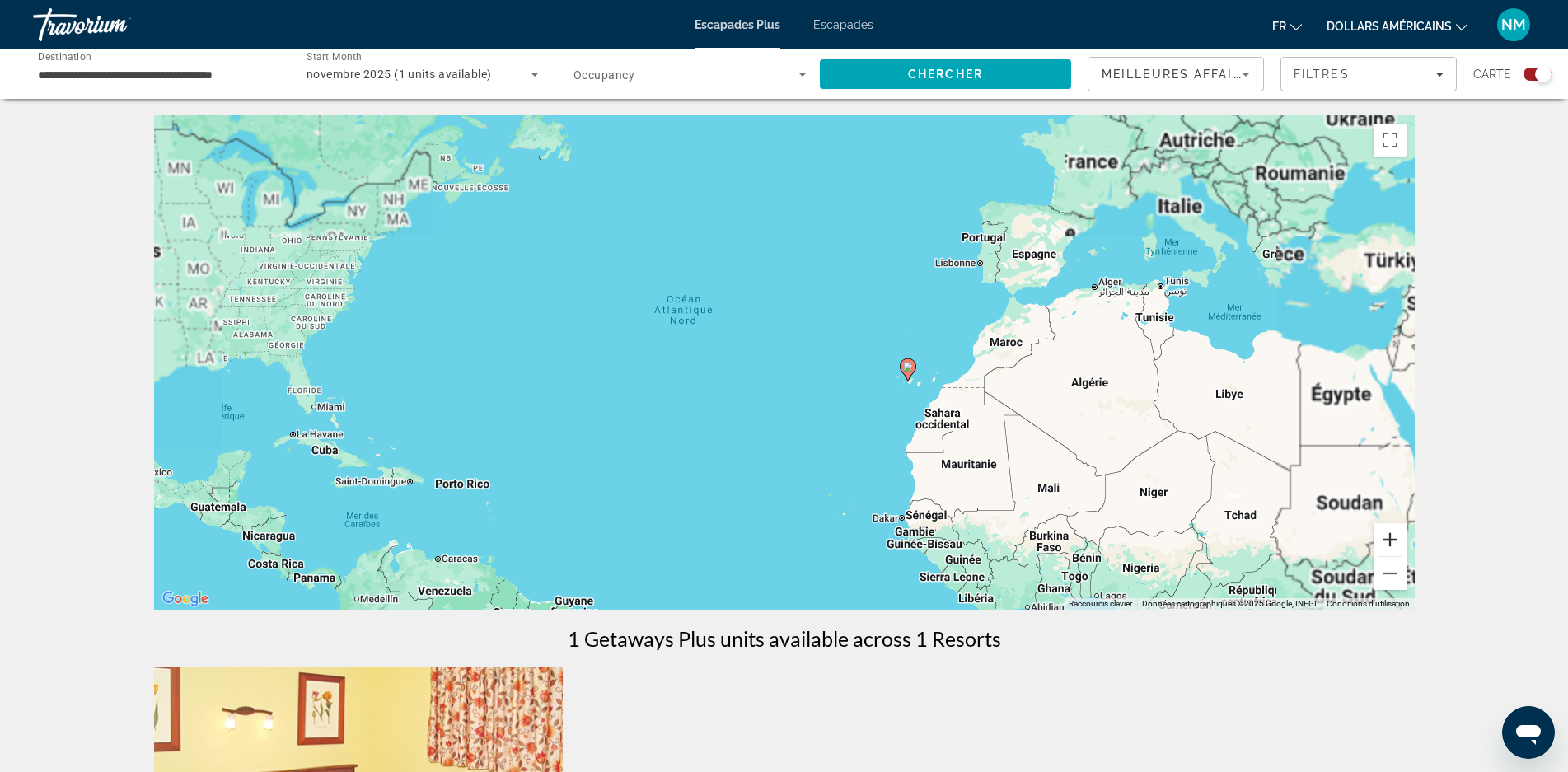
click at [1397, 540] on button "Zoom avant" at bounding box center [1390, 540] width 33 height 33
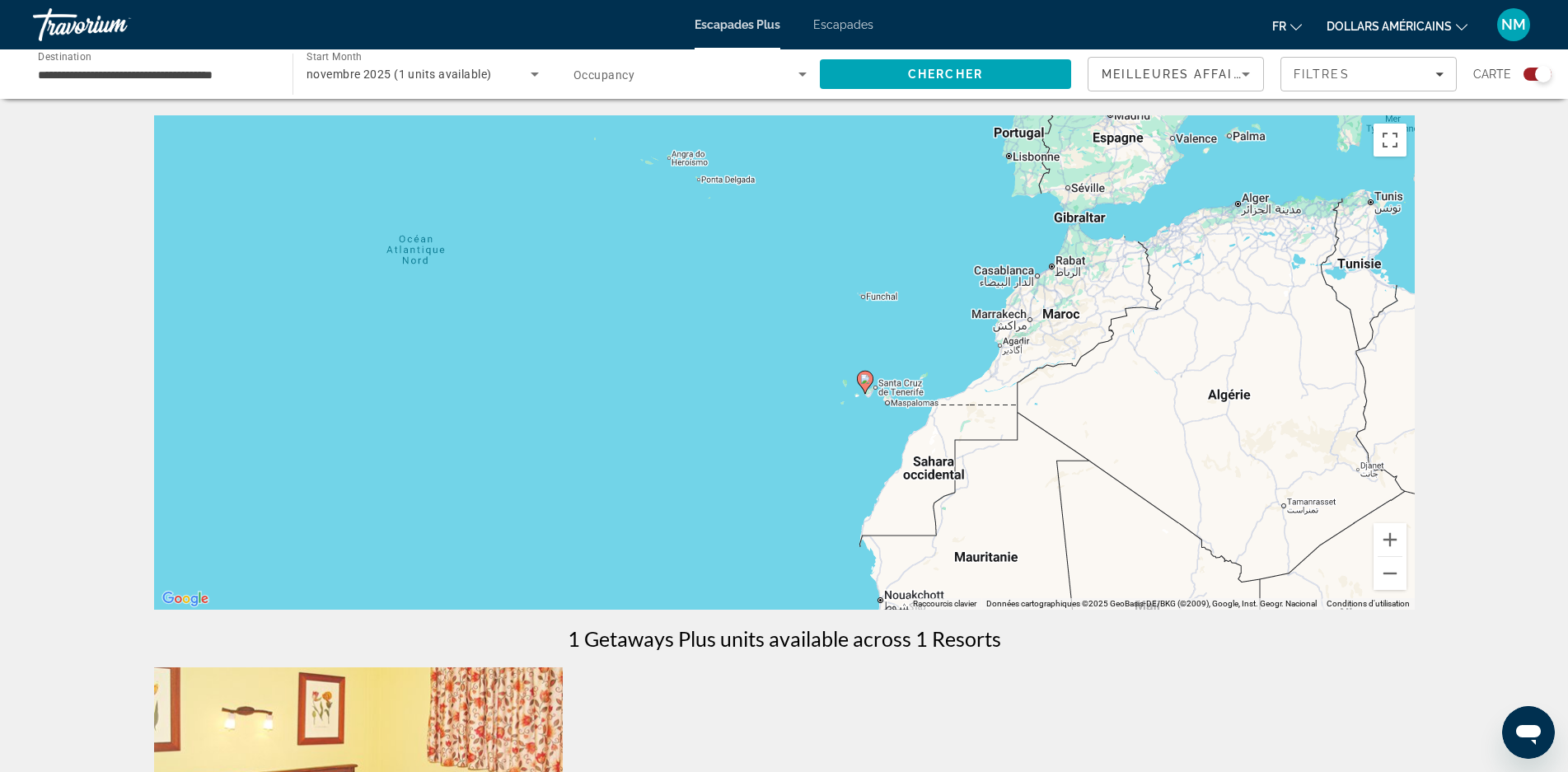
drag, startPoint x: 864, startPoint y: 457, endPoint x: 763, endPoint y: 450, distance: 101.2
click at [763, 450] on div "Pour activer le glissement avec le clavier, appuyez sur Alt+Entrée. Une fois ce…" at bounding box center [784, 362] width 1261 height 494
click at [844, 22] on font "Escapades" at bounding box center [843, 25] width 60 height 13
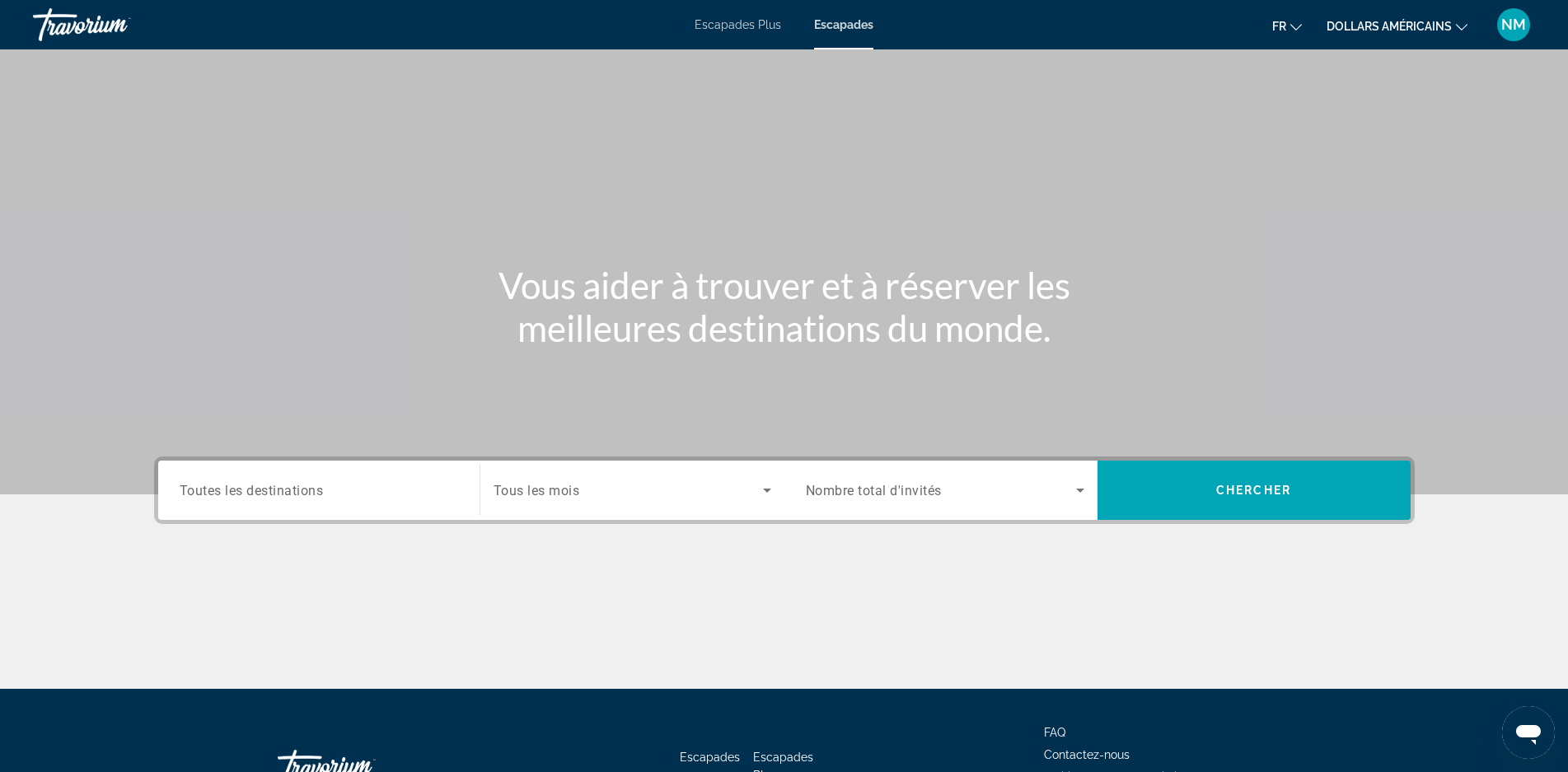
click at [367, 492] on input "Destination Toutes les destinations" at bounding box center [318, 491] width 279 height 20
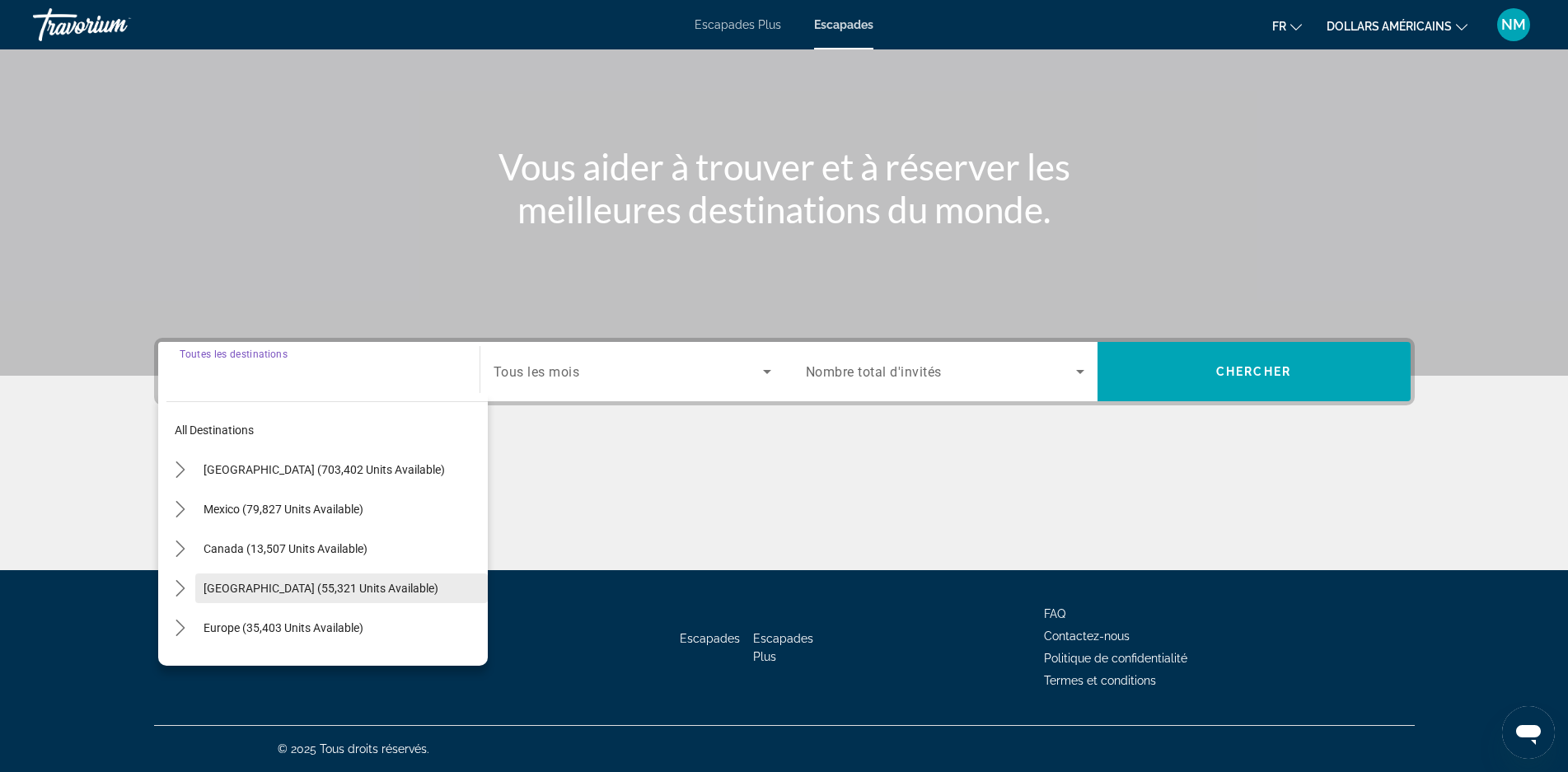
scroll to position [83, 0]
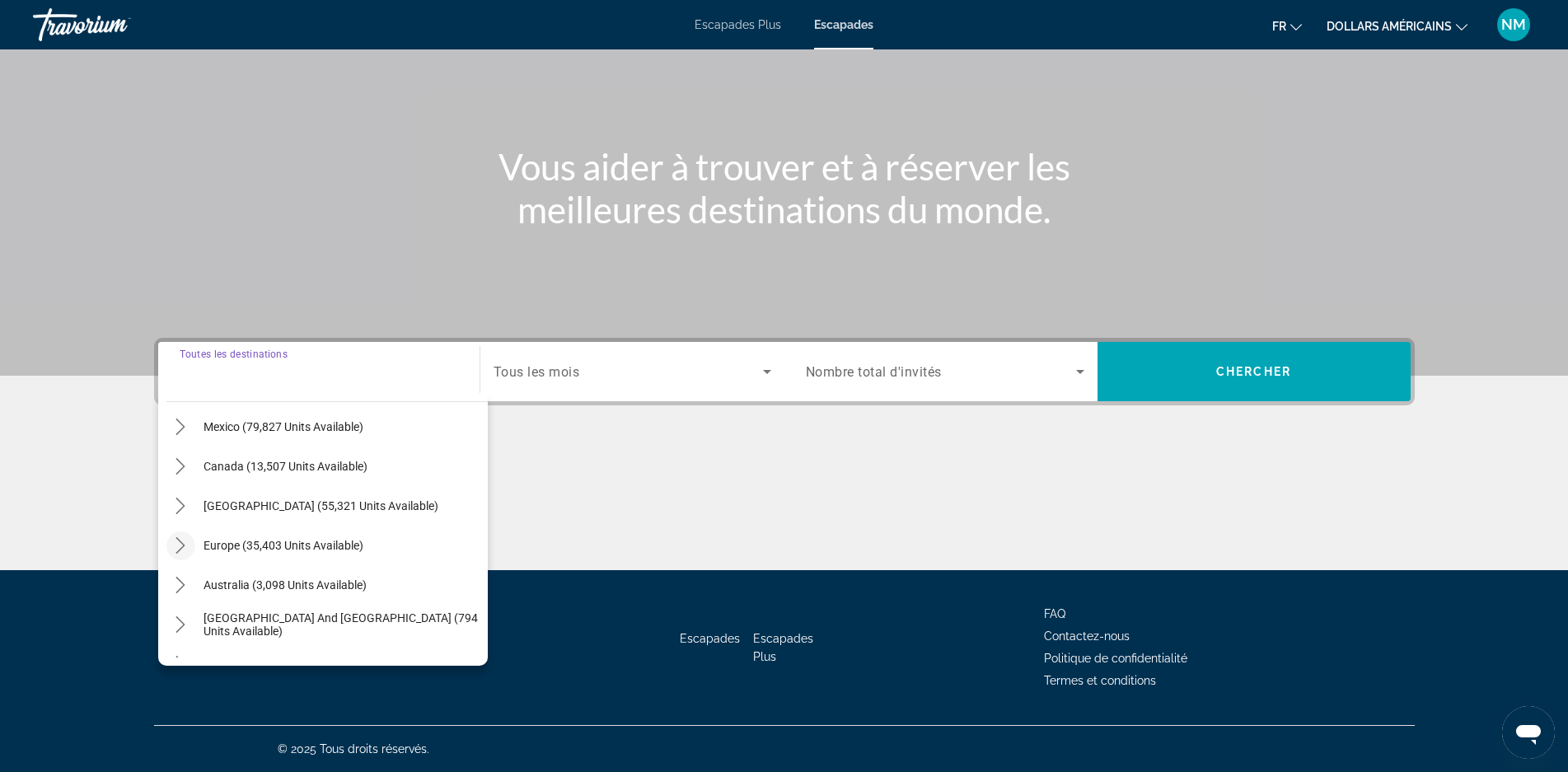
click at [173, 540] on icon "Toggle Europe (35,403 units available) submenu" at bounding box center [180, 546] width 16 height 16
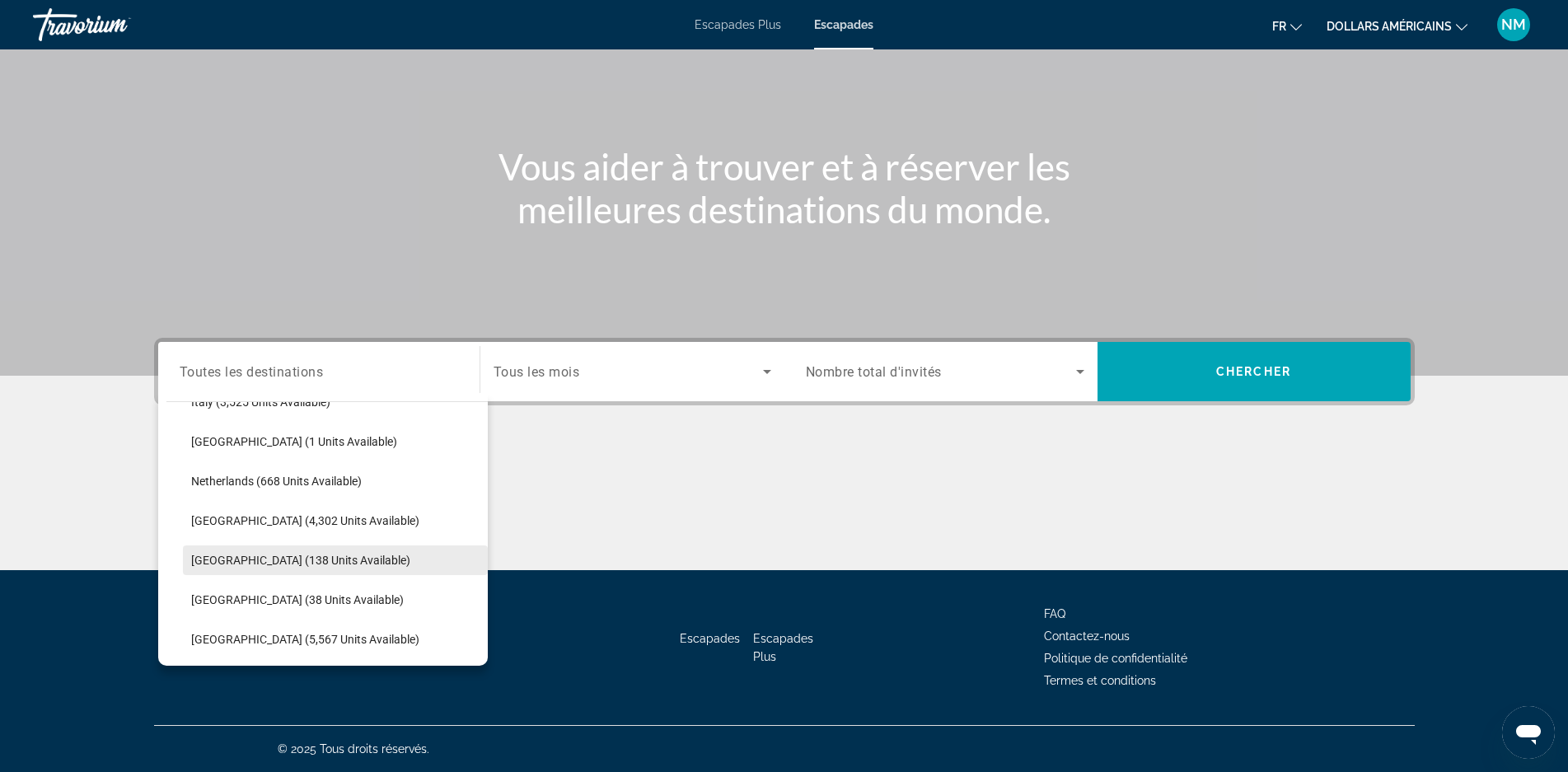
scroll to position [865, 0]
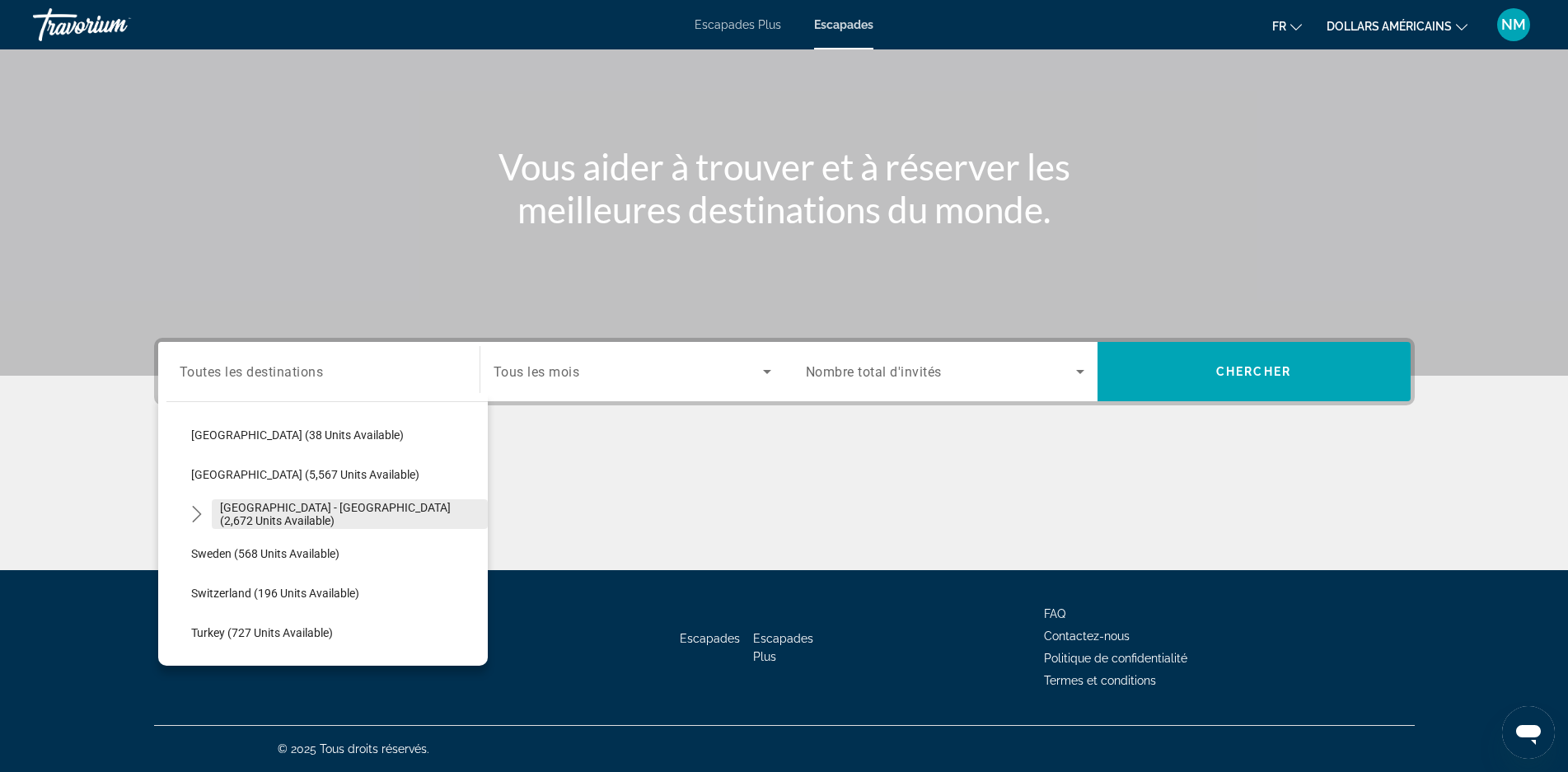
click at [253, 519] on span "[GEOGRAPHIC_DATA] - [GEOGRAPHIC_DATA] (2,672 units available)" at bounding box center [349, 514] width 259 height 26
type input "**********"
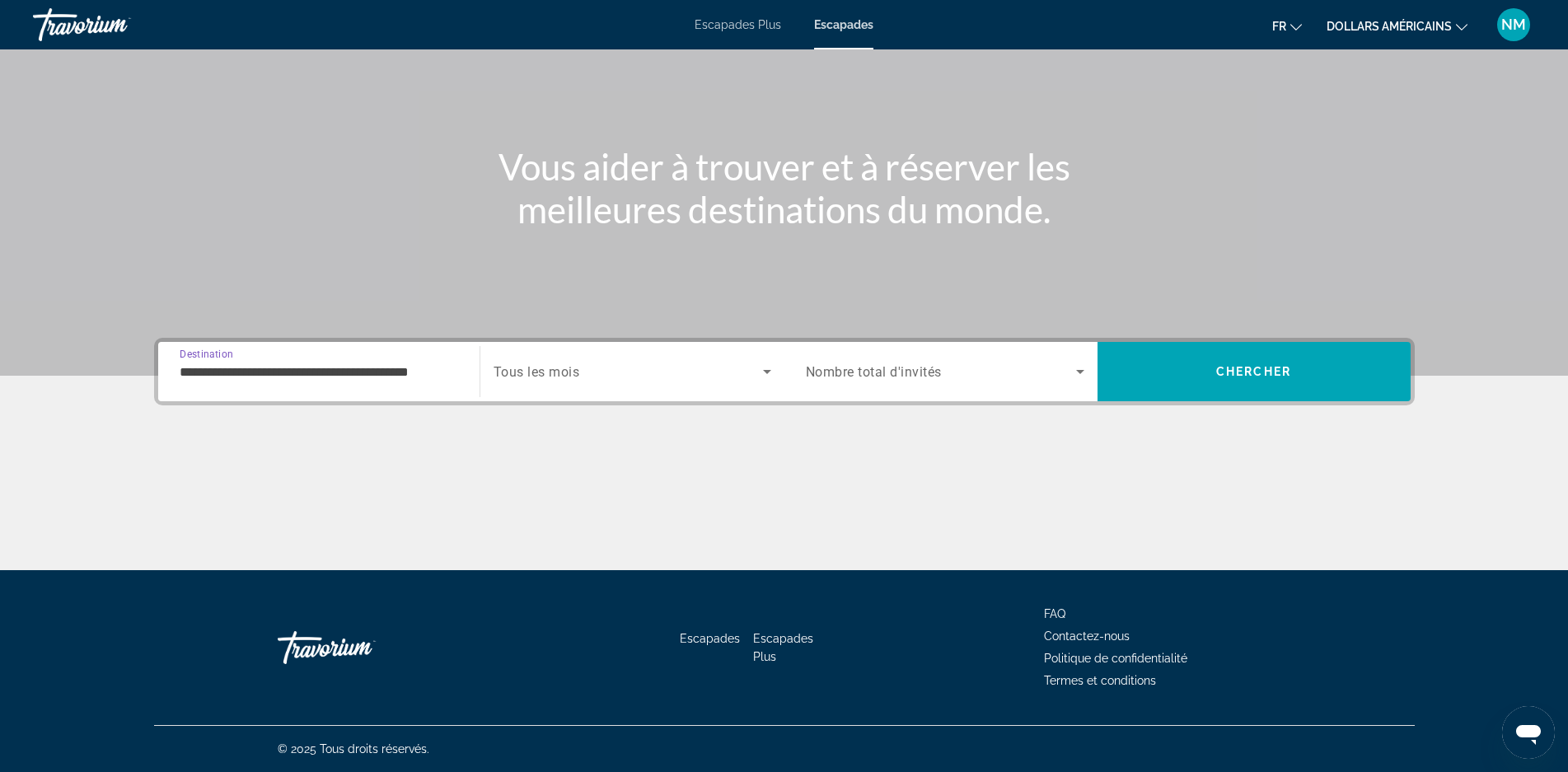
click at [771, 372] on icon "Search widget" at bounding box center [767, 371] width 20 height 20
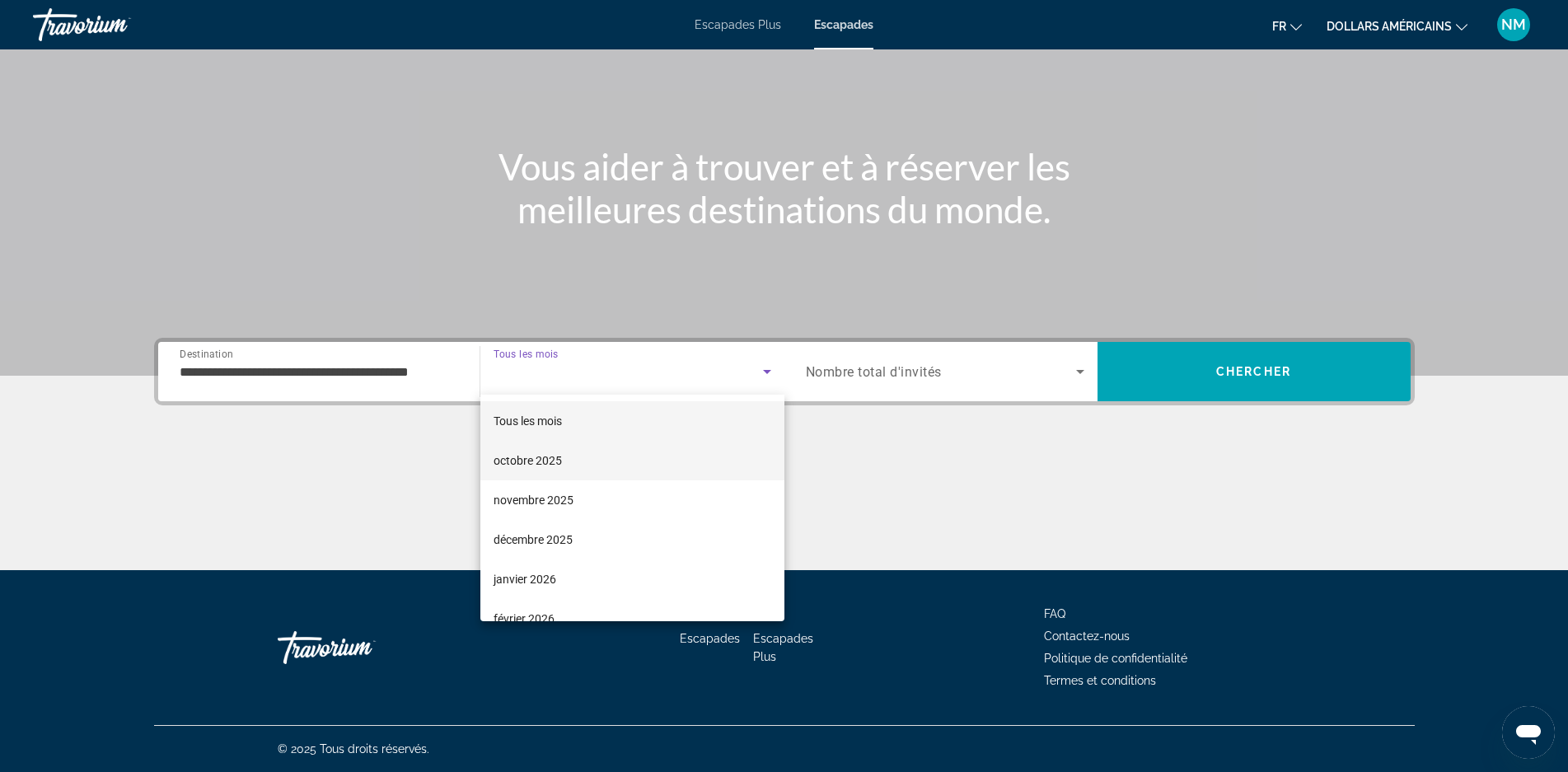
drag, startPoint x: 541, startPoint y: 502, endPoint x: 693, endPoint y: 469, distance: 155.5
click at [543, 500] on font "novembre 2025" at bounding box center [533, 500] width 80 height 13
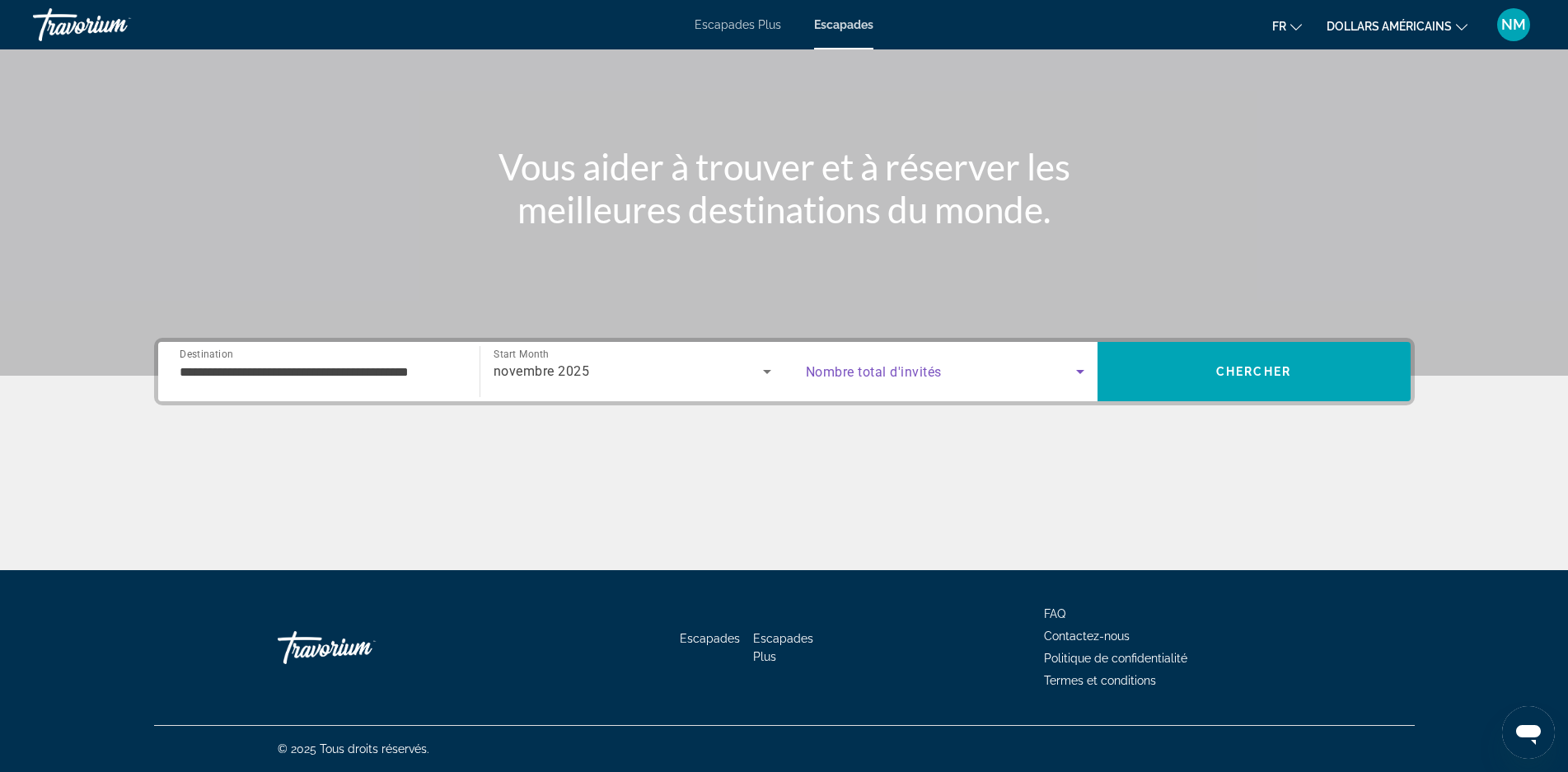
click at [1072, 372] on icon "Search widget" at bounding box center [1080, 371] width 20 height 20
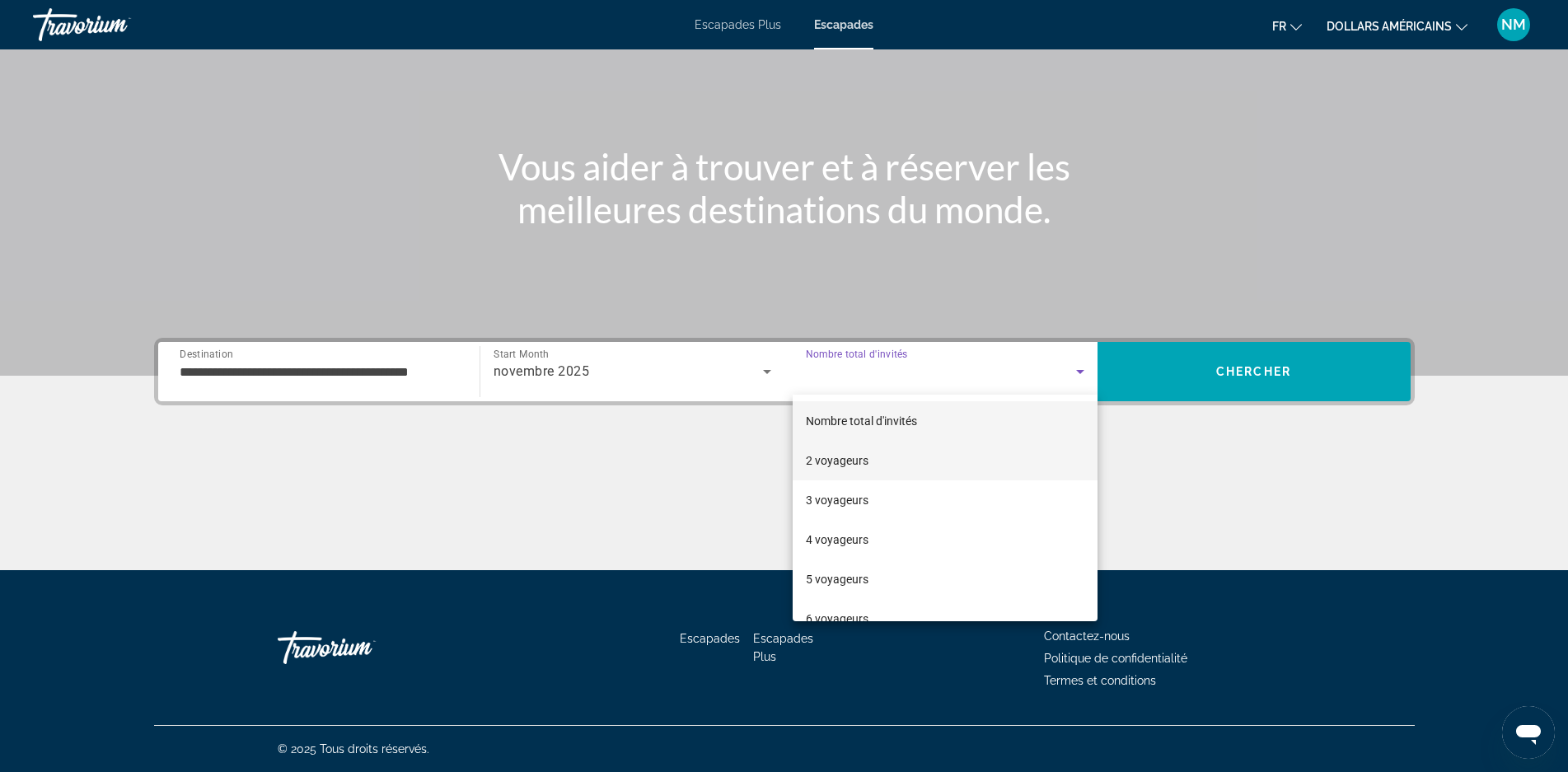
drag, startPoint x: 839, startPoint y: 464, endPoint x: 868, endPoint y: 455, distance: 30.4
click at [844, 462] on font "2 voyageurs" at bounding box center [837, 461] width 63 height 13
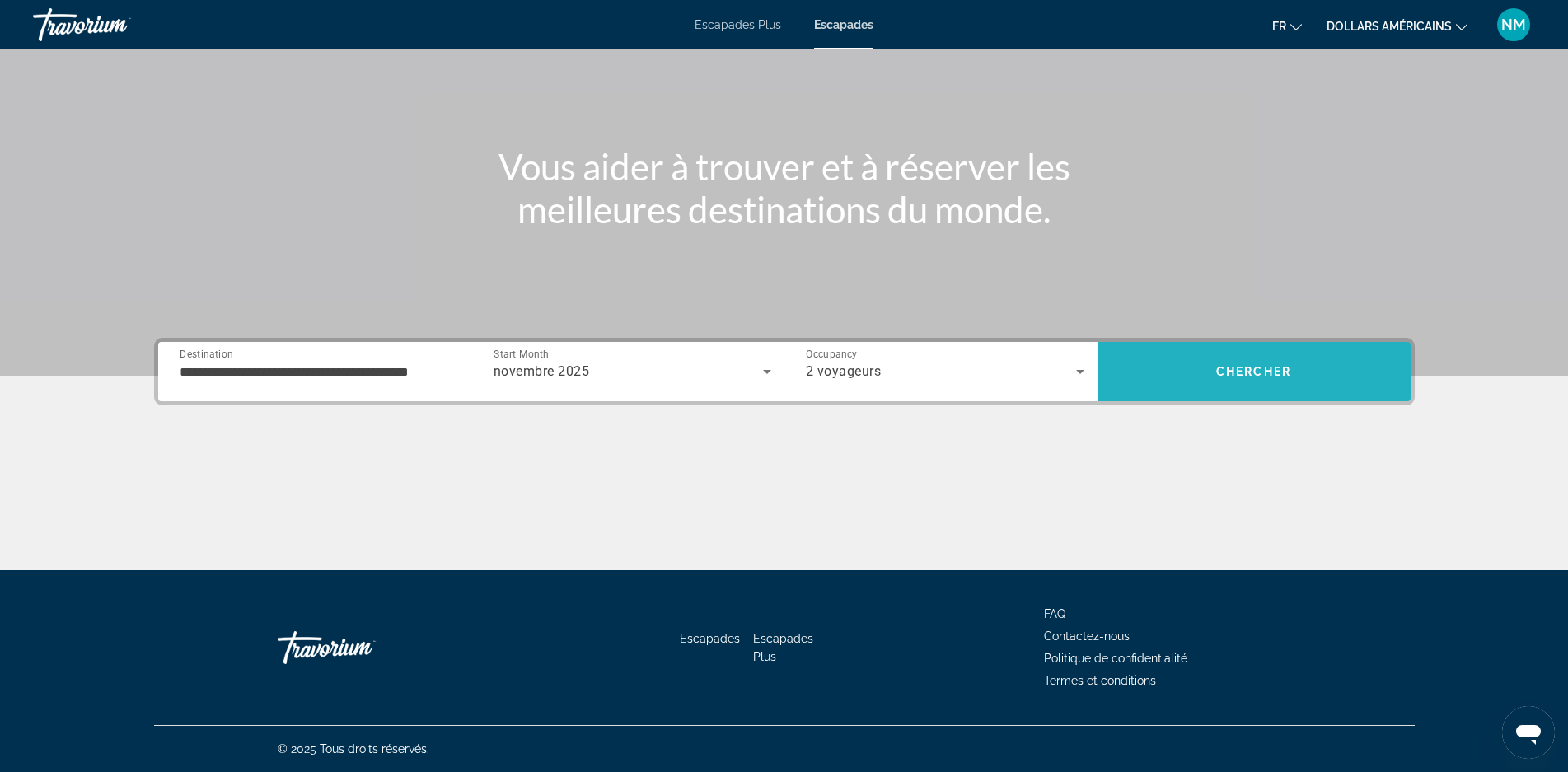
click at [1217, 362] on span "Search" at bounding box center [1254, 371] width 313 height 40
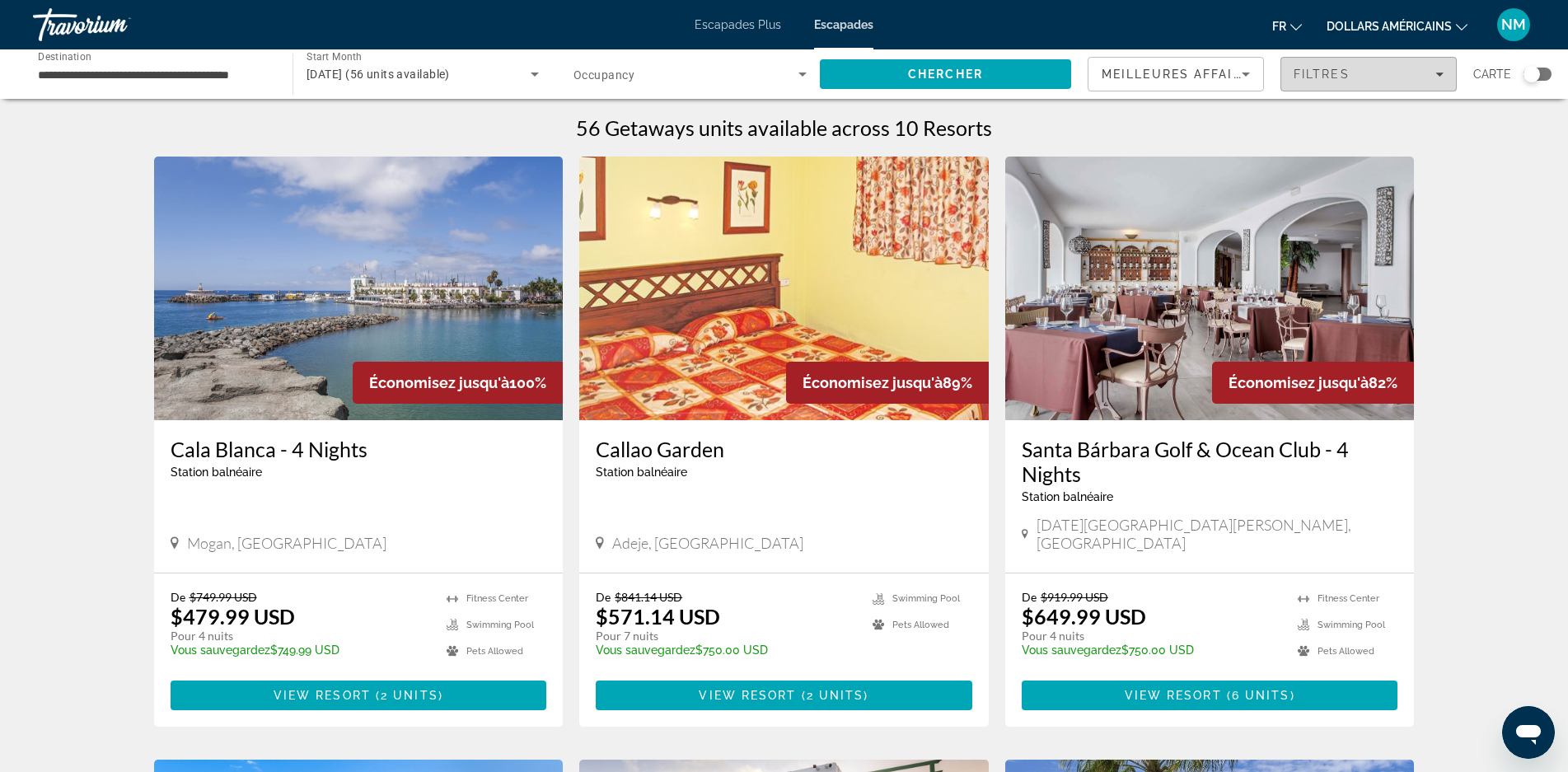
click at [1442, 73] on icon "Filters" at bounding box center [1440, 74] width 9 height 4
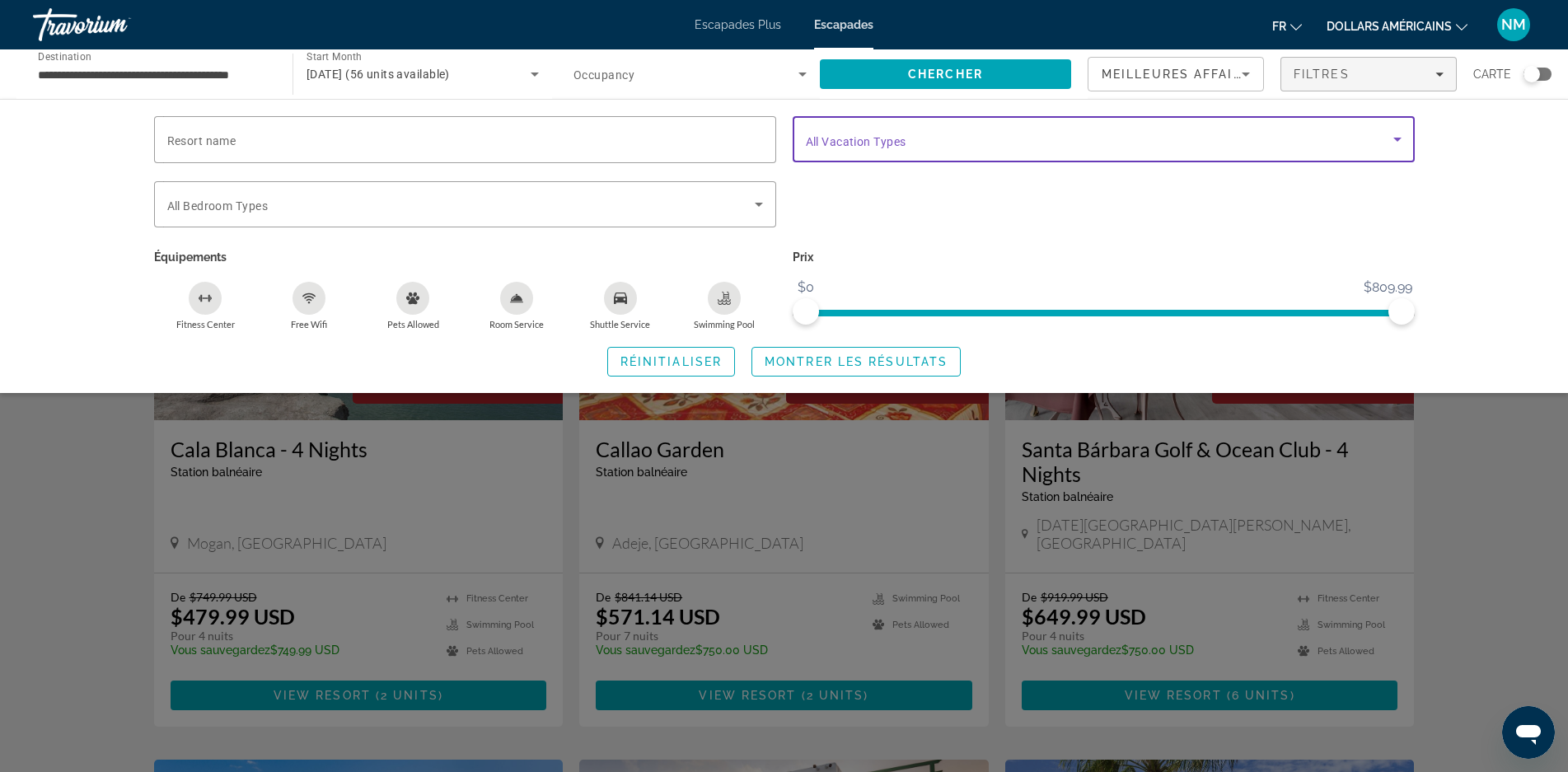
click at [1395, 140] on icon "Search widget" at bounding box center [1397, 139] width 20 height 20
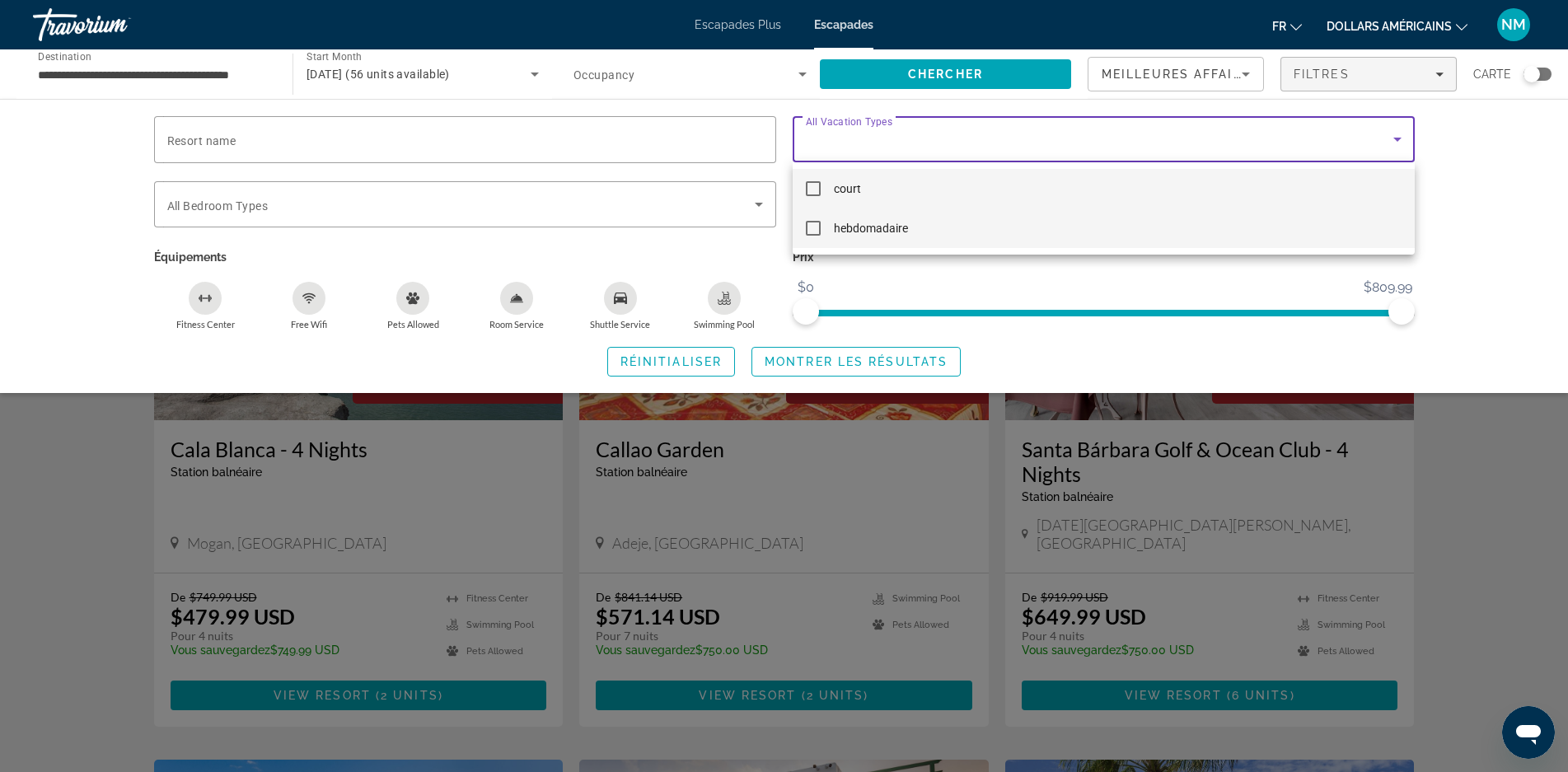
click at [811, 228] on mat-pseudo-checkbox at bounding box center [812, 227] width 14 height 14
click at [1519, 307] on div at bounding box center [784, 386] width 1568 height 772
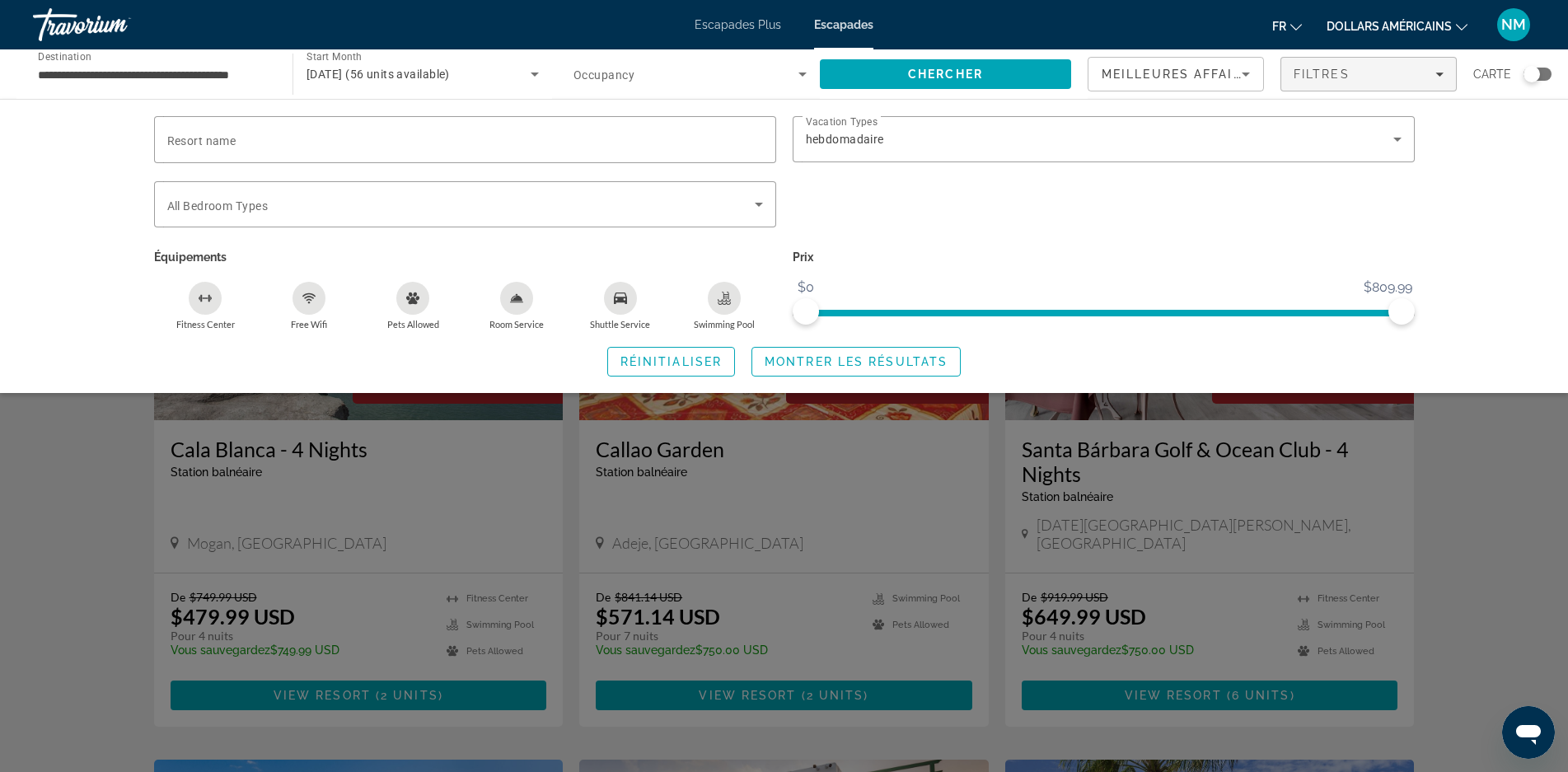
click at [1461, 22] on icon "Changer de devise" at bounding box center [1462, 27] width 12 height 12
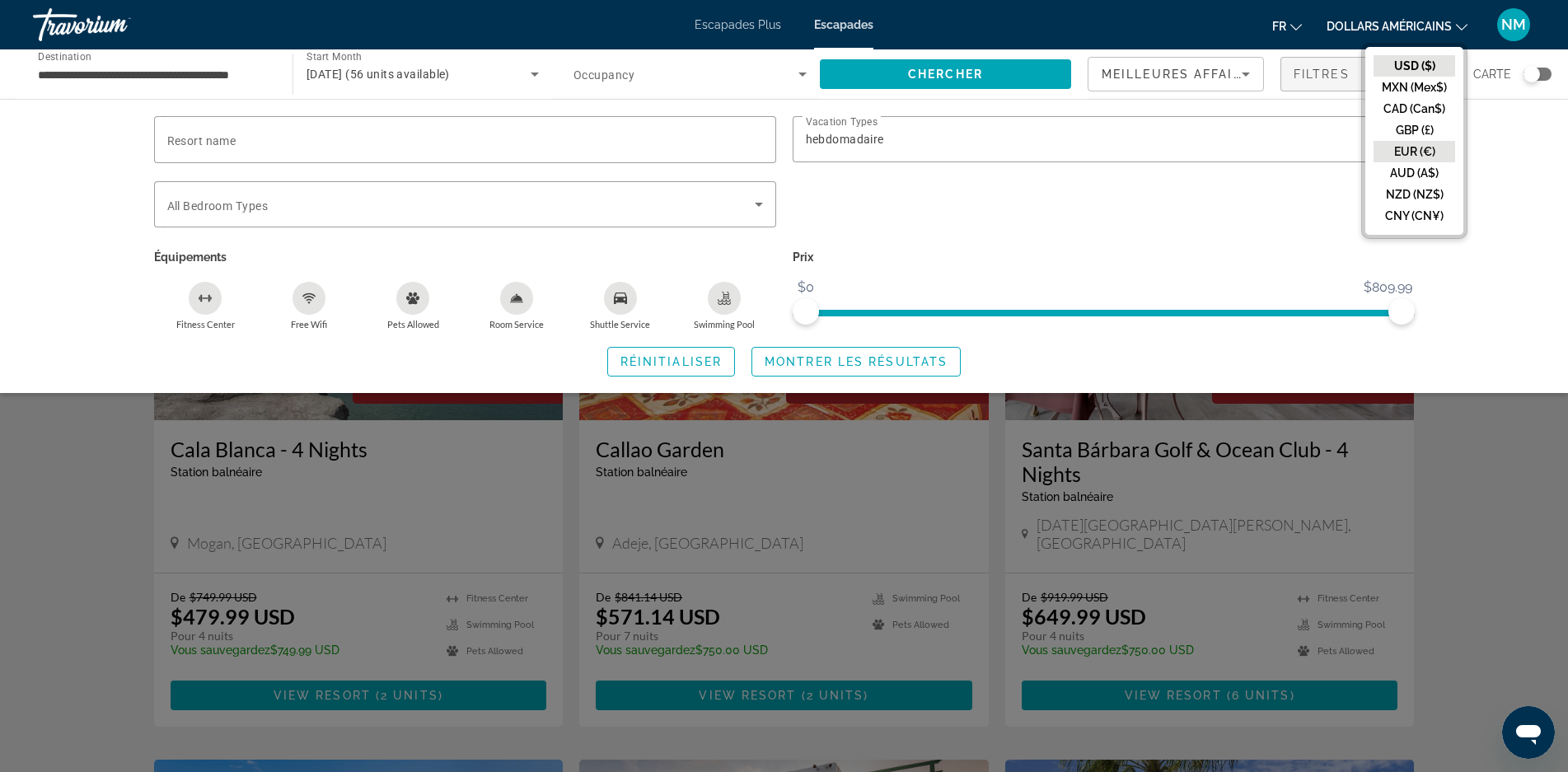
click at [1407, 153] on button "EUR (€)" at bounding box center [1414, 151] width 82 height 21
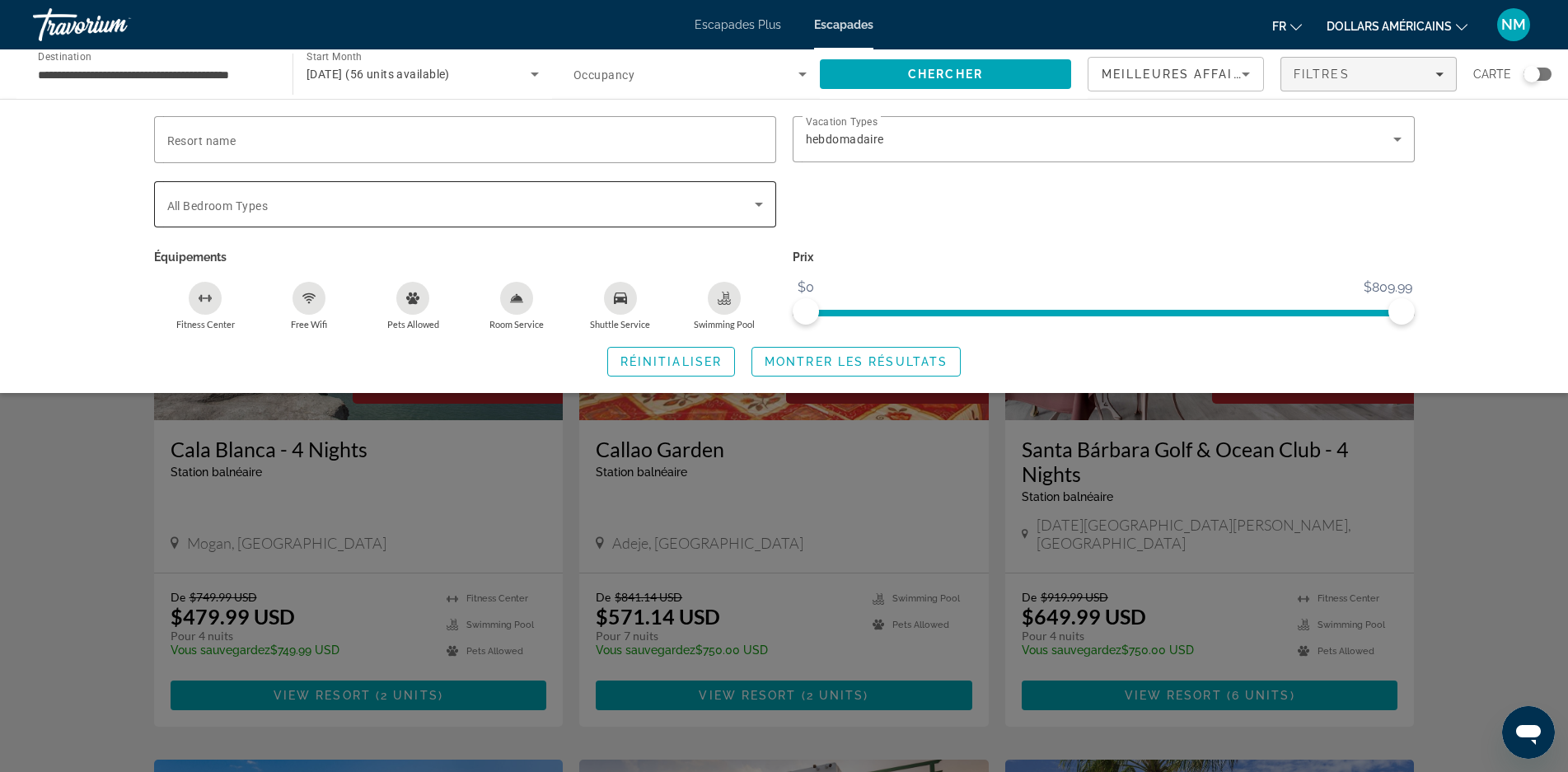
click at [758, 199] on icon "Search widget" at bounding box center [758, 204] width 20 height 20
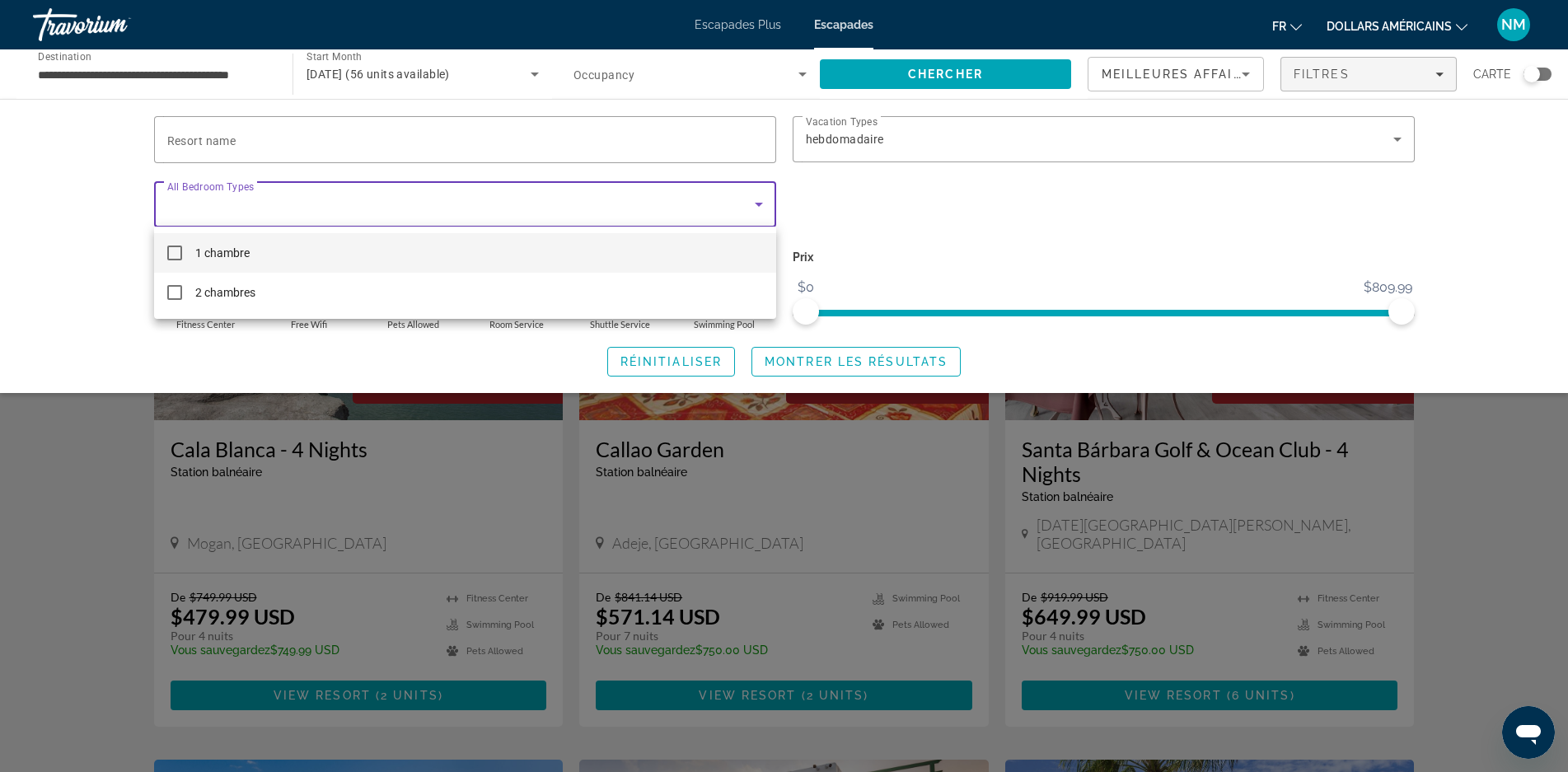
click at [177, 253] on mat-pseudo-checkbox at bounding box center [174, 253] width 14 height 14
click at [923, 197] on div at bounding box center [784, 386] width 1568 height 772
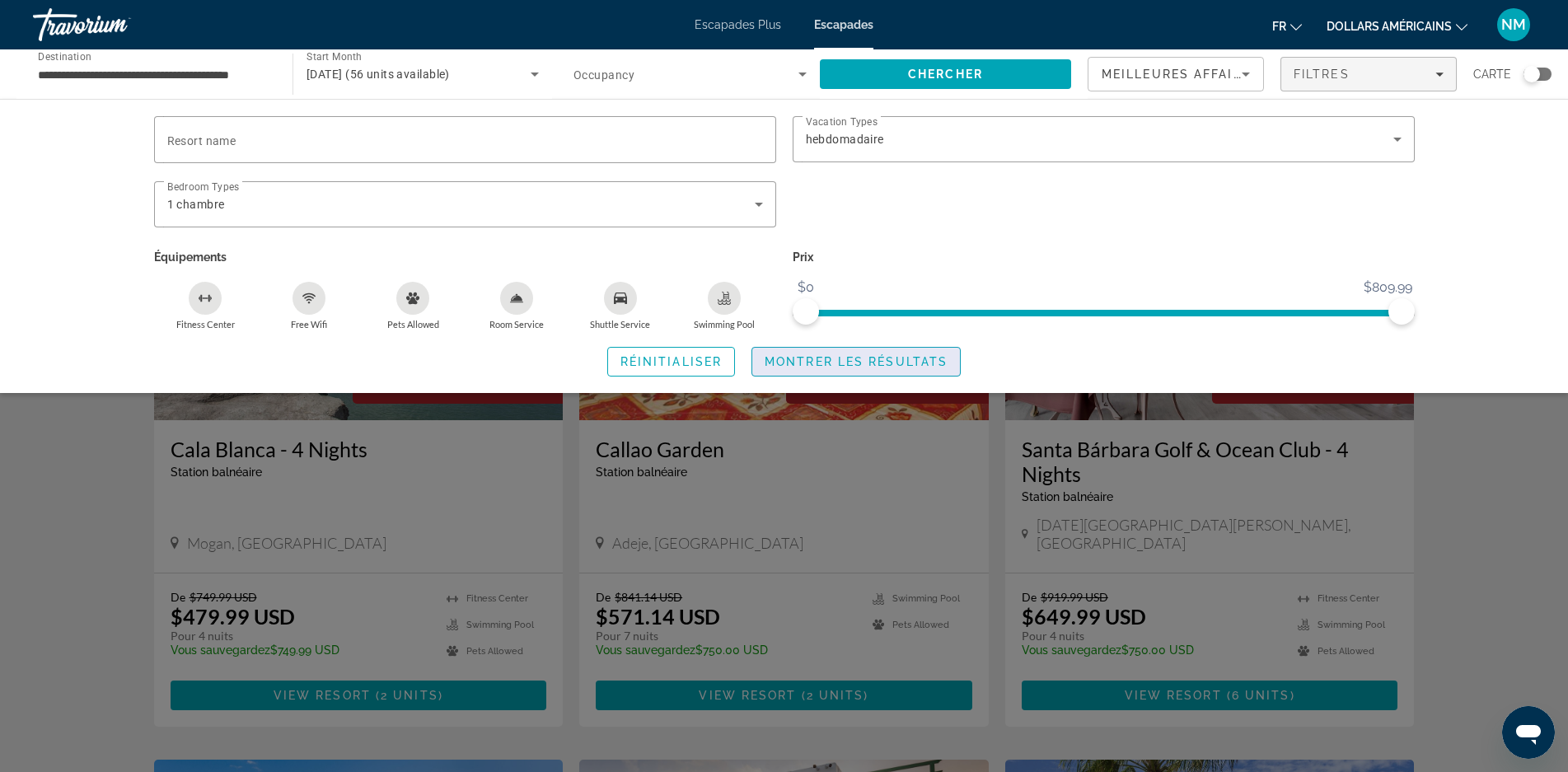
click at [862, 366] on span "Montrer les résultats" at bounding box center [857, 362] width 183 height 13
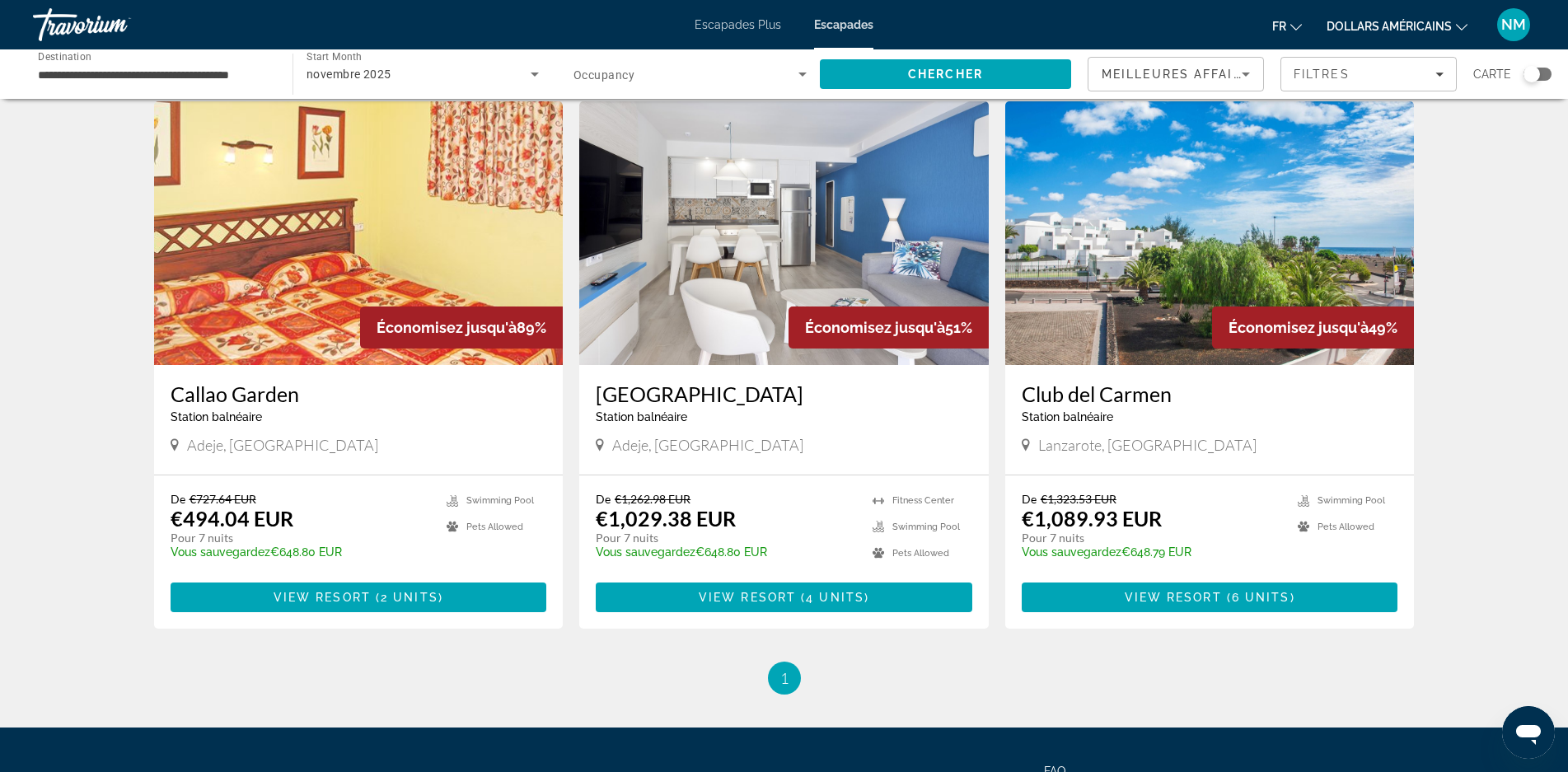
scroll to position [48, 0]
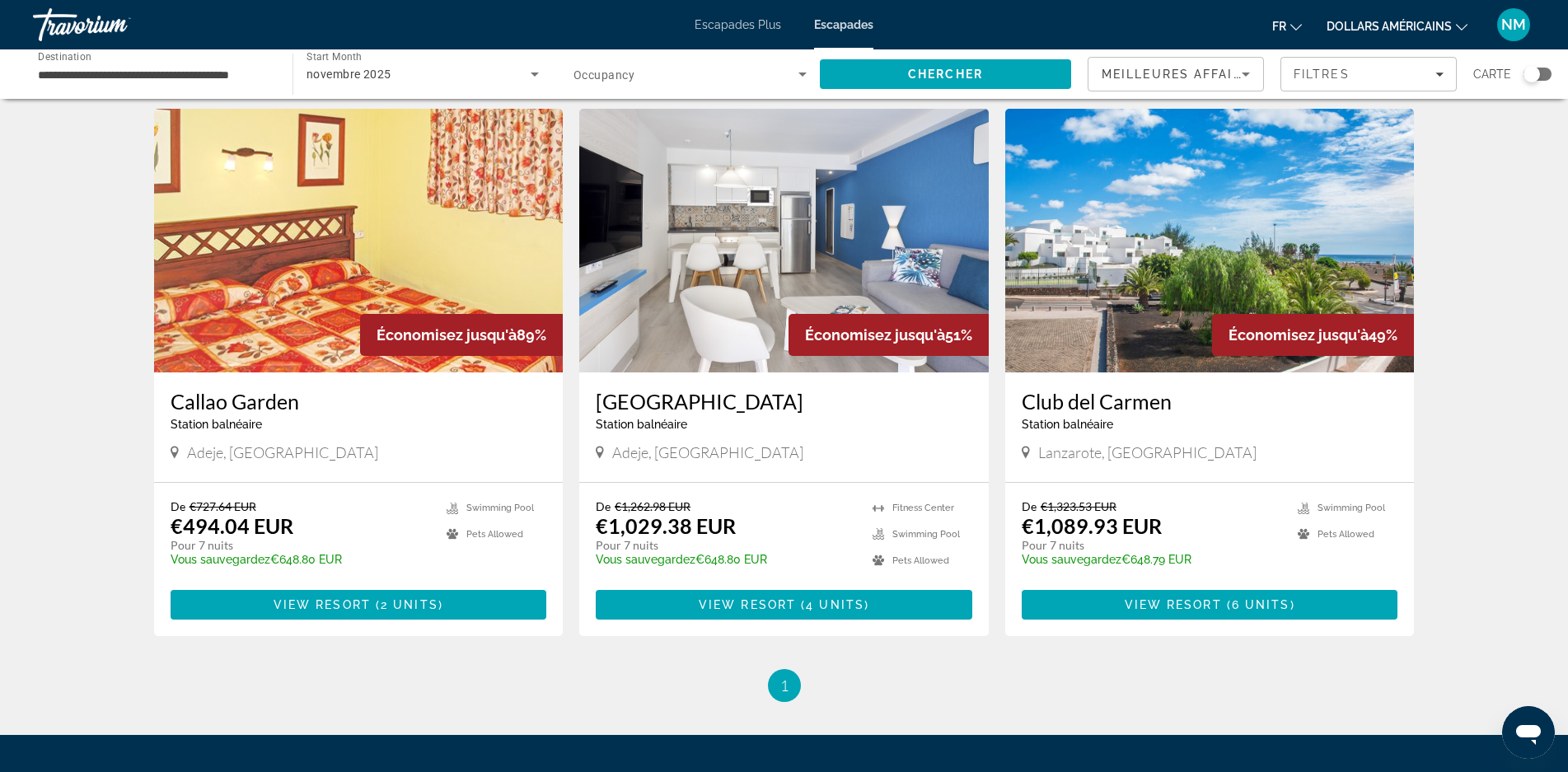
click at [338, 270] on img "Contenu principal" at bounding box center [359, 241] width 410 height 264
